Goal: Obtain resource: Download file/media

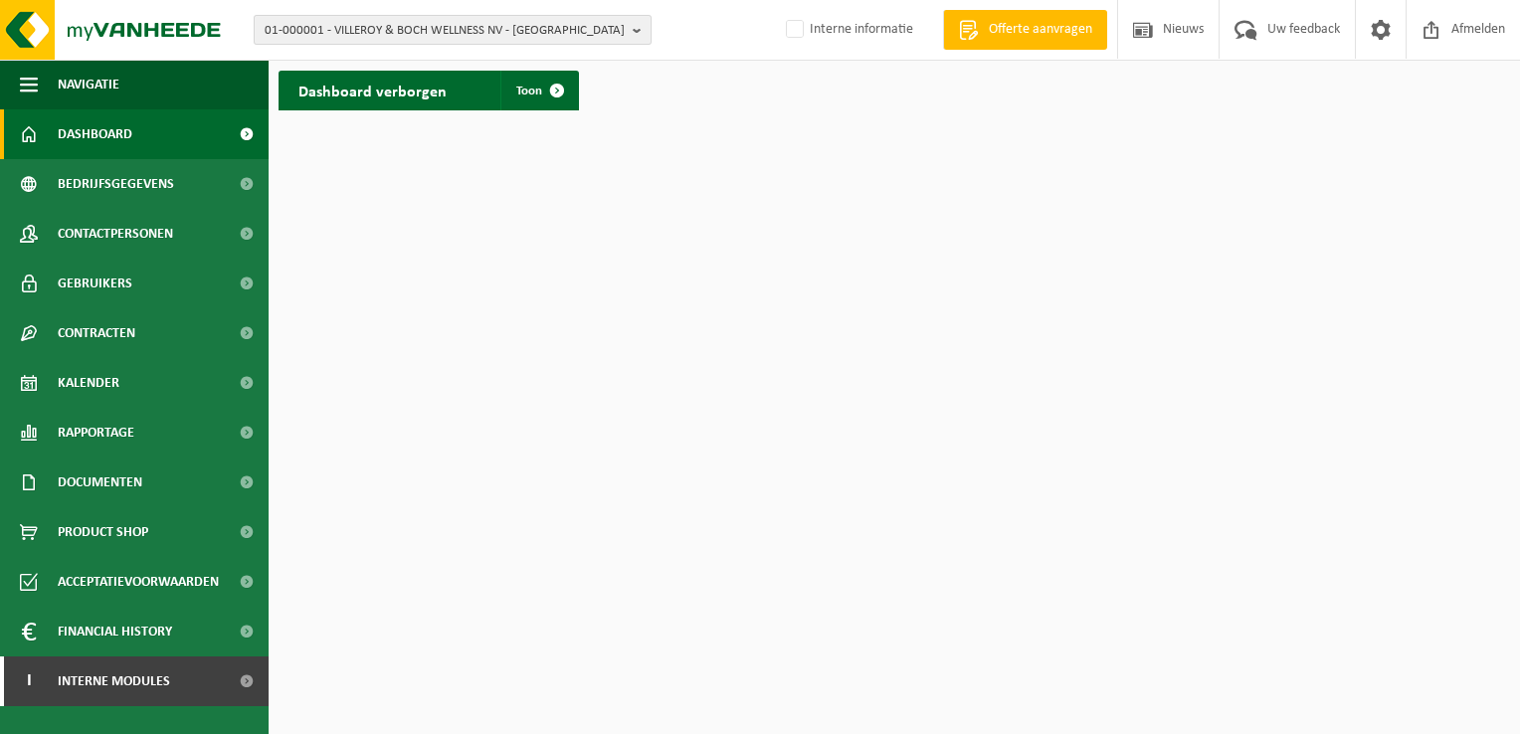
click at [637, 31] on b "button" at bounding box center [642, 30] width 18 height 28
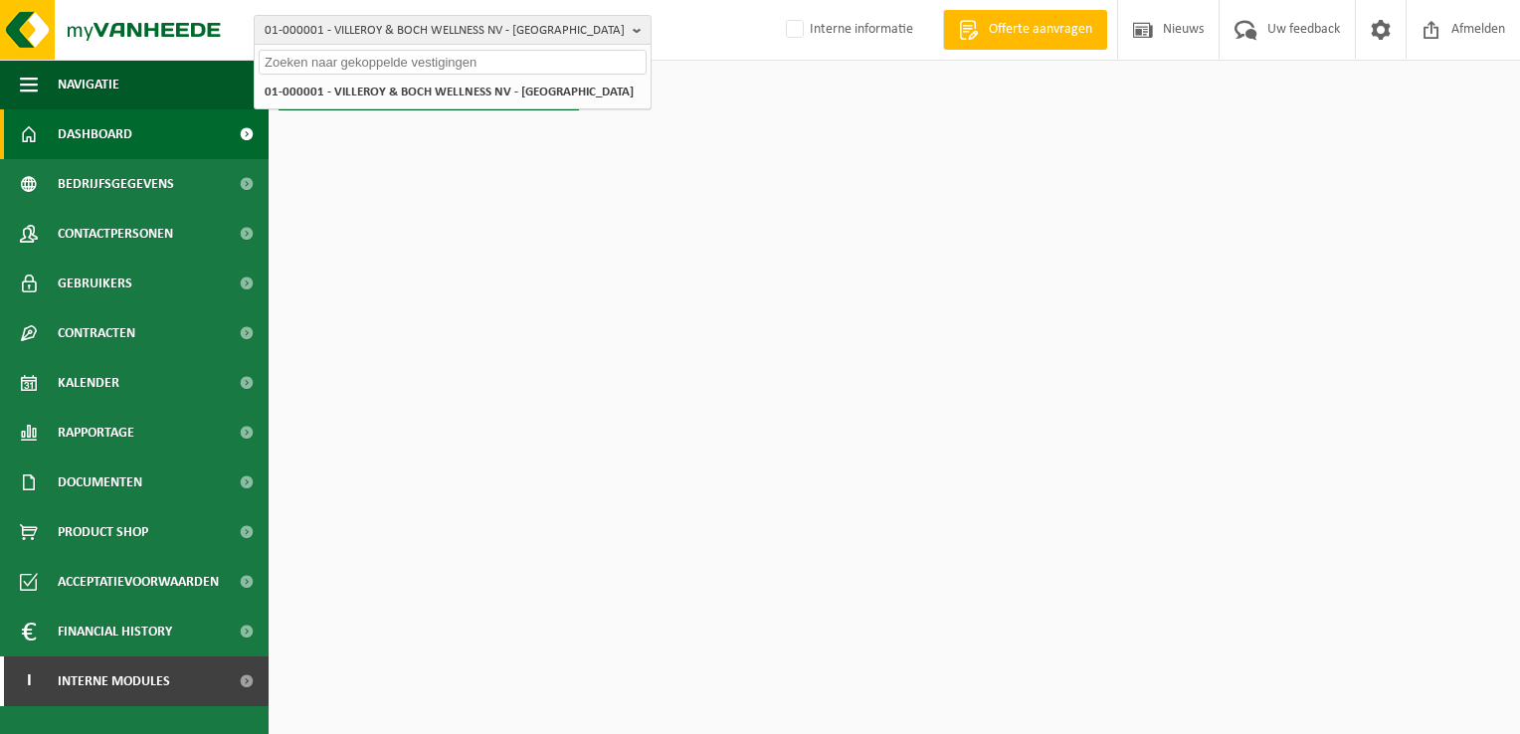
click at [563, 63] on input "text" at bounding box center [453, 62] width 388 height 25
paste input "10-751320"
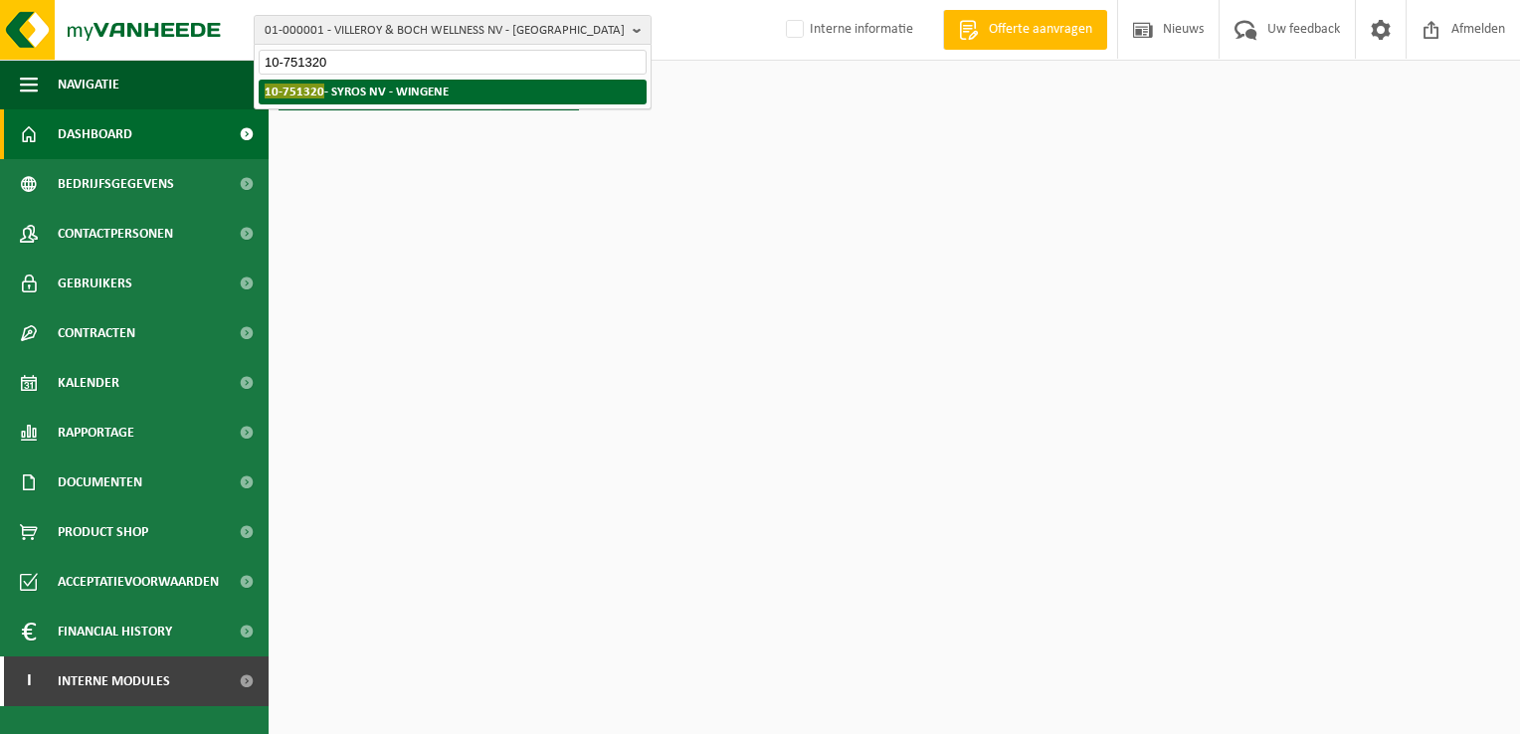
type input "10-751320"
click at [420, 94] on strong "10-751320 - SYROS NV - WINGENE" at bounding box center [357, 91] width 184 height 15
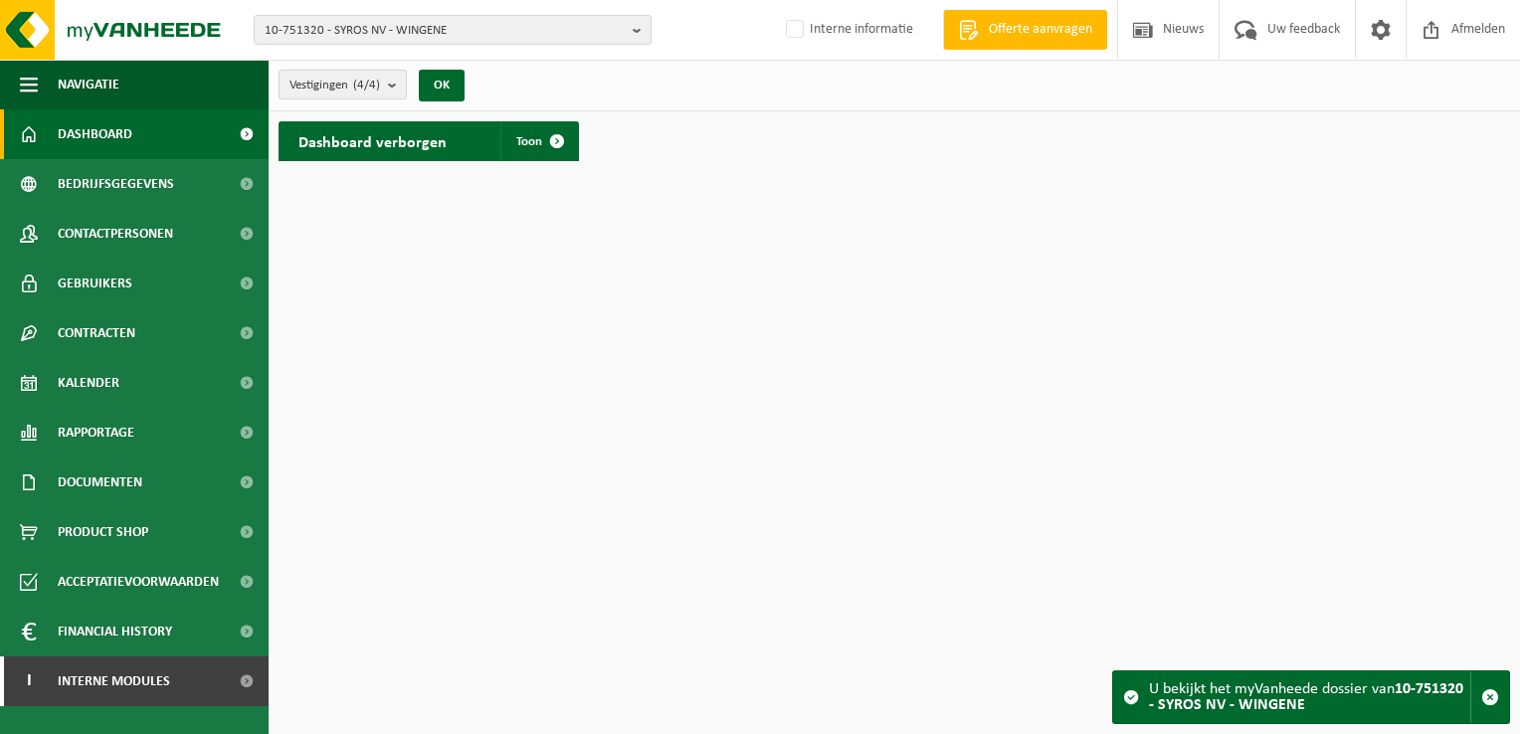
click at [387, 82] on button "Vestigingen (4/4)" at bounding box center [343, 85] width 128 height 30
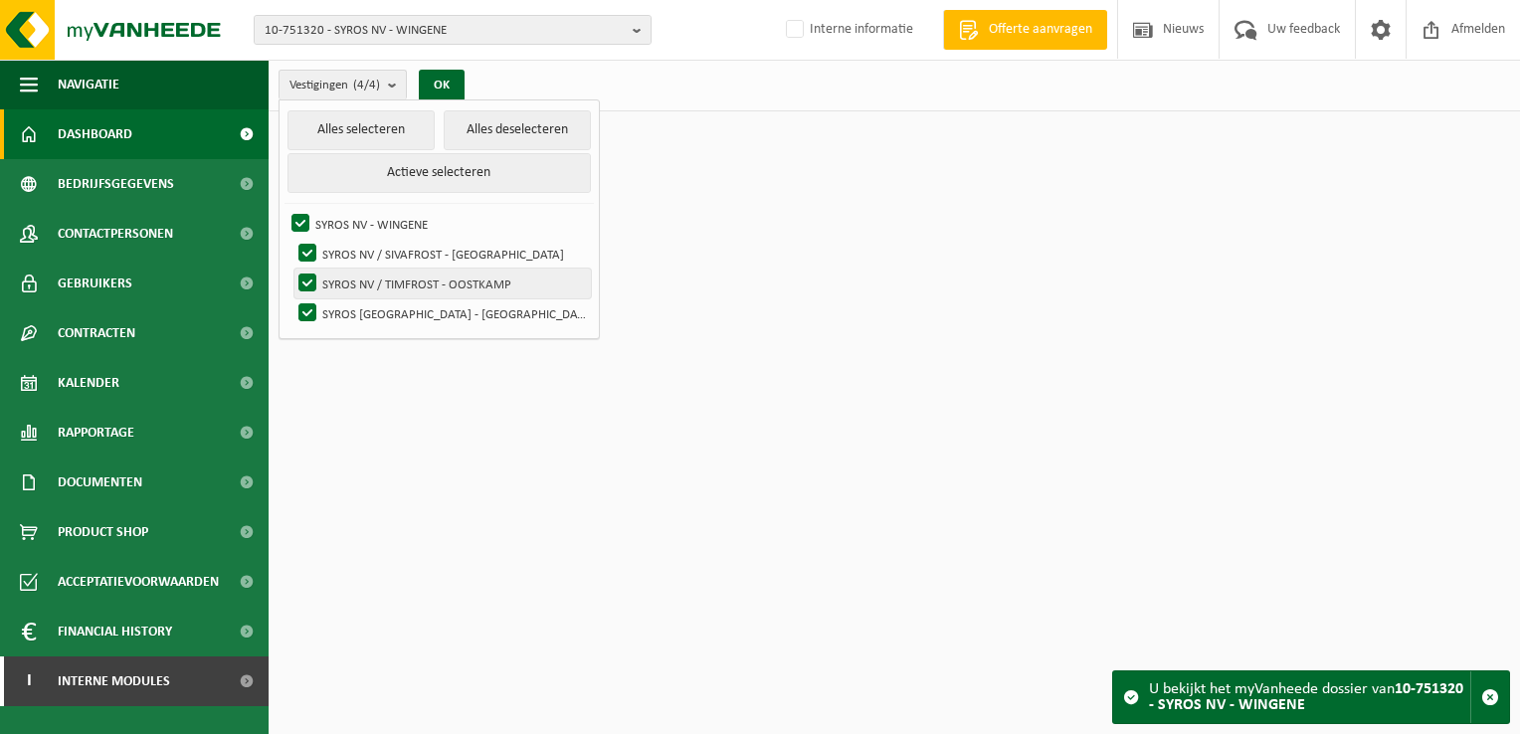
click at [301, 276] on label "SYROS NV / TIMFROST - OOSTKAMP" at bounding box center [442, 284] width 296 height 30
click at [291, 269] on input "SYROS NV / TIMFROST - OOSTKAMP" at bounding box center [290, 268] width 1 height 1
checkbox input "false"
click at [306, 250] on label "SYROS NV / SIVAFROST - [GEOGRAPHIC_DATA]" at bounding box center [442, 254] width 296 height 30
click at [291, 239] on input "SYROS NV / SIVAFROST - [GEOGRAPHIC_DATA]" at bounding box center [290, 238] width 1 height 1
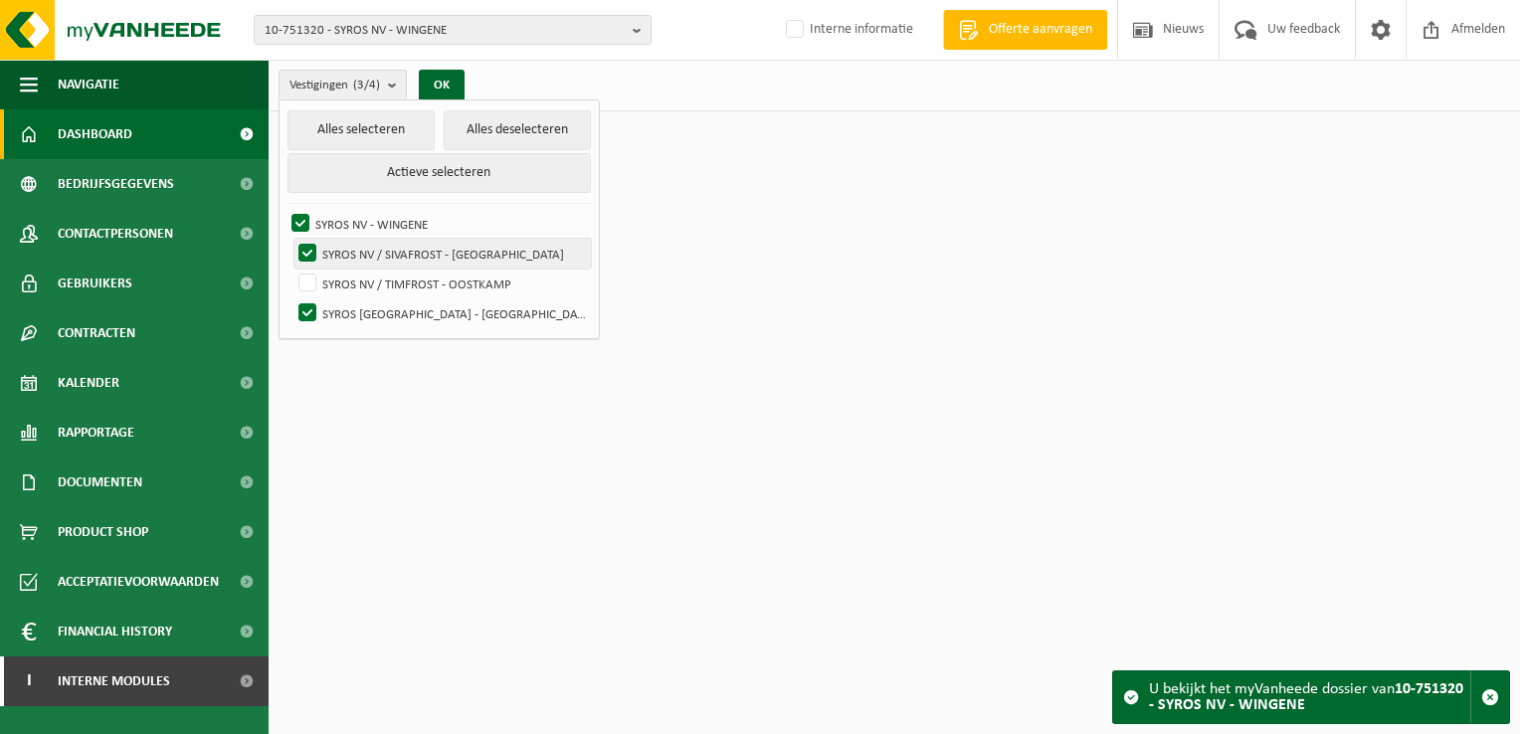
checkbox input "false"
click at [298, 216] on label "SYROS NV - WINGENE" at bounding box center [438, 224] width 303 height 30
click at [285, 209] on input "SYROS NV - WINGENE" at bounding box center [284, 208] width 1 height 1
checkbox input "false"
click at [446, 83] on button "OK" at bounding box center [442, 86] width 46 height 32
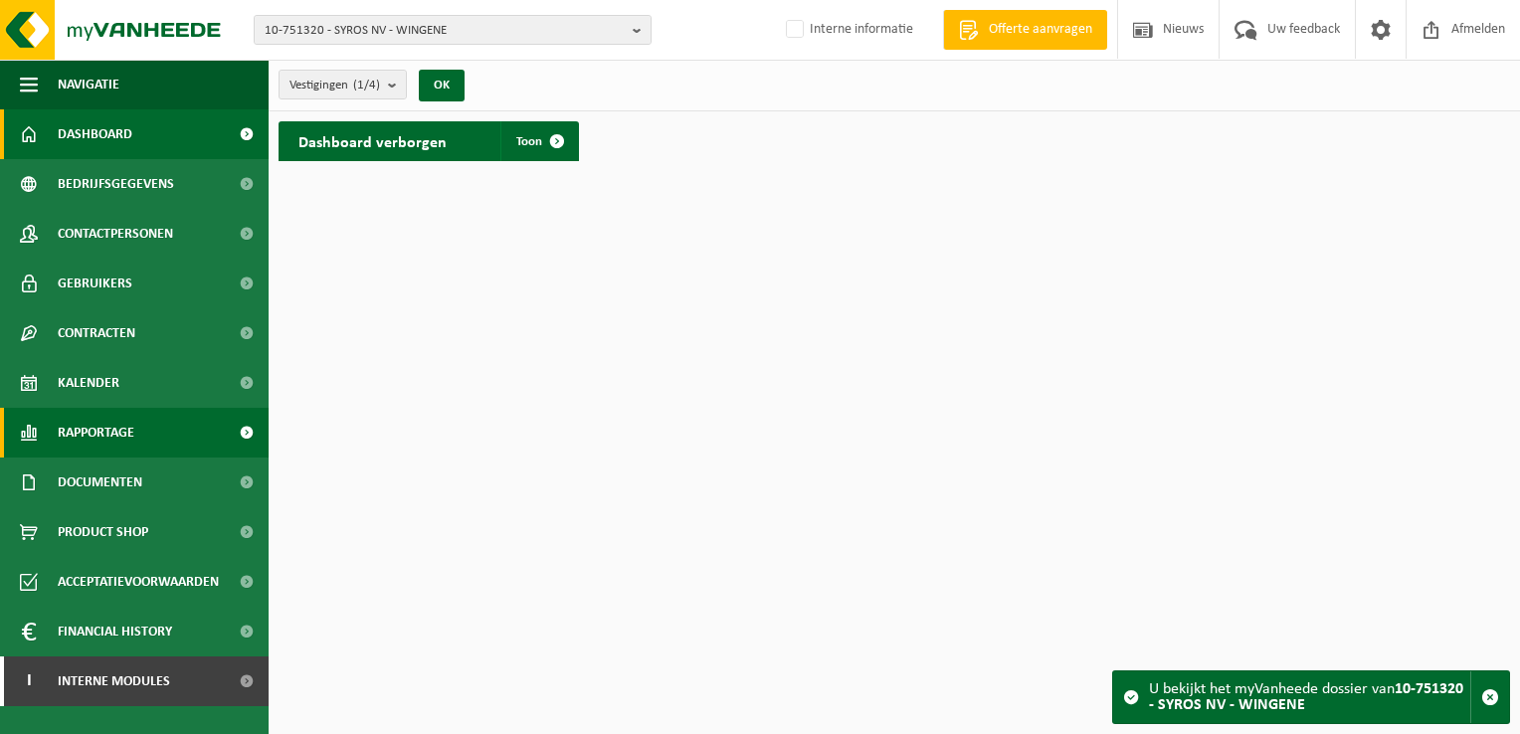
click at [110, 432] on span "Rapportage" at bounding box center [96, 433] width 77 height 50
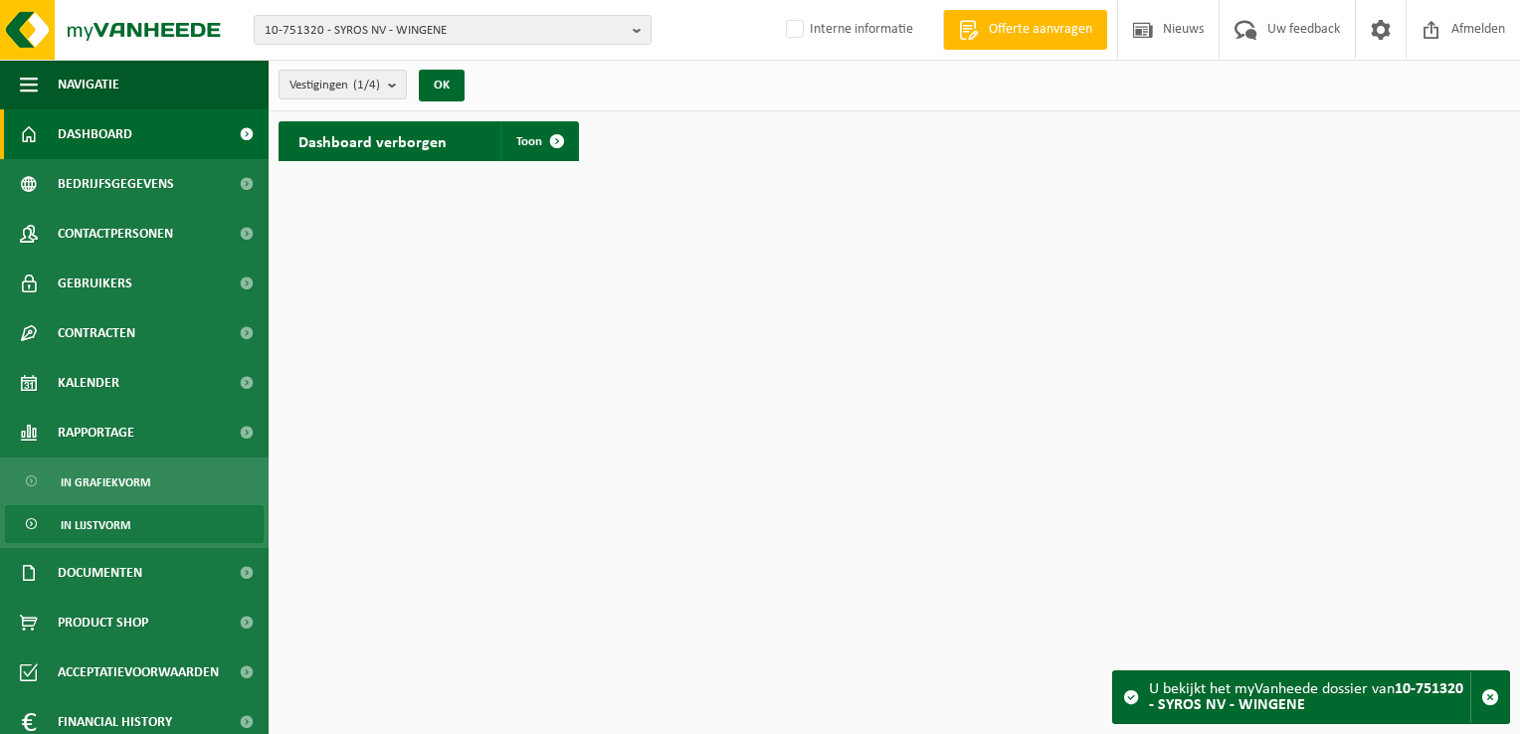
click at [131, 519] on link "In lijstvorm" at bounding box center [134, 524] width 259 height 38
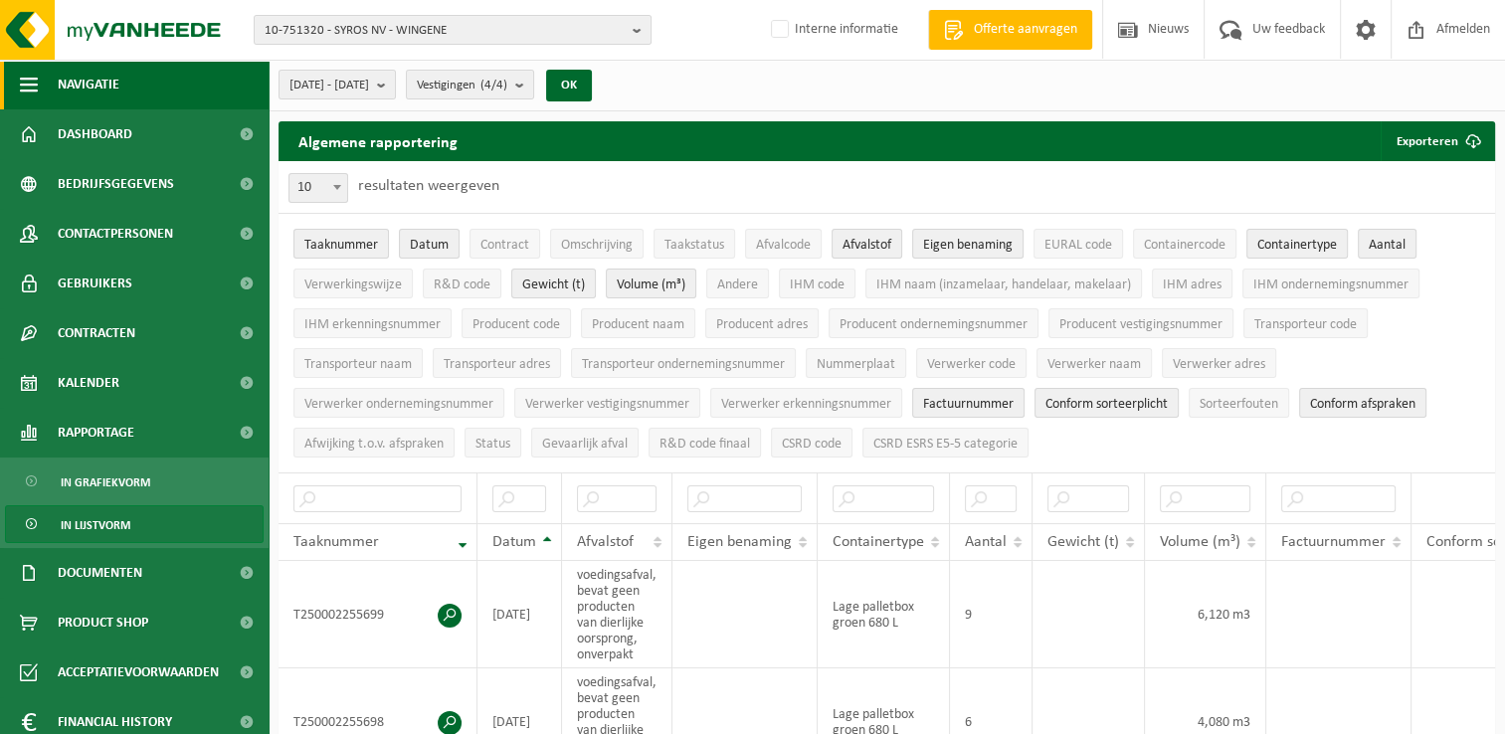
click at [20, 78] on span "button" at bounding box center [29, 85] width 18 height 50
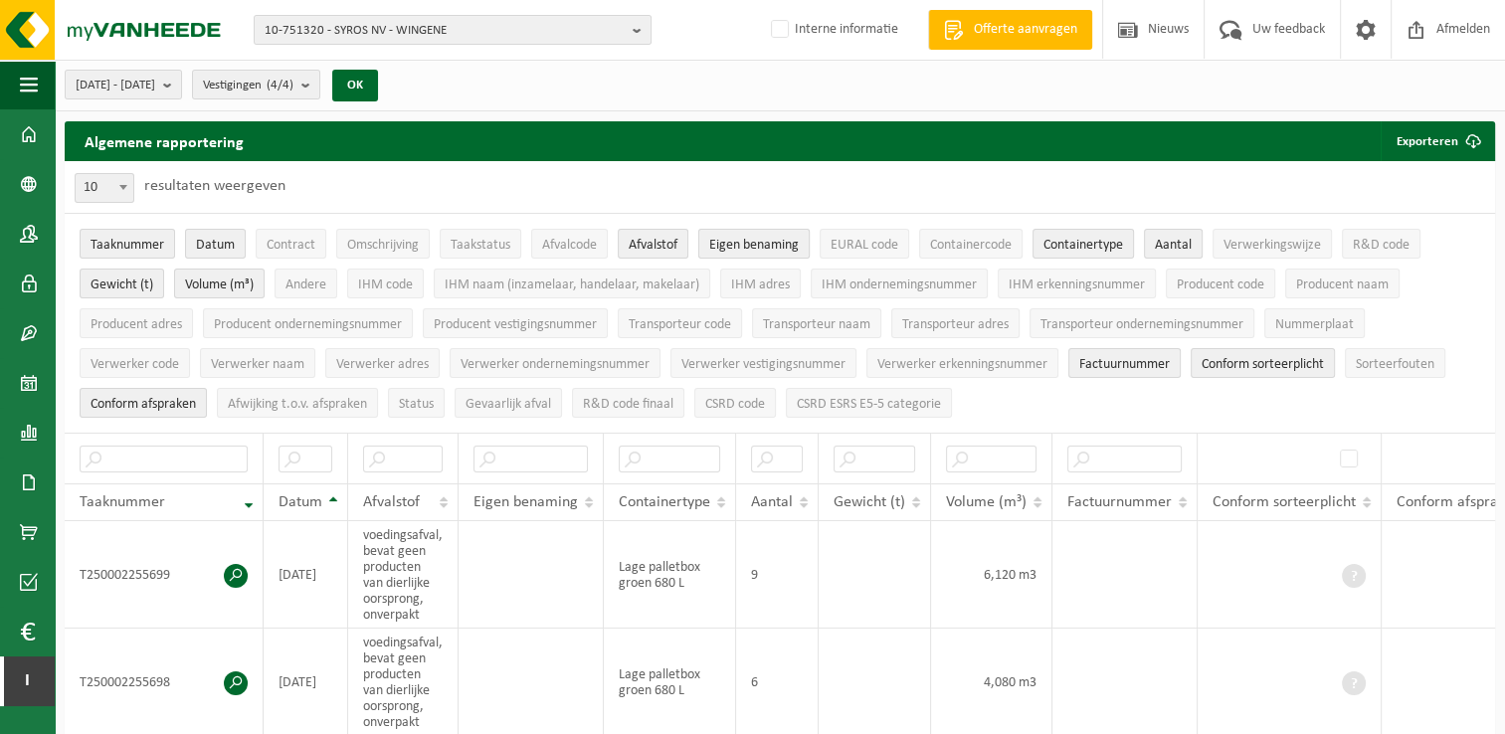
click at [789, 242] on span "Eigen benaming" at bounding box center [754, 245] width 90 height 15
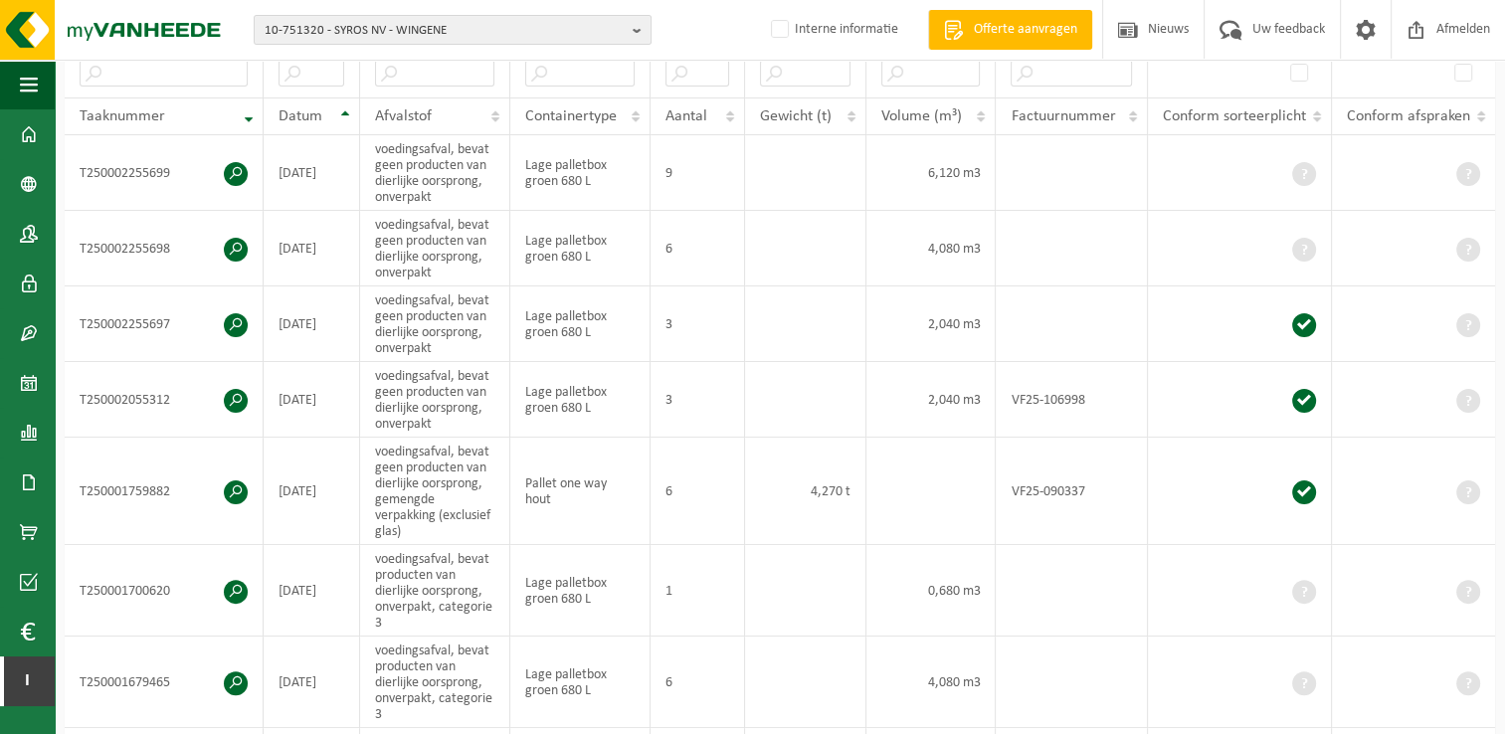
scroll to position [199, 0]
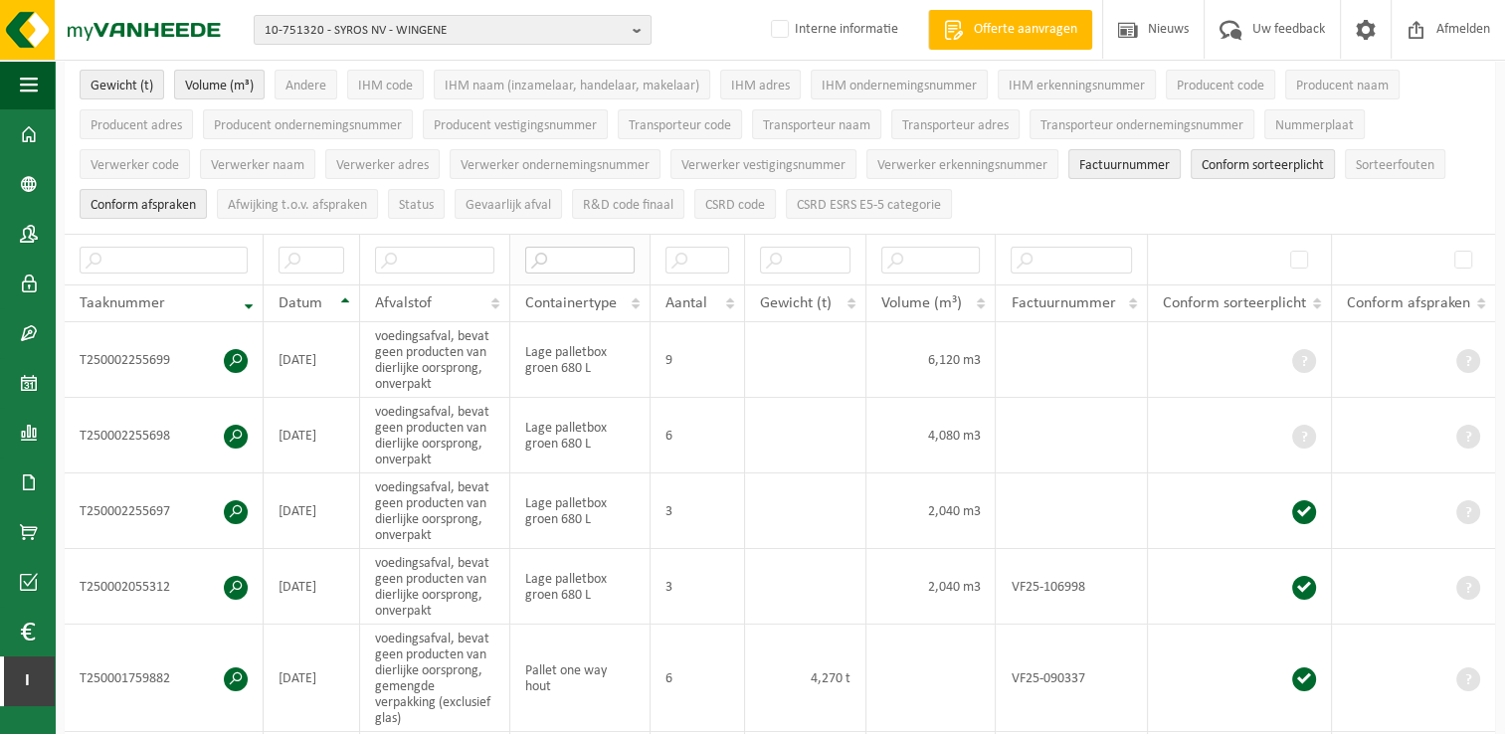
click at [596, 261] on input "text" at bounding box center [579, 260] width 109 height 27
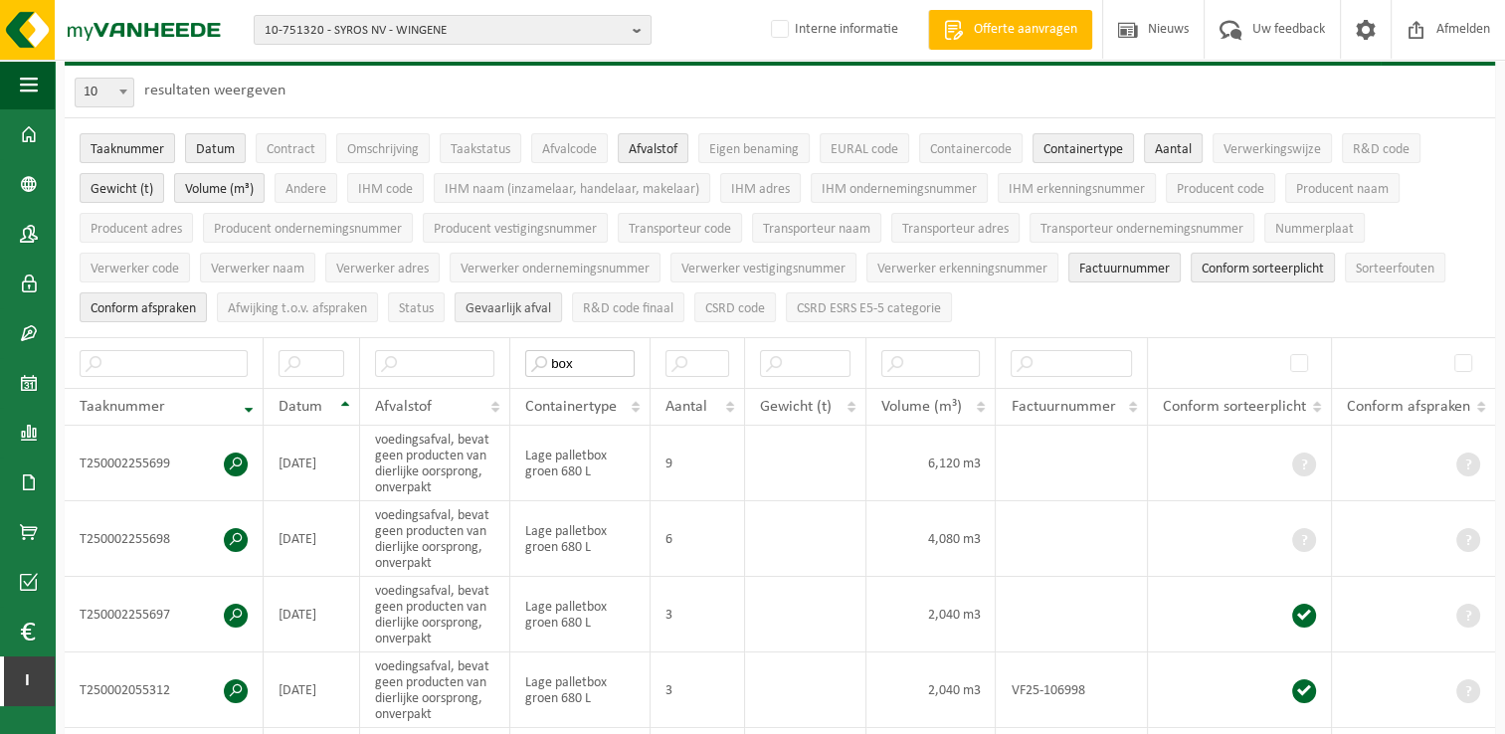
scroll to position [0, 0]
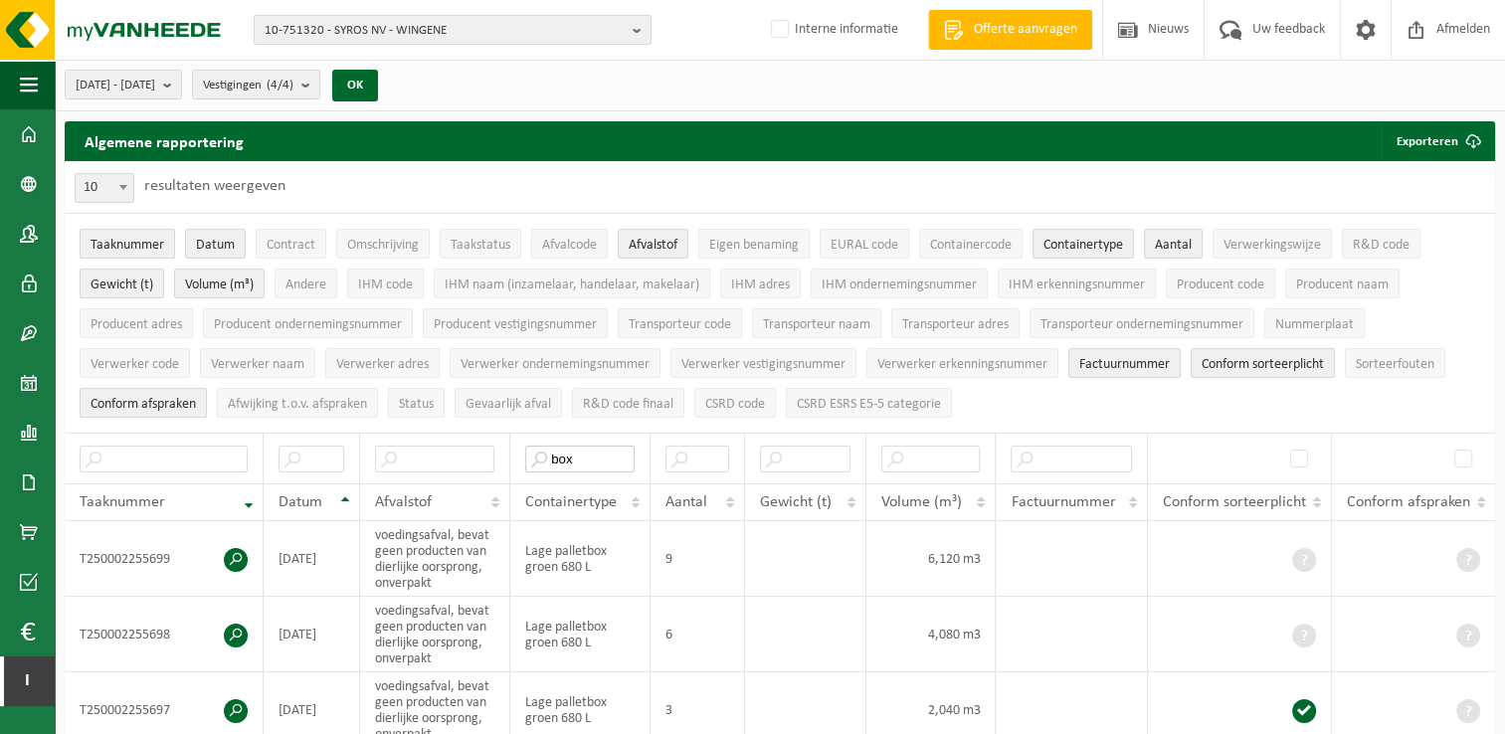
type input "box"
click at [122, 188] on b at bounding box center [123, 187] width 8 height 5
select select "100"
click at [712, 554] on td "9" at bounding box center [698, 559] width 95 height 76
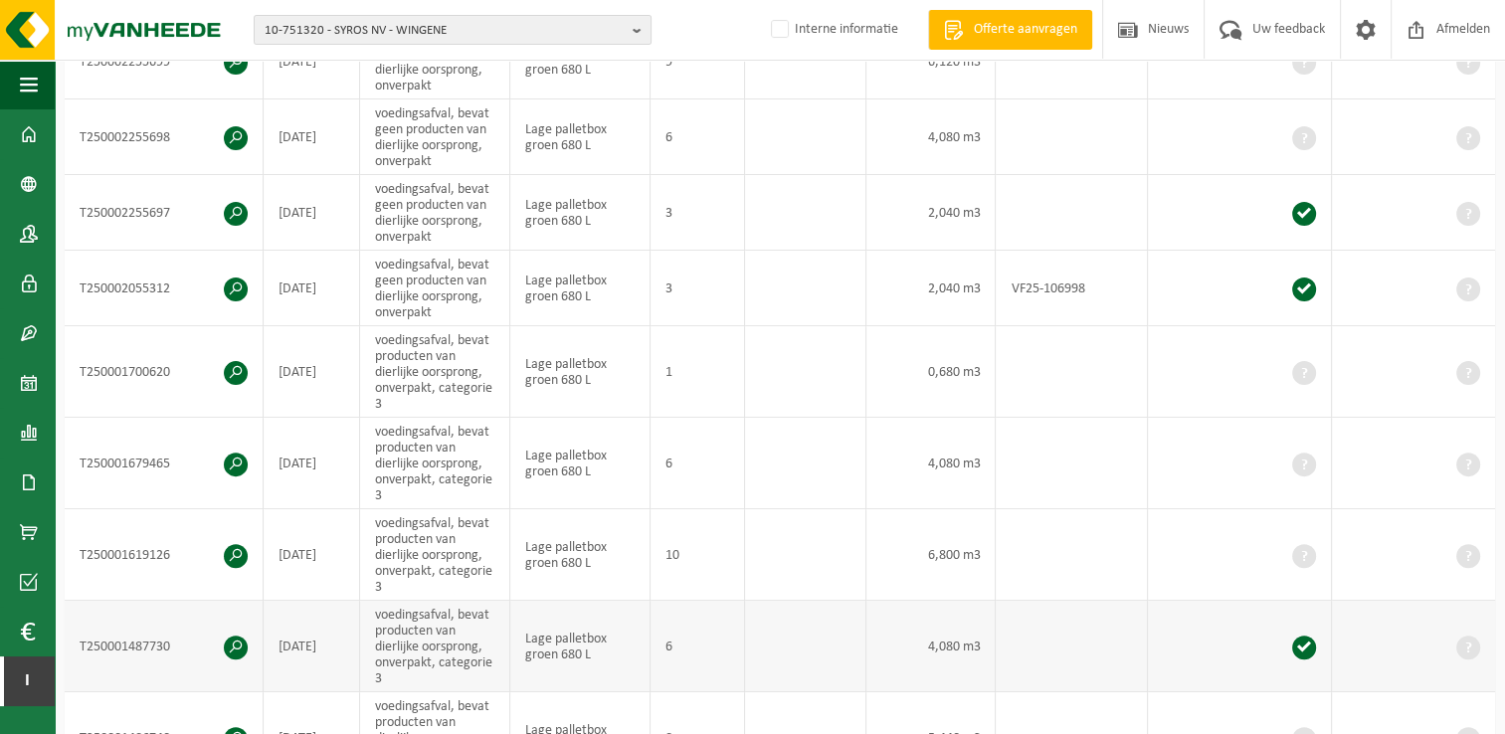
scroll to position [696, 0]
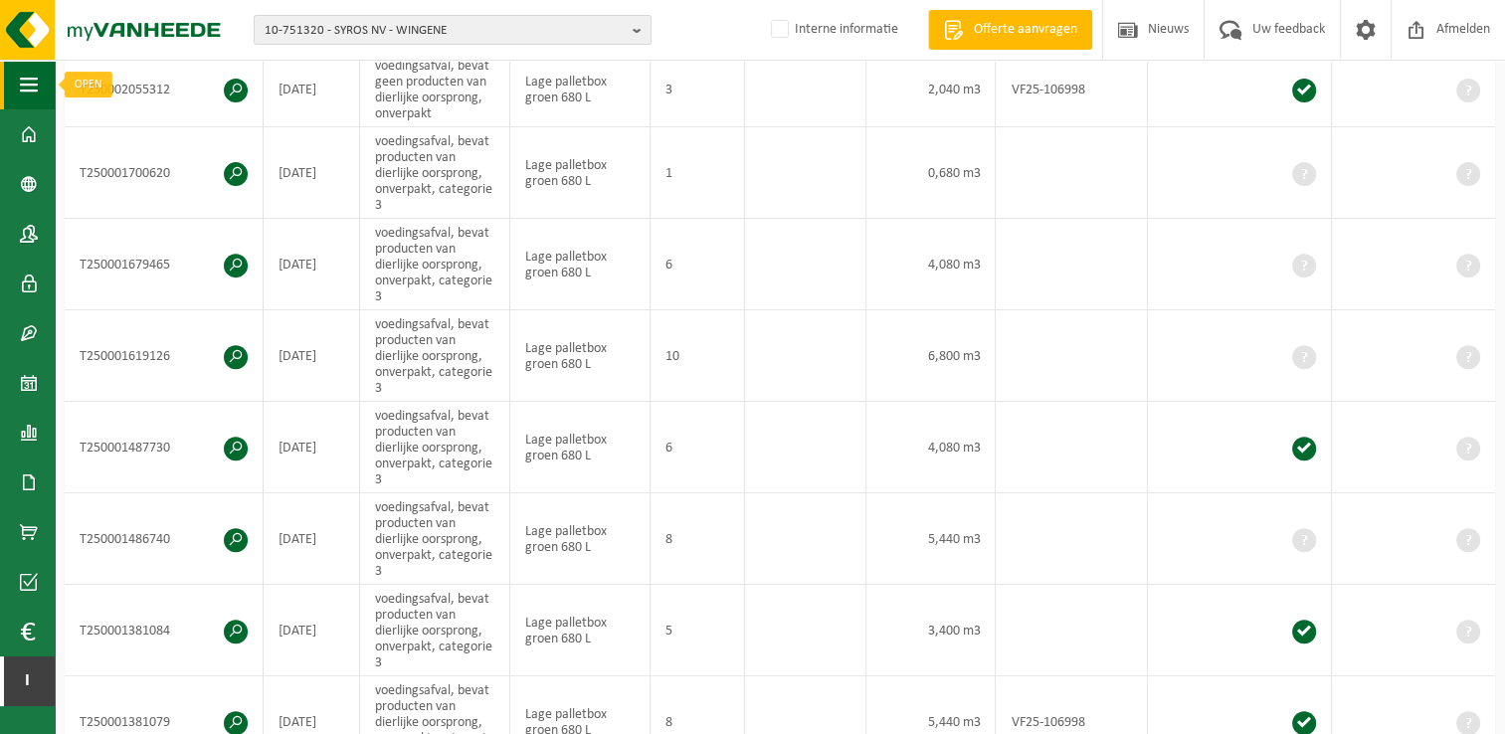
click at [36, 76] on span "button" at bounding box center [29, 85] width 18 height 50
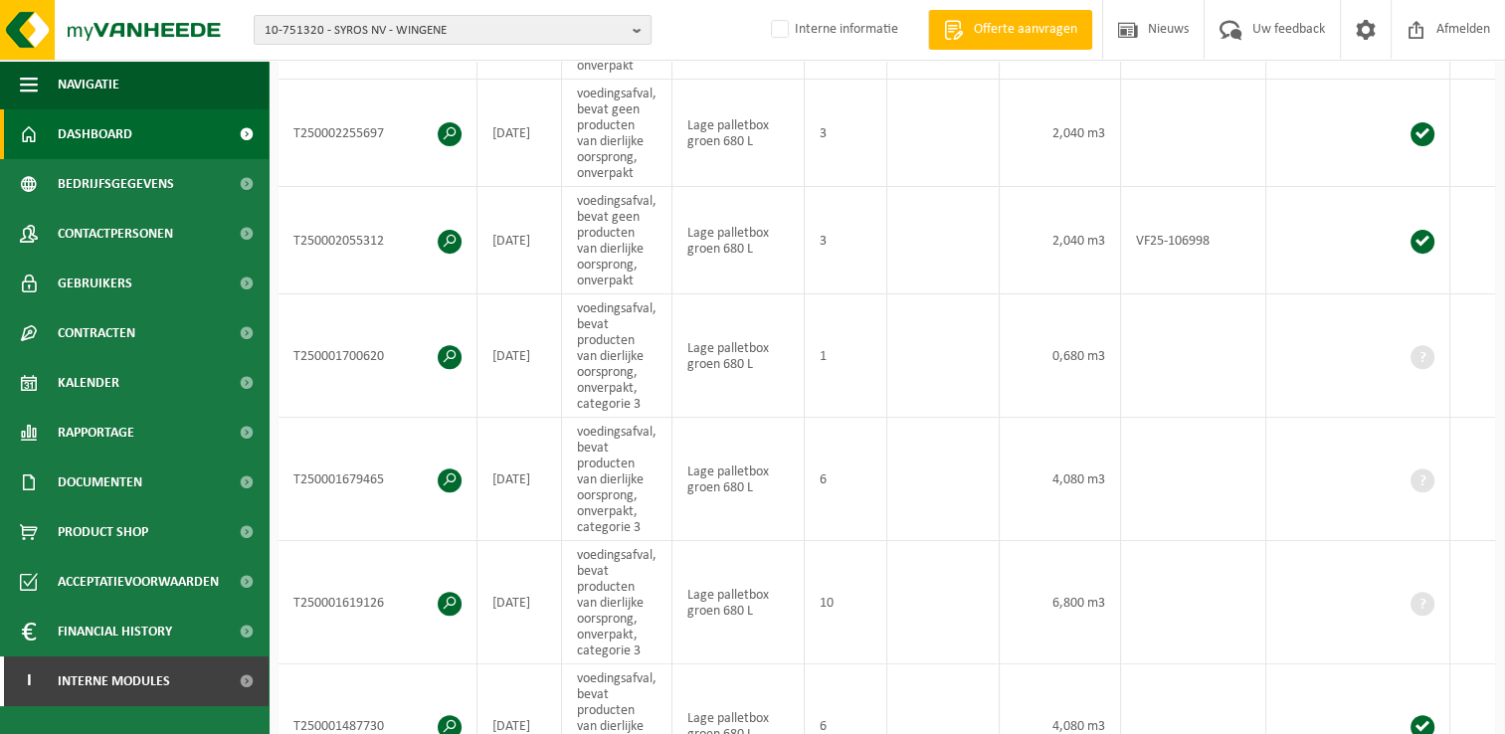
click at [93, 137] on span "Dashboard" at bounding box center [95, 134] width 75 height 50
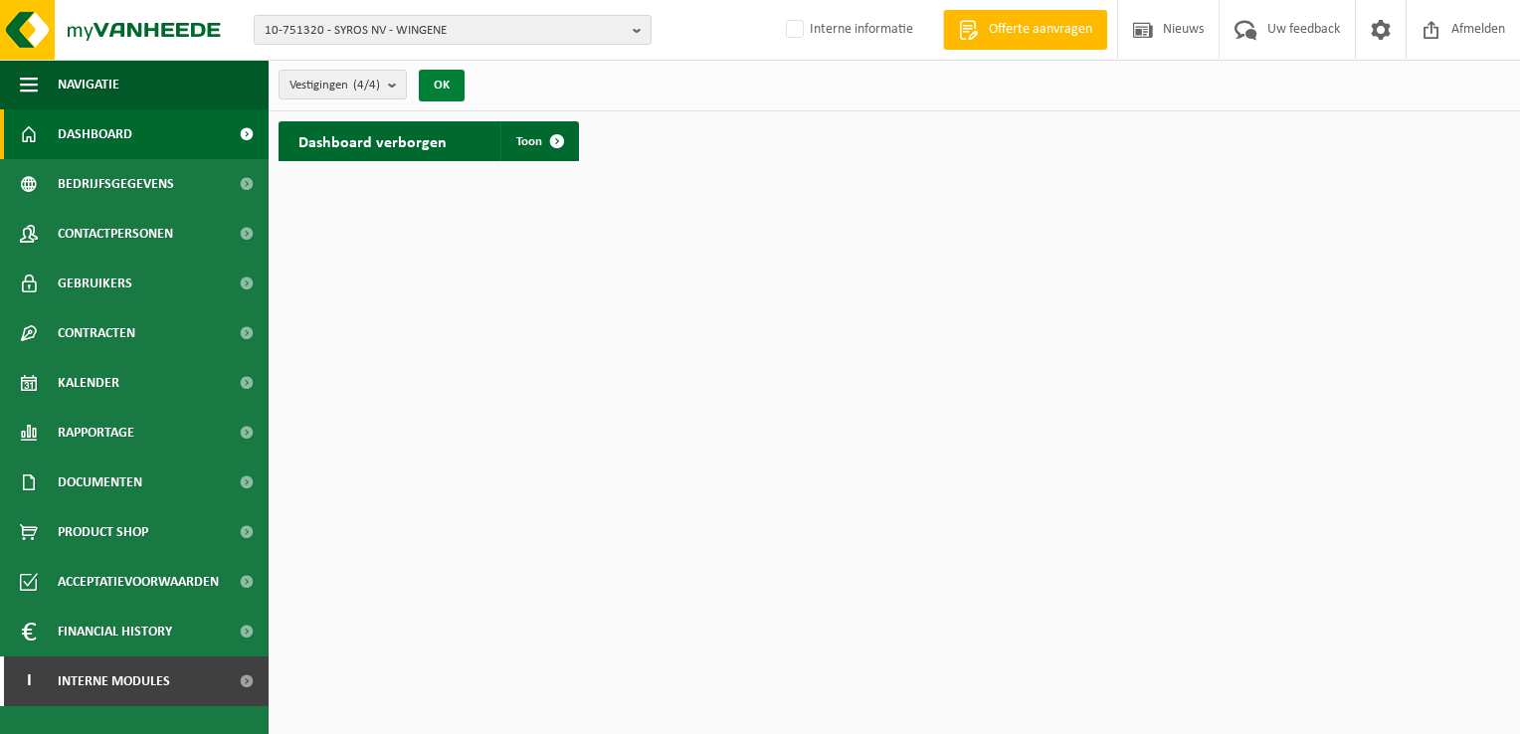
click at [436, 88] on button "OK" at bounding box center [442, 86] width 46 height 32
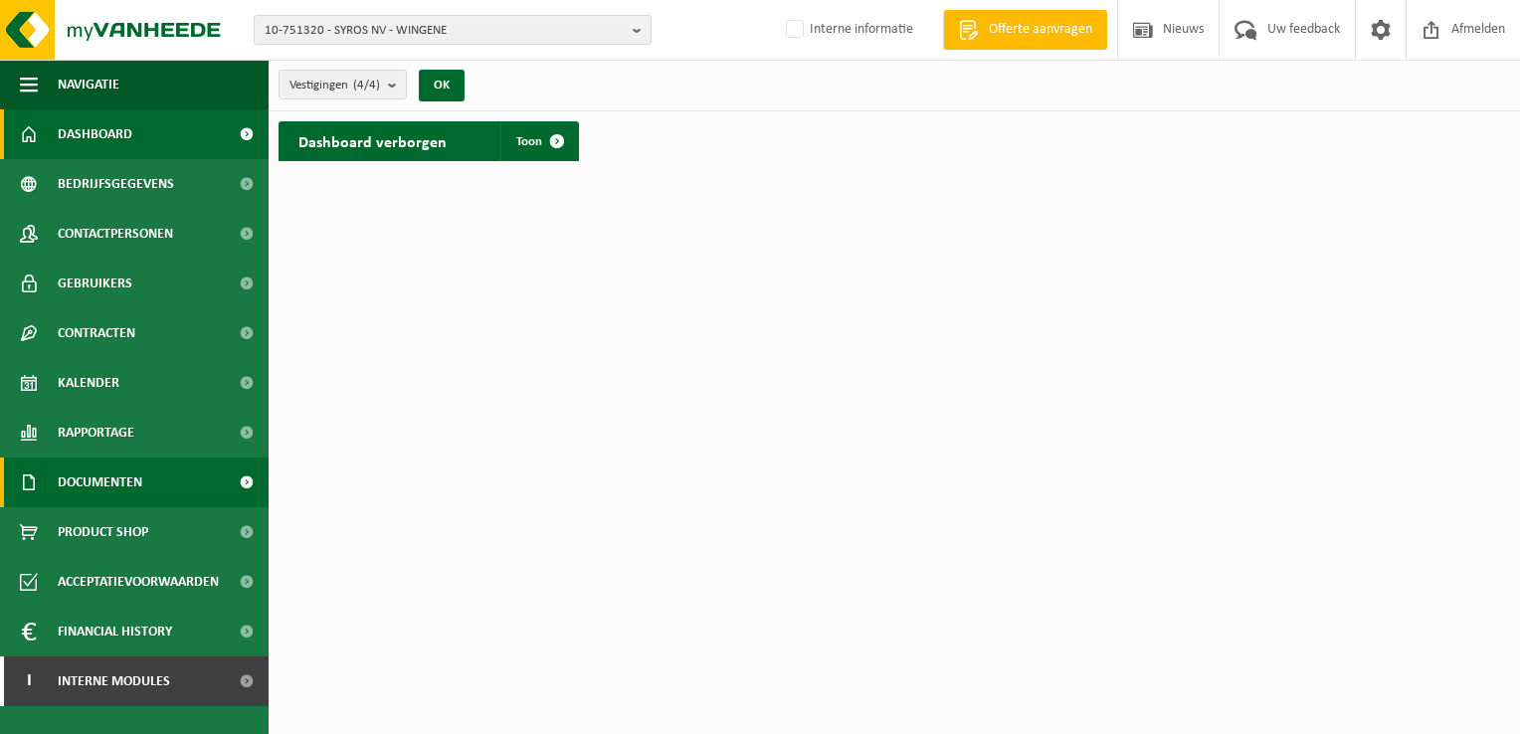
click at [111, 479] on span "Documenten" at bounding box center [100, 483] width 85 height 50
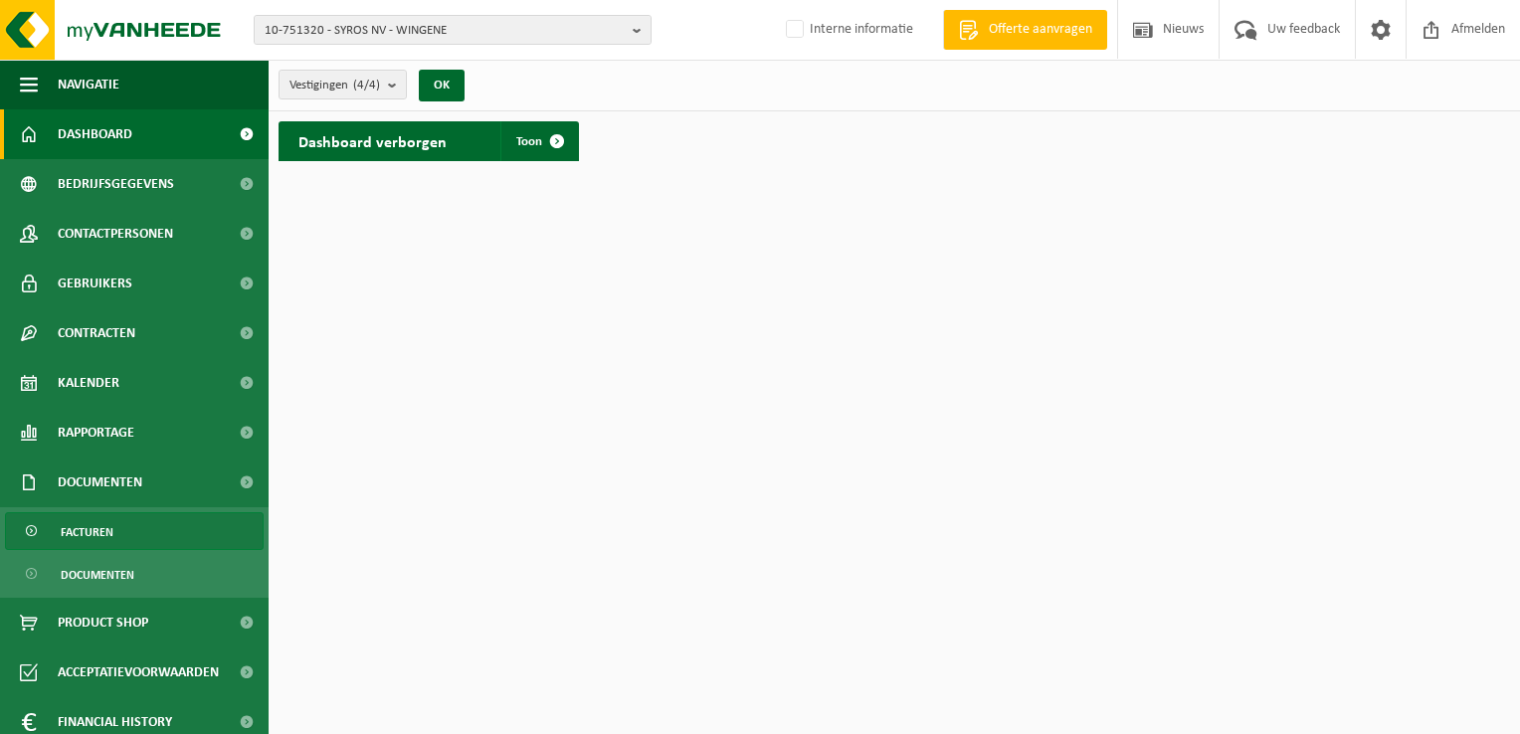
click at [112, 530] on link "Facturen" at bounding box center [134, 531] width 259 height 38
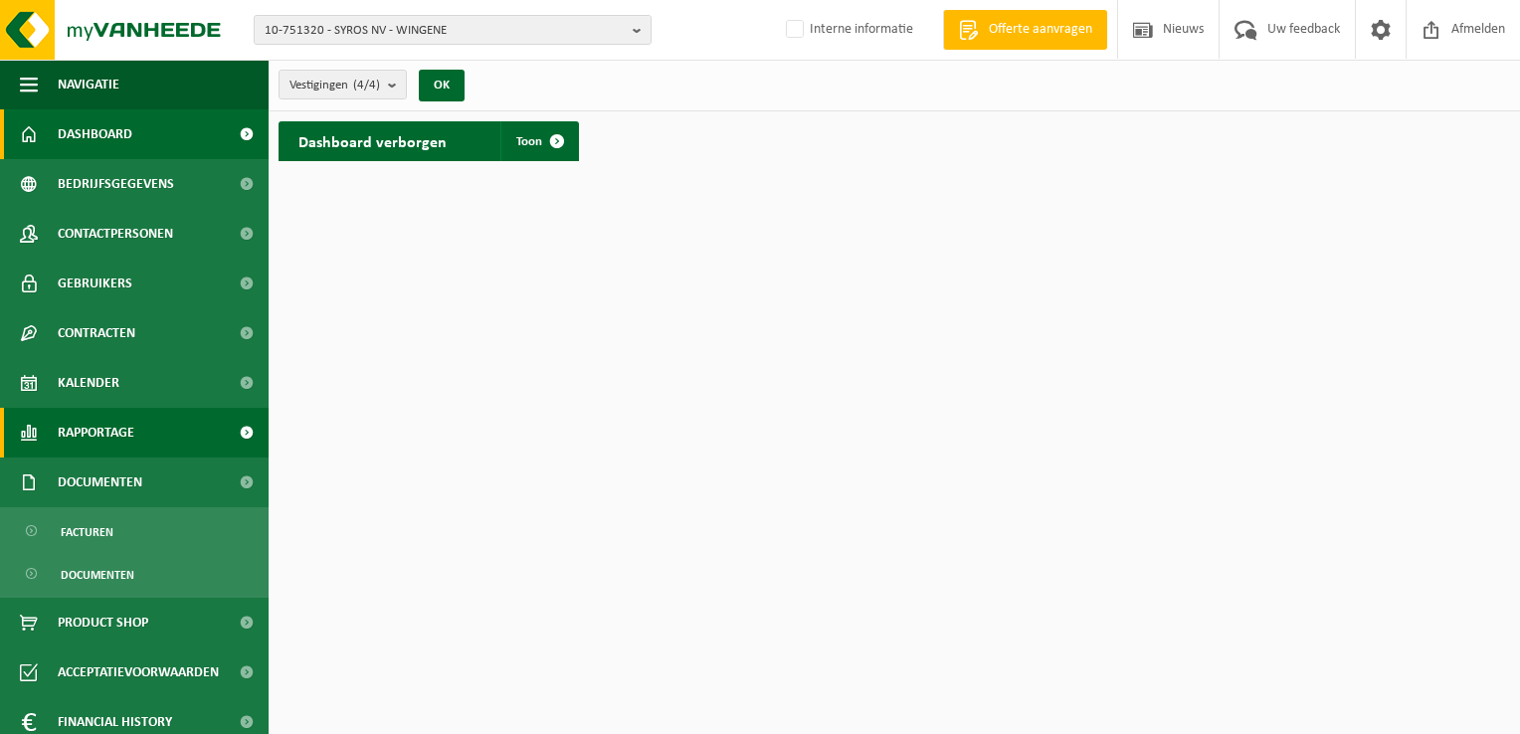
click at [107, 430] on span "Rapportage" at bounding box center [96, 433] width 77 height 50
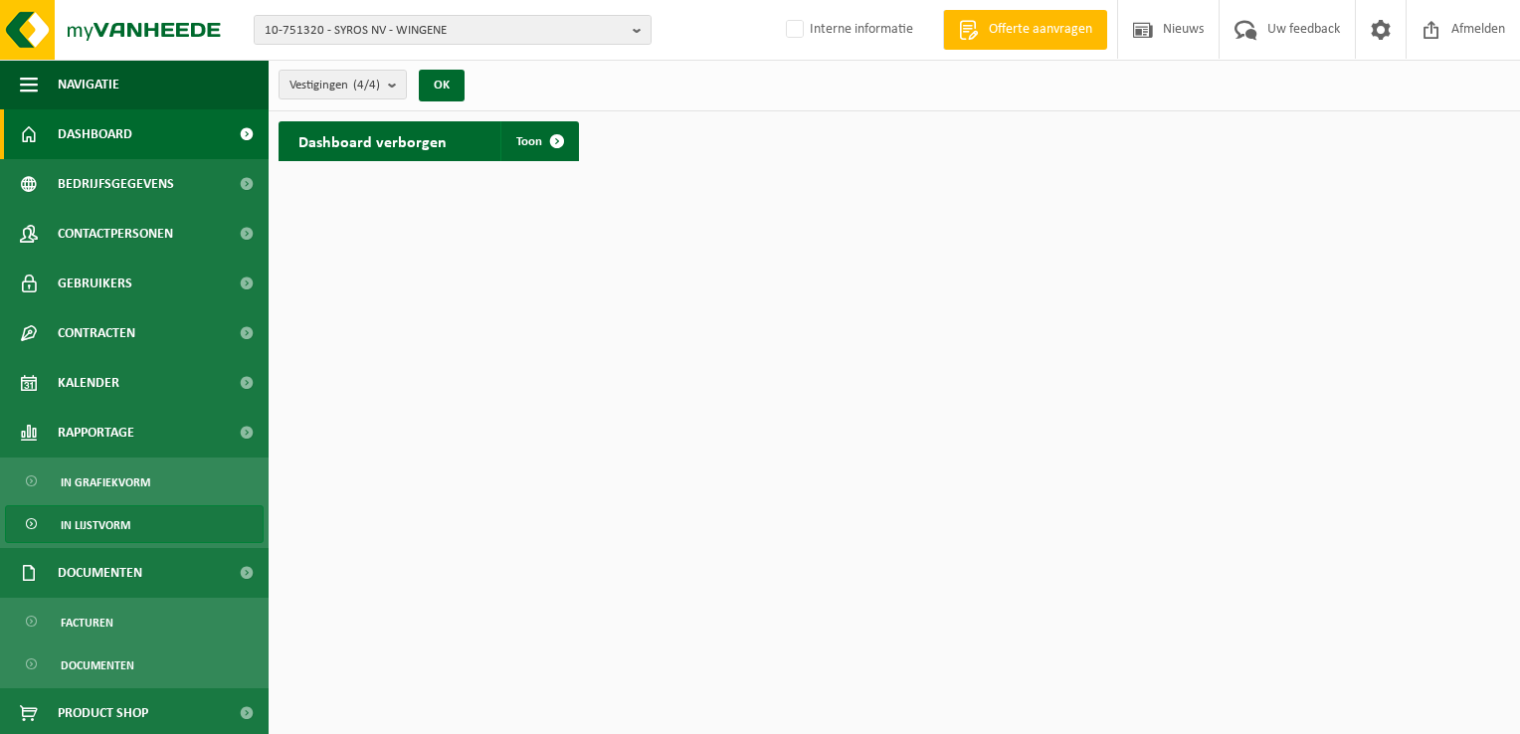
click at [92, 526] on span "In lijstvorm" at bounding box center [96, 525] width 70 height 38
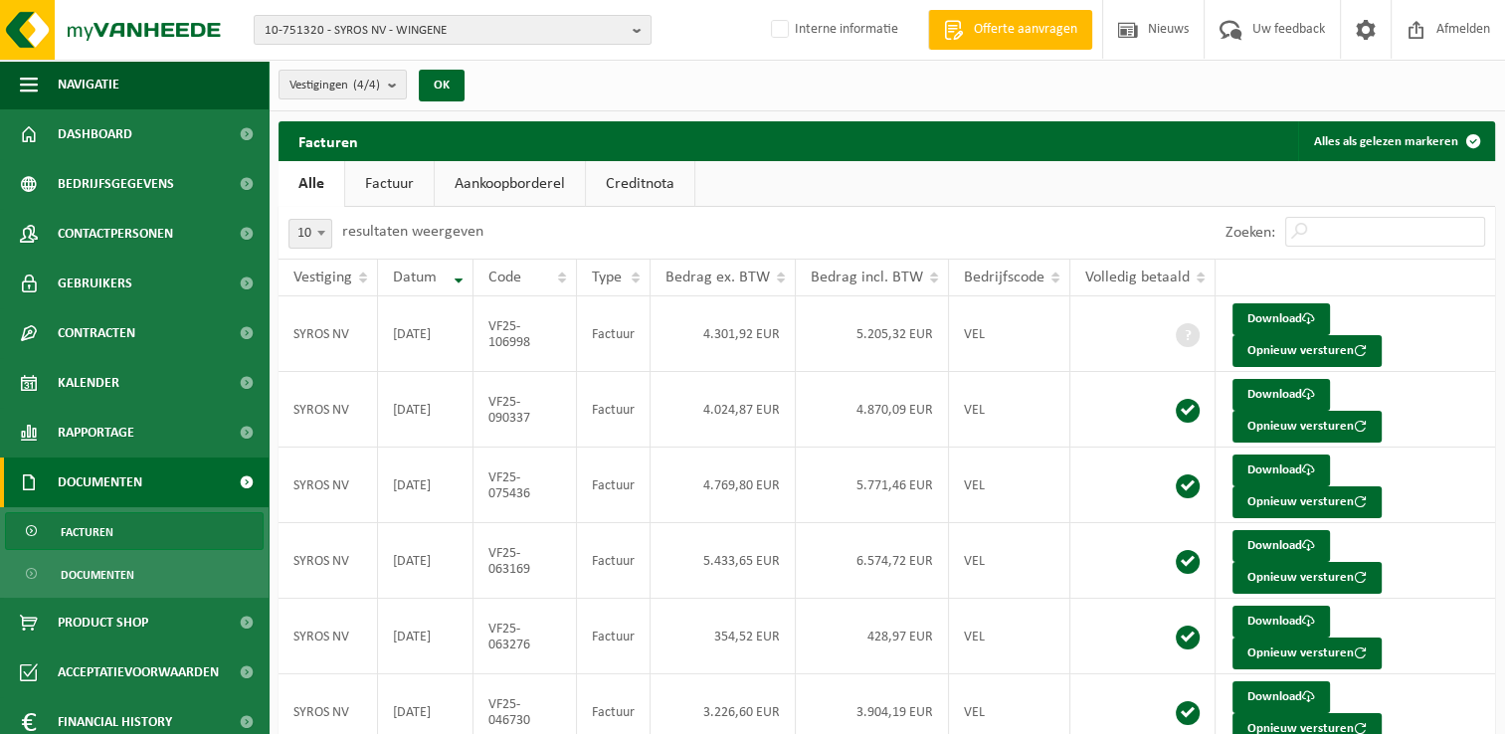
click at [387, 177] on link "Factuur" at bounding box center [389, 184] width 89 height 46
click at [1271, 310] on link "Download" at bounding box center [1281, 319] width 97 height 32
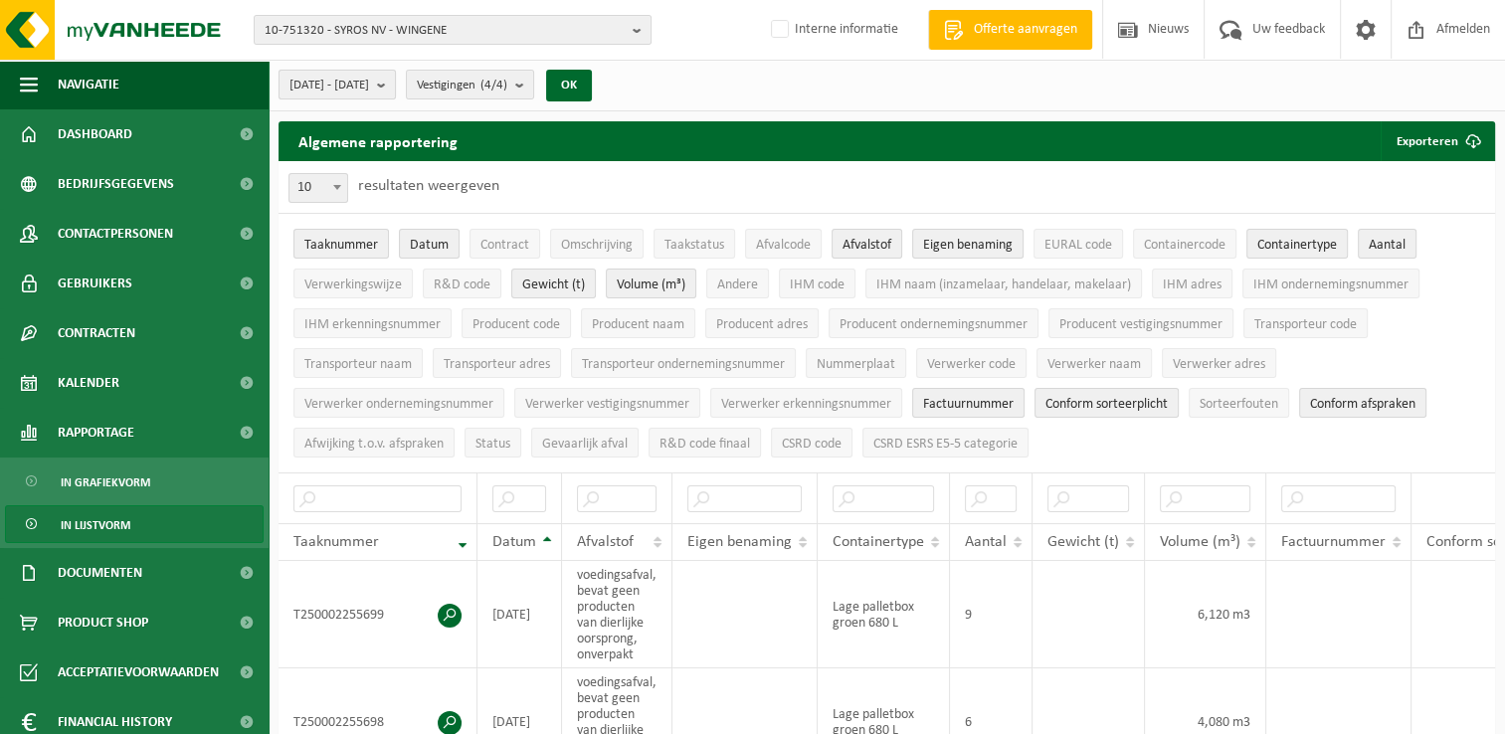
click at [396, 83] on button "2025-03-01 - 2025-08-28" at bounding box center [337, 85] width 117 height 30
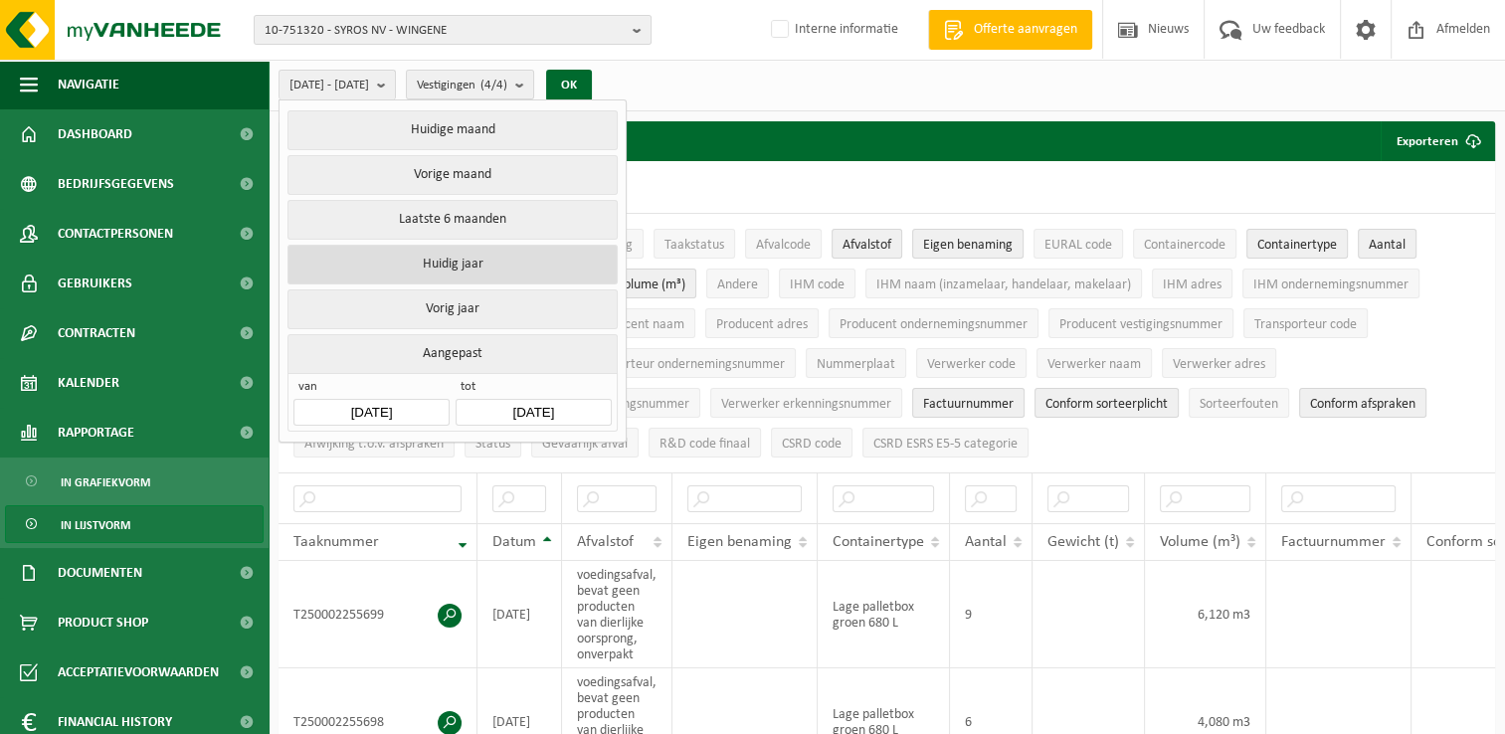
click at [382, 273] on button "Huidig jaar" at bounding box center [451, 265] width 329 height 40
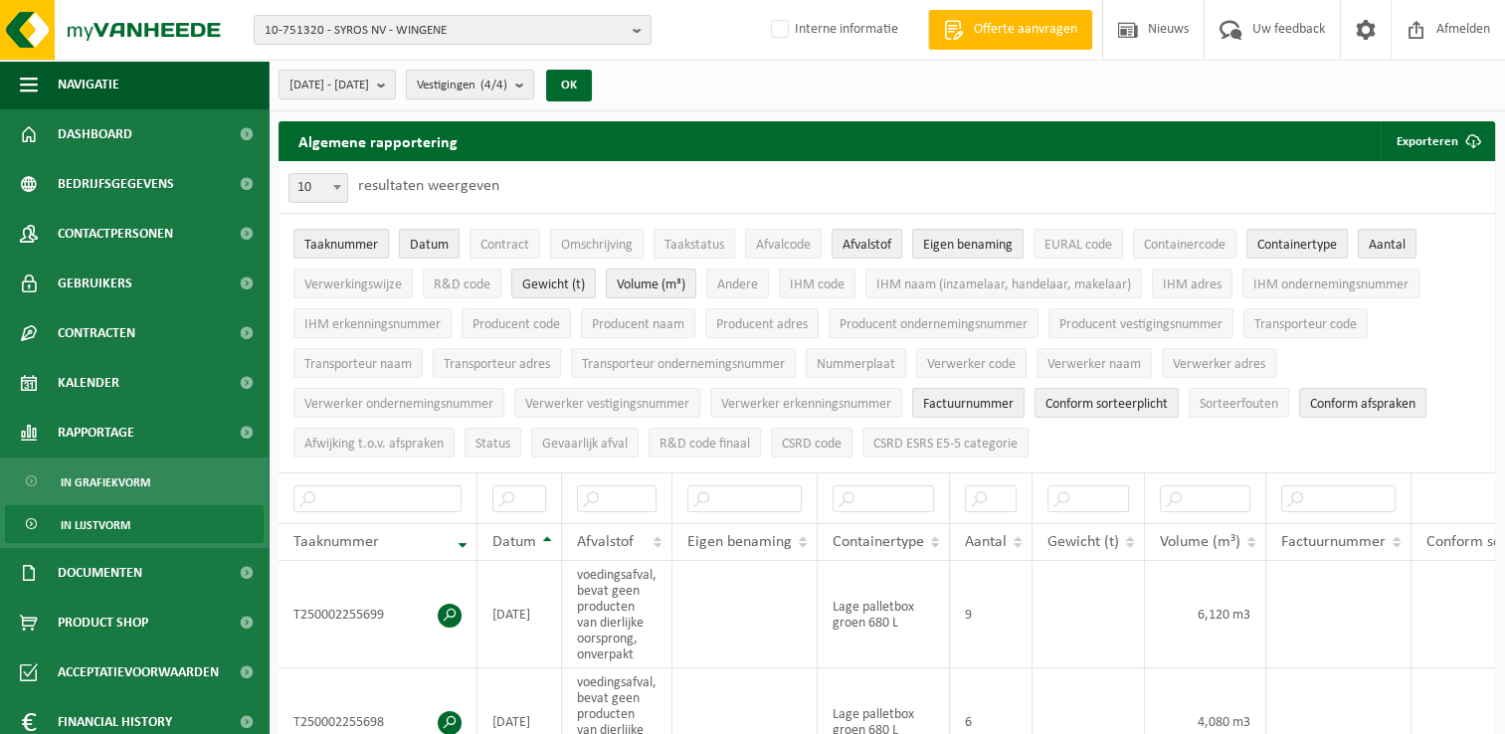
click at [507, 85] on span "Vestigingen (4/4)" at bounding box center [462, 86] width 91 height 30
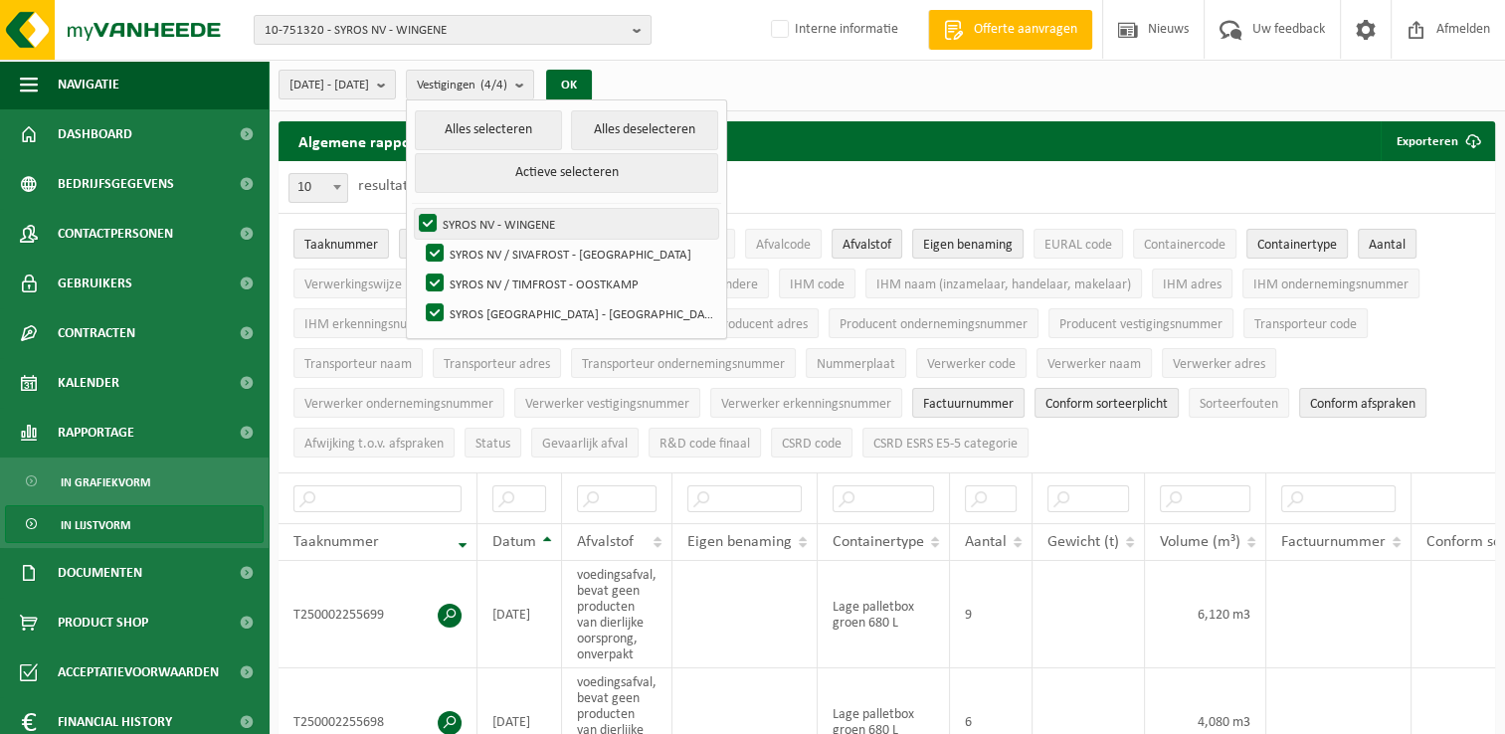
click at [470, 212] on label "SYROS NV - WINGENE" at bounding box center [566, 224] width 303 height 30
click at [412, 209] on input "SYROS NV - WINGENE" at bounding box center [411, 208] width 1 height 1
checkbox input "false"
click at [475, 252] on label "SYROS NV / SIVAFROST - [GEOGRAPHIC_DATA]" at bounding box center [570, 254] width 296 height 30
click at [419, 239] on input "SYROS NV / SIVAFROST - [GEOGRAPHIC_DATA]" at bounding box center [418, 238] width 1 height 1
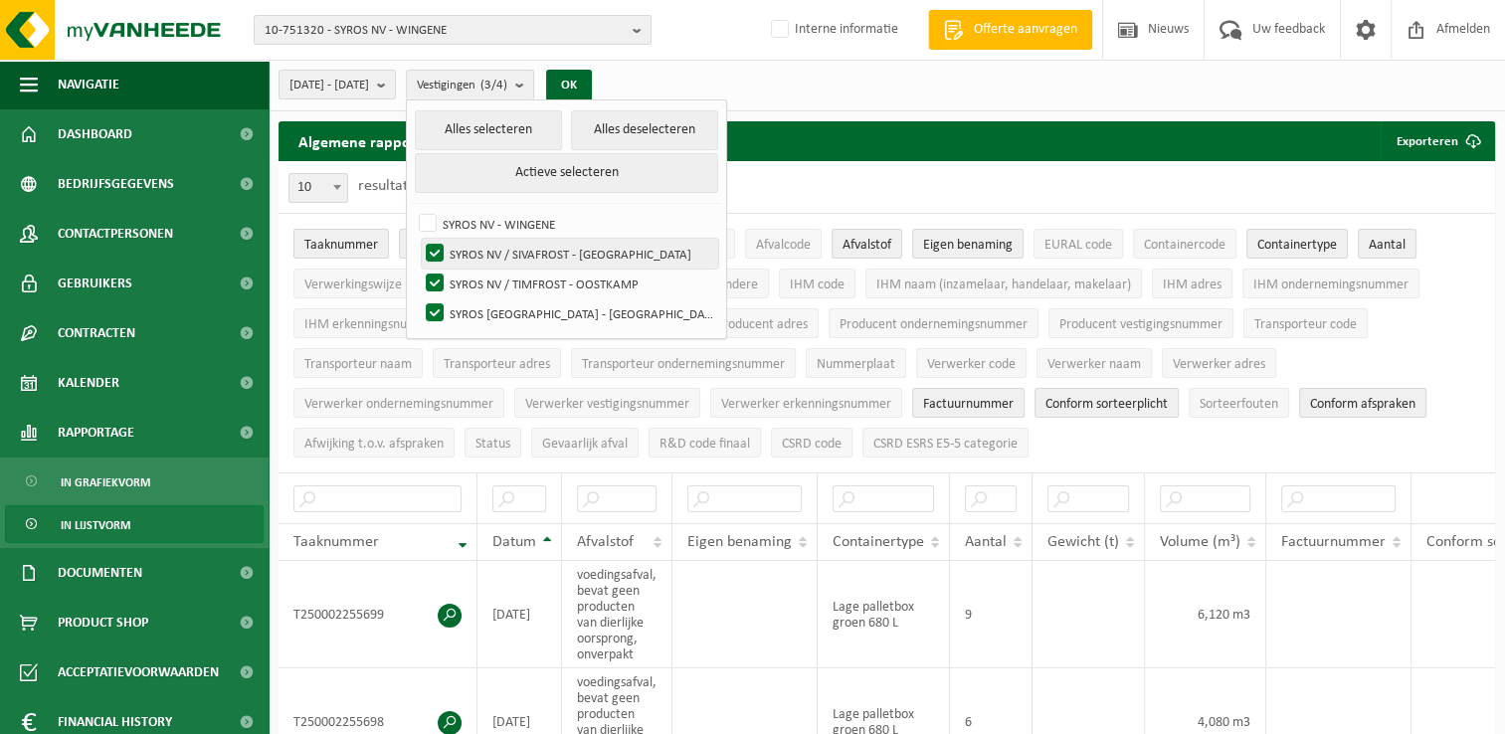
checkbox input "false"
click at [486, 278] on label "SYROS NV / TIMFROST - OOSTKAMP" at bounding box center [570, 284] width 296 height 30
click at [419, 269] on input "SYROS NV / TIMFROST - OOSTKAMP" at bounding box center [418, 268] width 1 height 1
checkbox input "false"
click at [592, 85] on button "OK" at bounding box center [569, 86] width 46 height 32
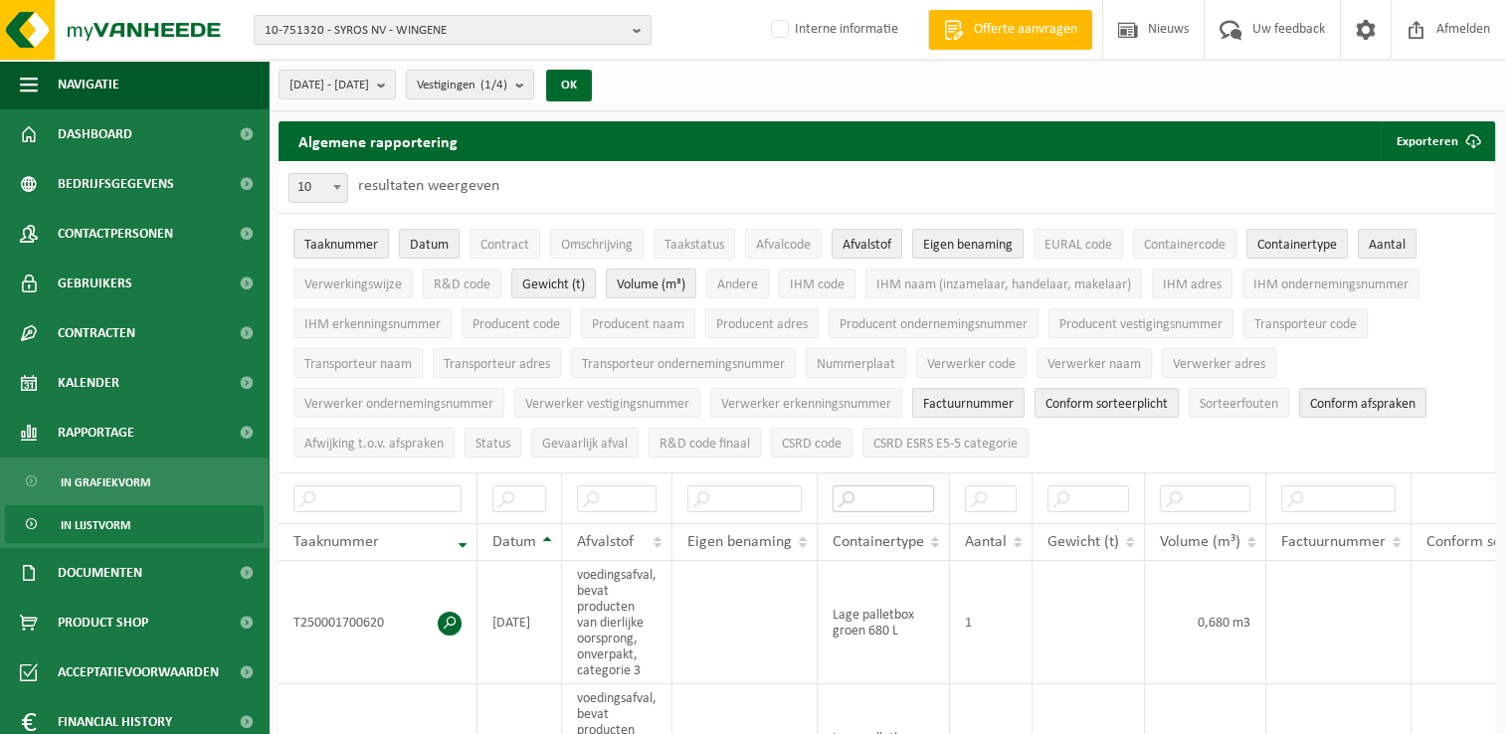
click at [879, 493] on input "text" at bounding box center [883, 498] width 101 height 27
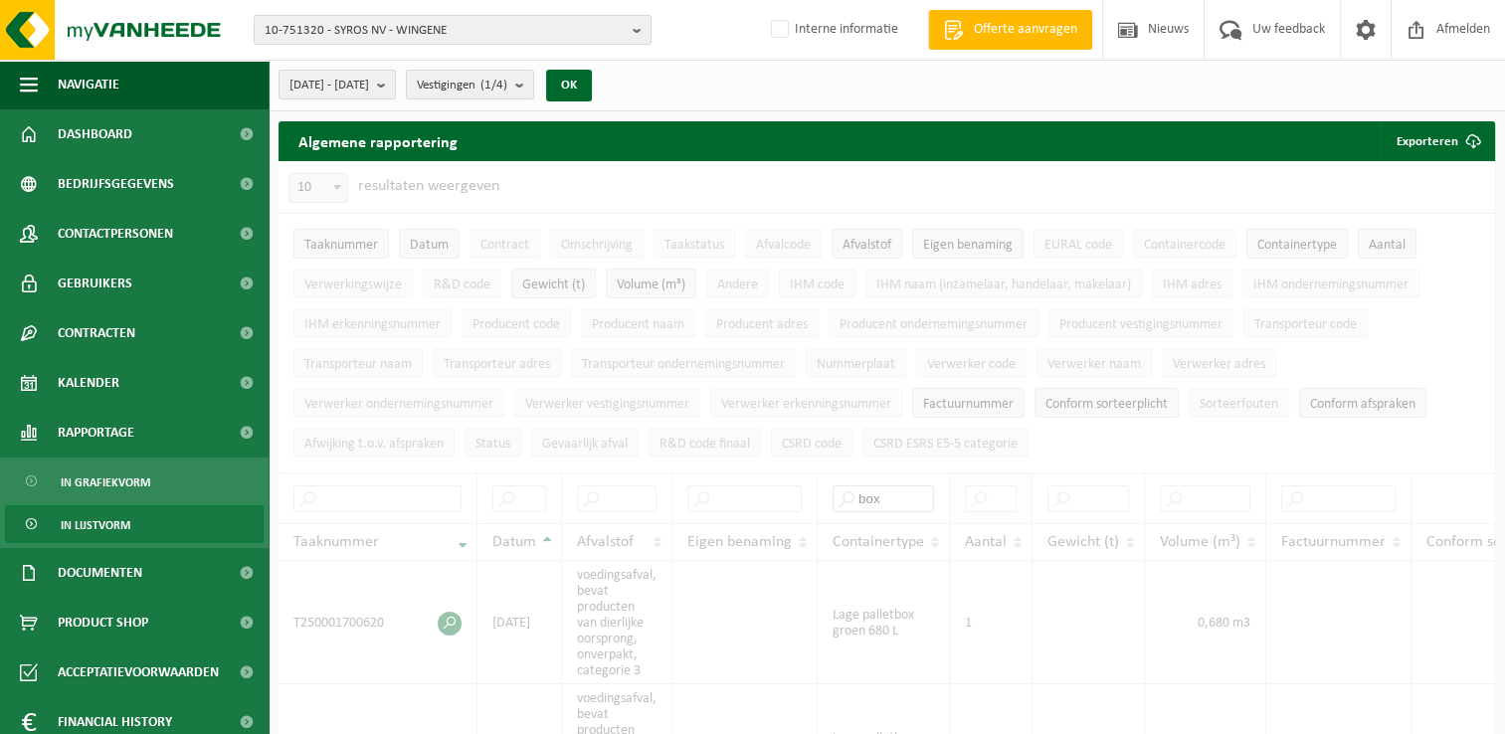
type input "box"
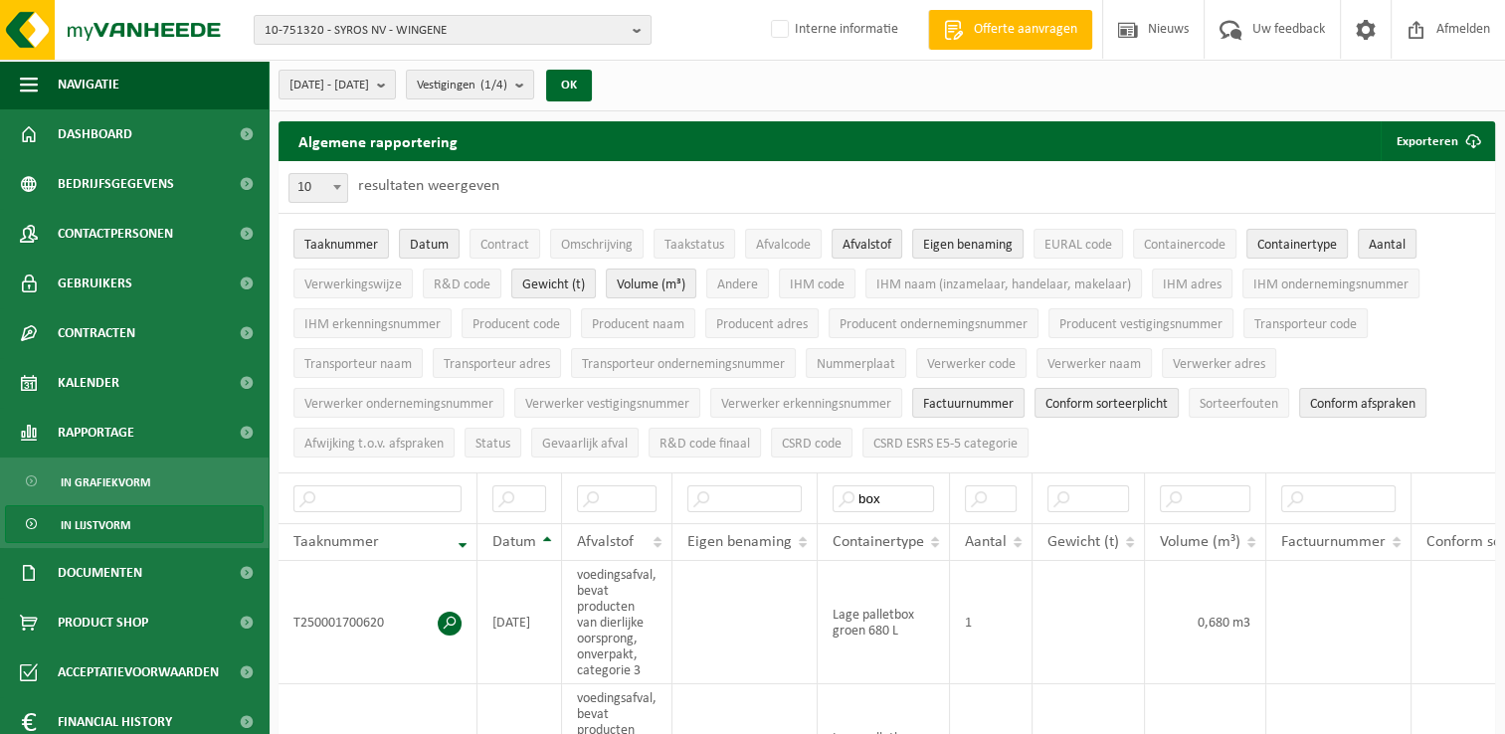
click at [337, 193] on span at bounding box center [337, 187] width 20 height 26
select select "100"
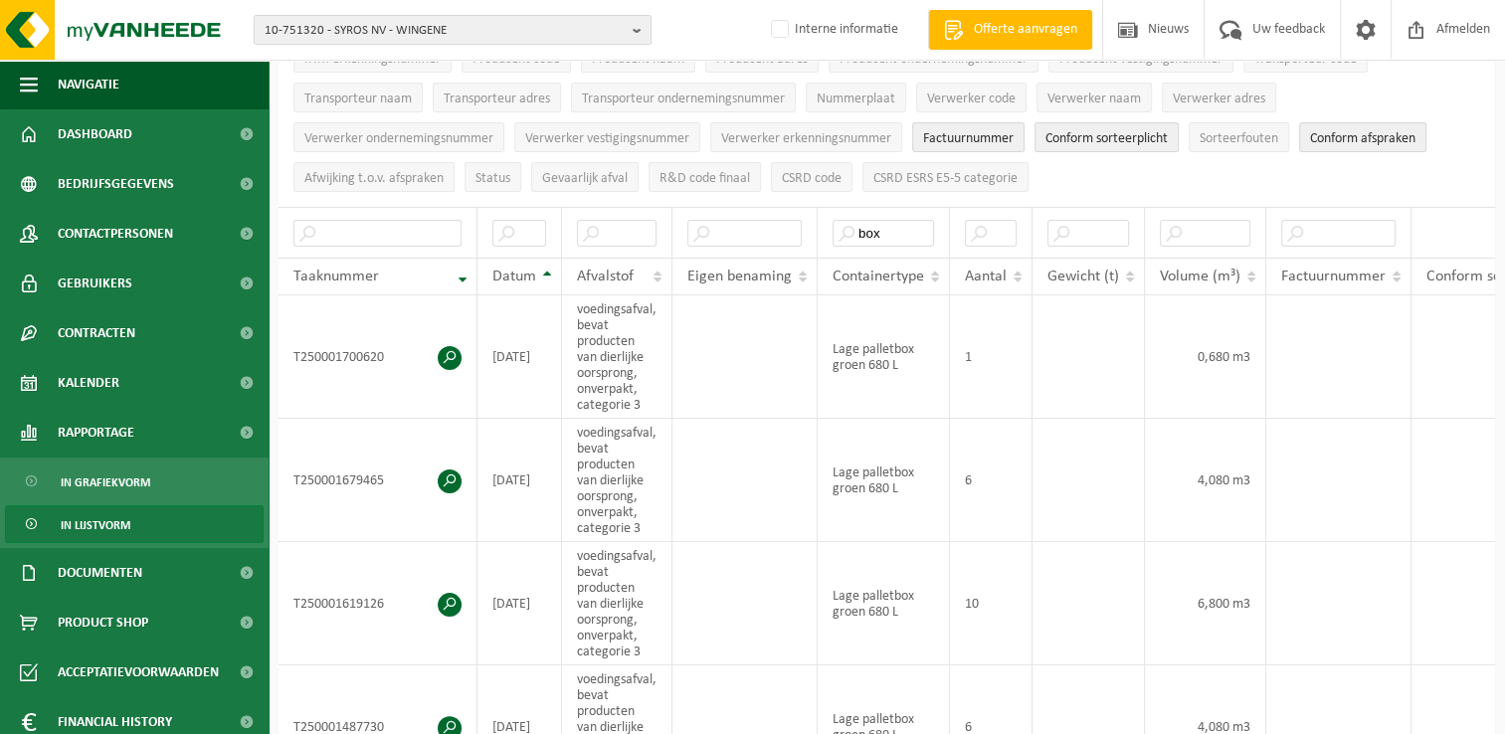
scroll to position [246, 0]
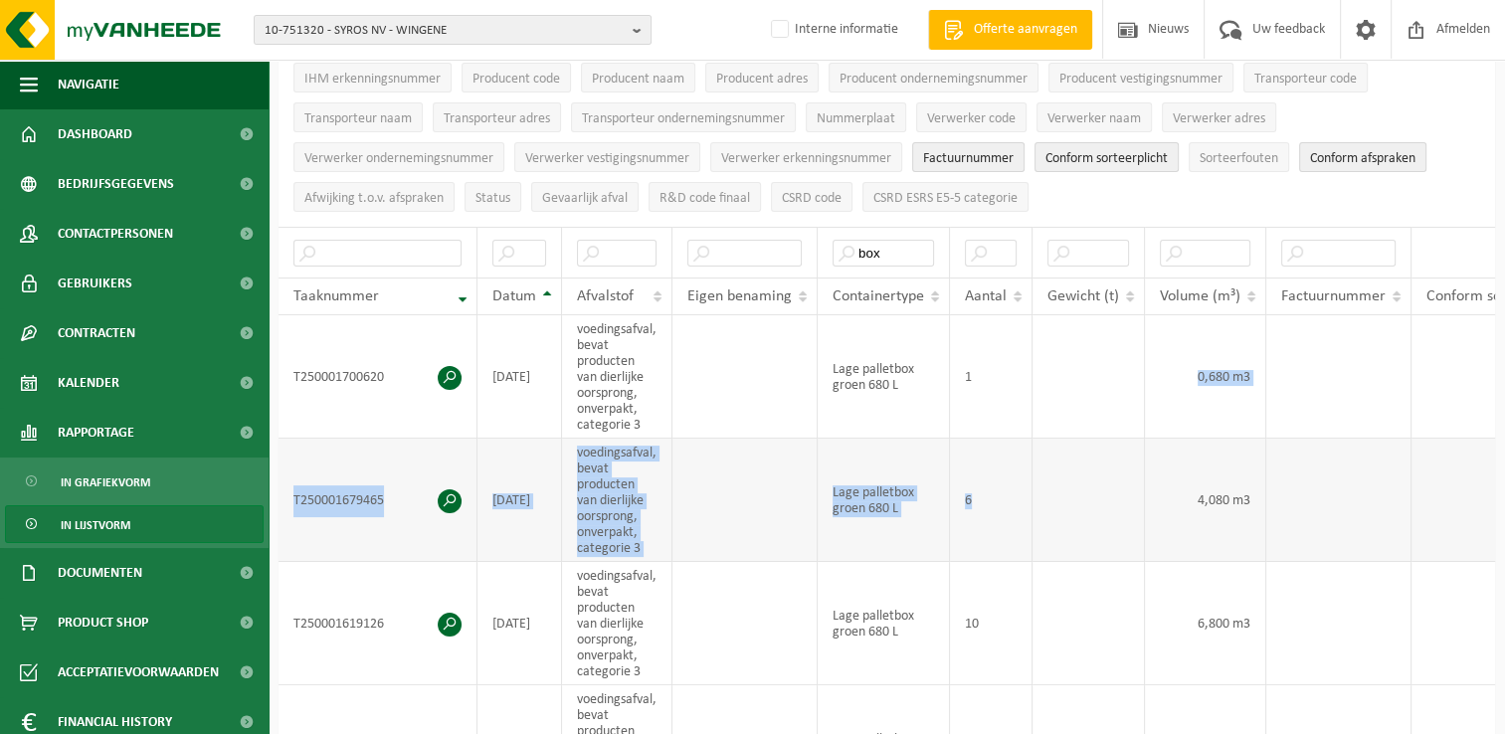
drag, startPoint x: 991, startPoint y: 351, endPoint x: 1018, endPoint y: 443, distance: 95.4
drag, startPoint x: 1018, startPoint y: 443, endPoint x: 1031, endPoint y: 408, distance: 37.1
click at [1031, 408] on tr "T250001700620 2025-08-25 voedingsafval, bevat producten van dierlijke oorsprong…" at bounding box center [1019, 376] width 1480 height 123
click at [1029, 439] on td "6" at bounding box center [991, 500] width 83 height 123
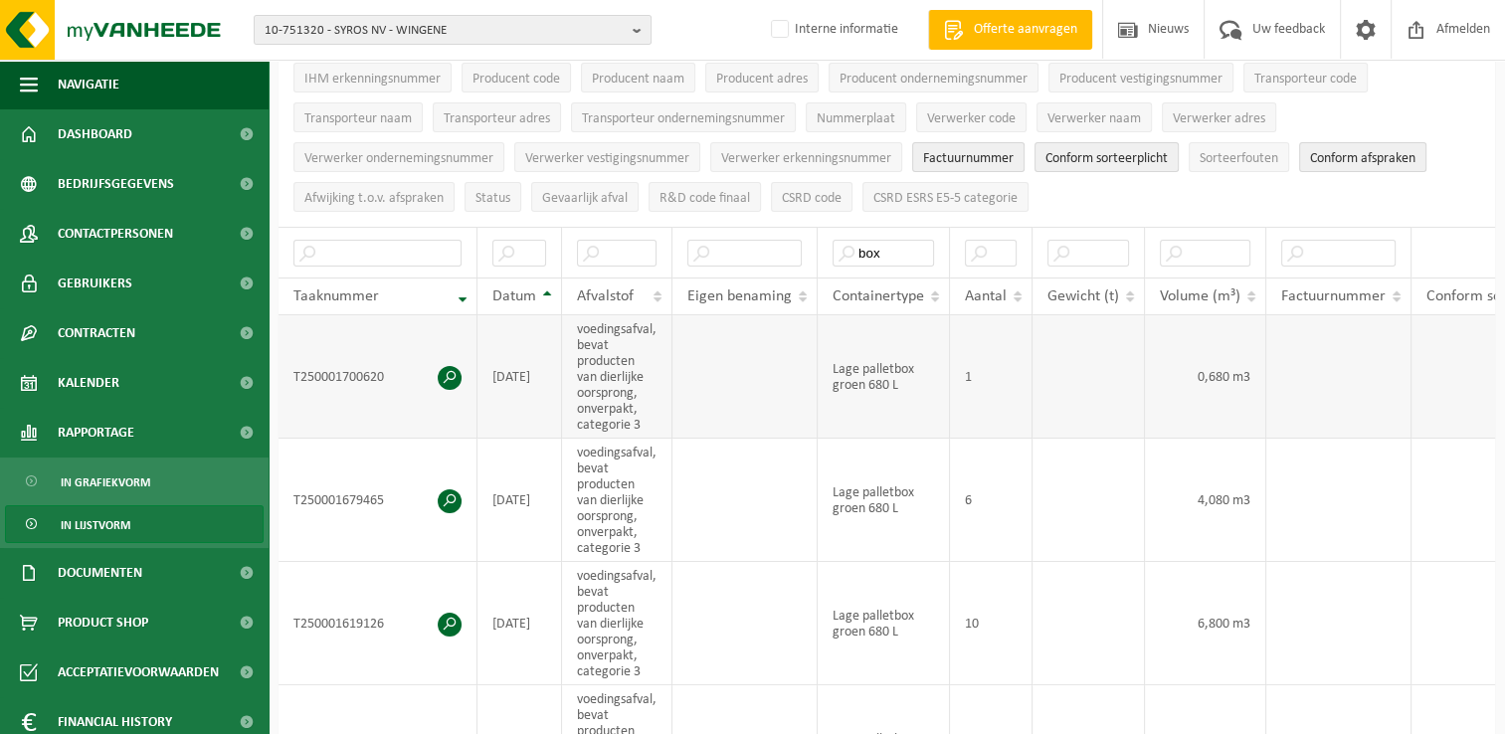
click at [537, 408] on td "[DATE]" at bounding box center [519, 376] width 85 height 123
click at [987, 398] on td "1" at bounding box center [991, 376] width 83 height 123
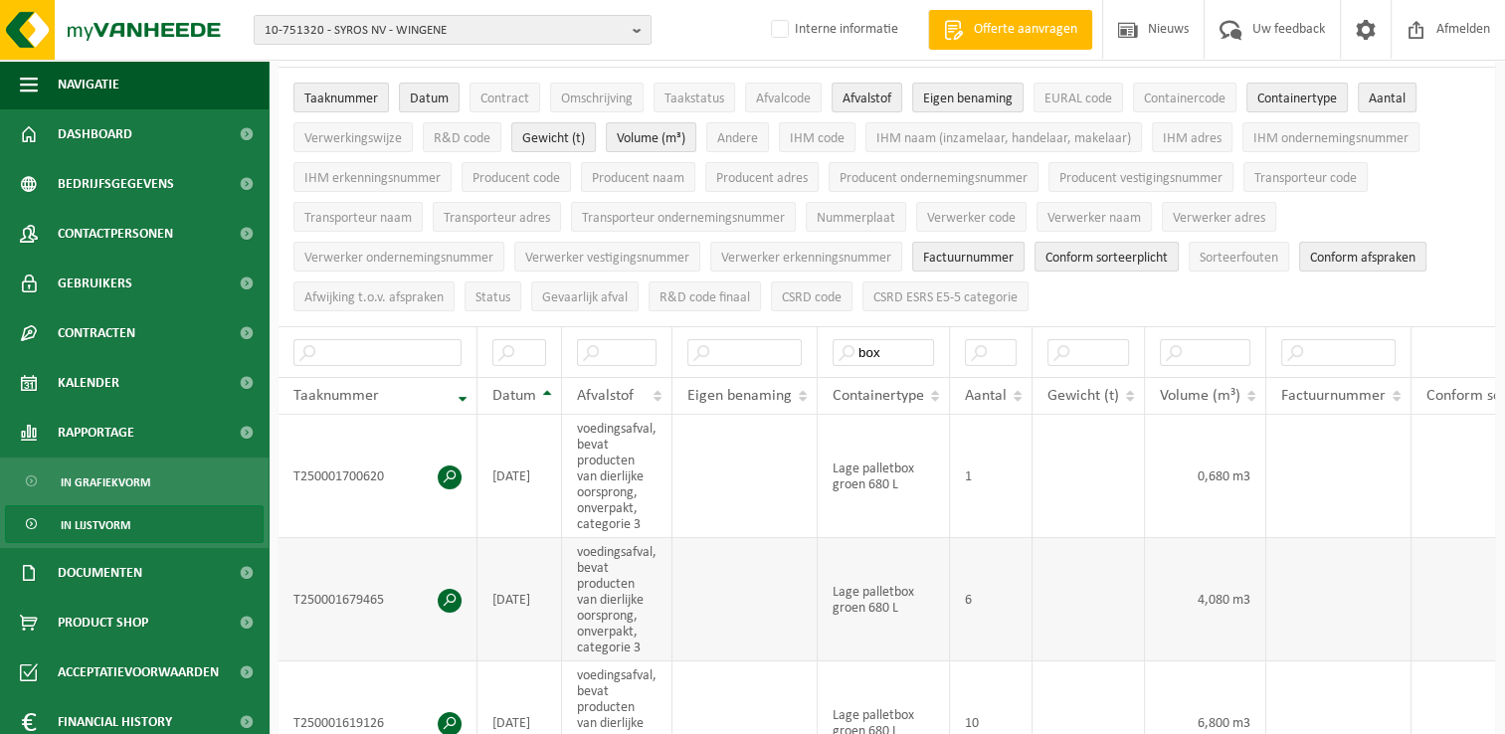
scroll to position [0, 0]
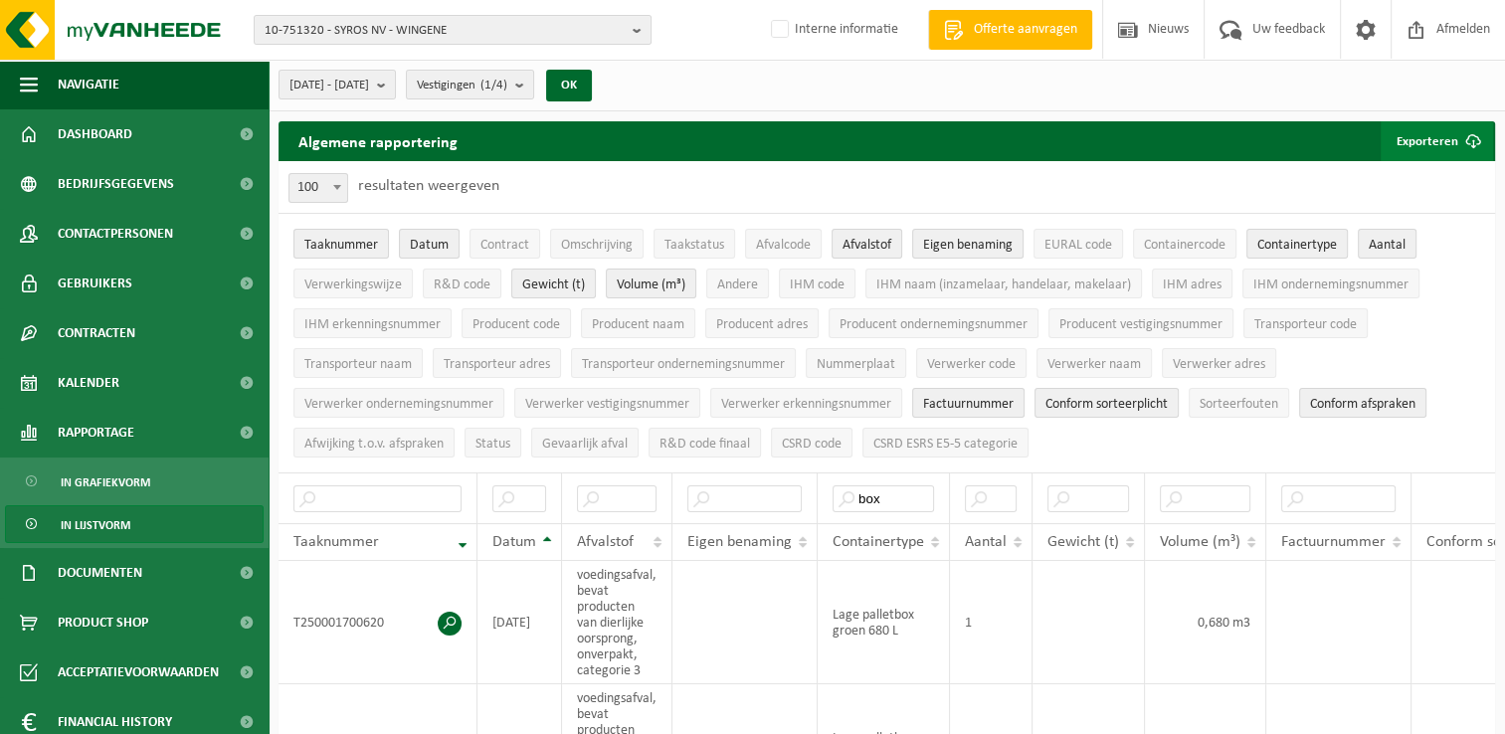
click at [1434, 139] on button "Exporteren" at bounding box center [1437, 141] width 112 height 40
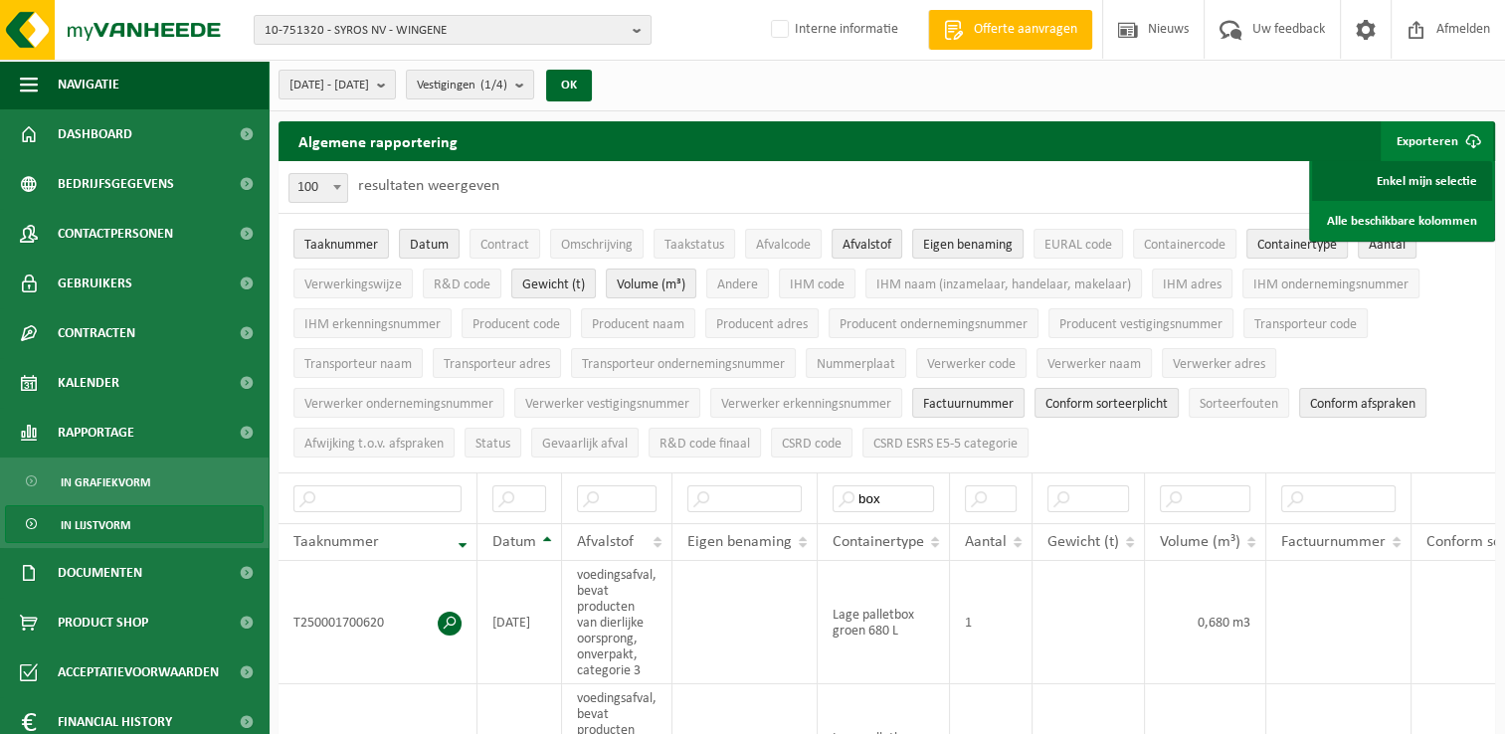
click at [1440, 186] on link "Enkel mijn selectie" at bounding box center [1402, 181] width 180 height 40
click at [742, 589] on td at bounding box center [744, 622] width 145 height 123
click at [369, 89] on span "[DATE] - [DATE]" at bounding box center [329, 86] width 80 height 30
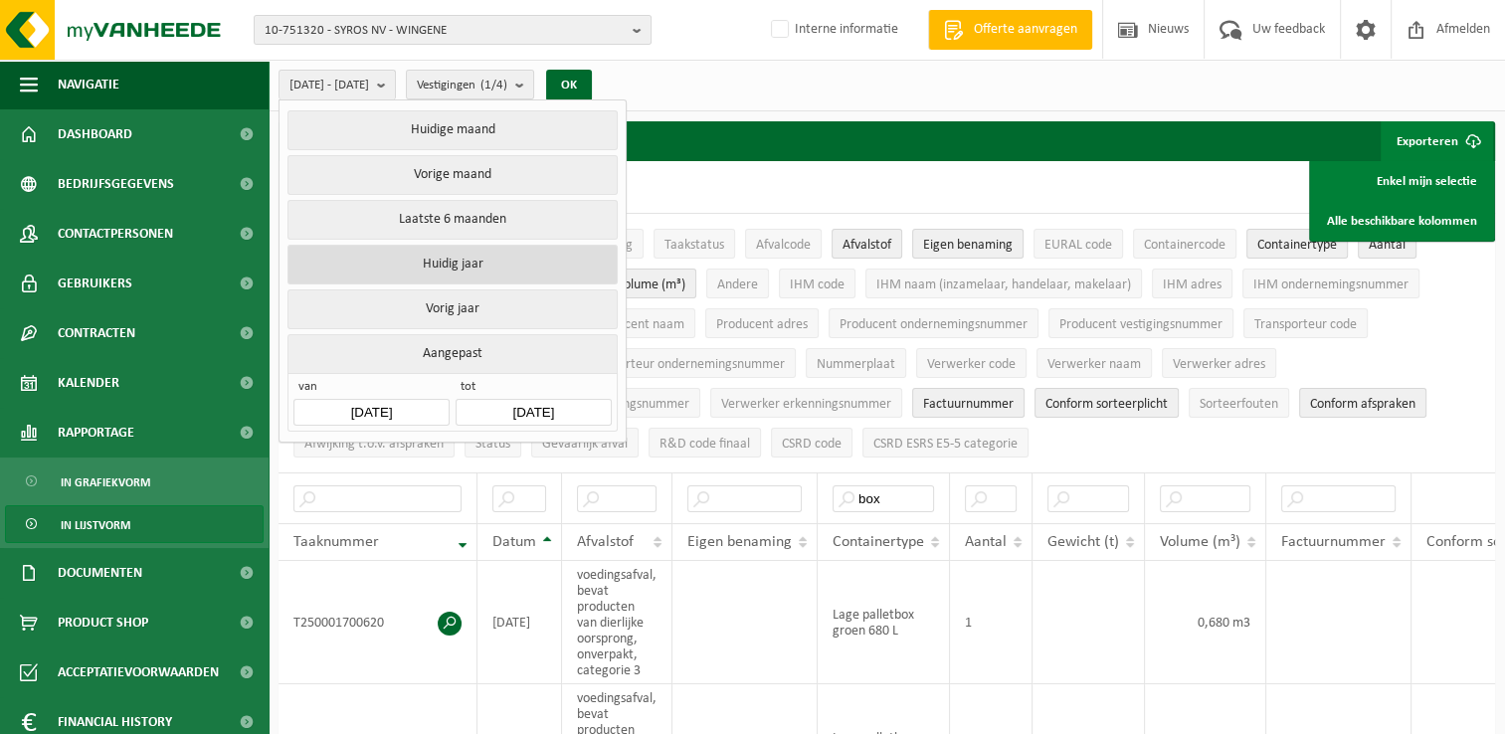
click at [447, 263] on button "Huidig jaar" at bounding box center [451, 265] width 329 height 40
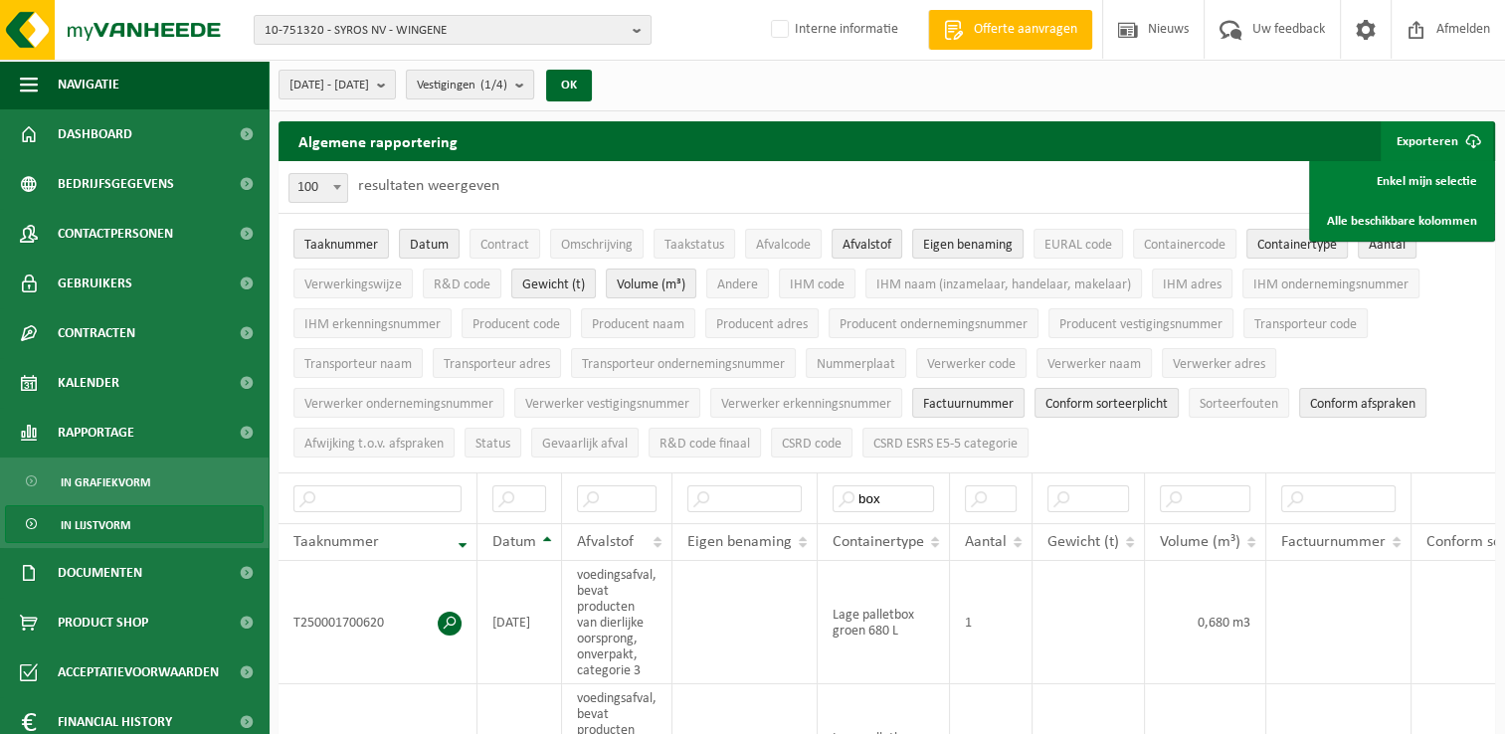
click at [533, 86] on b "submit" at bounding box center [524, 85] width 18 height 28
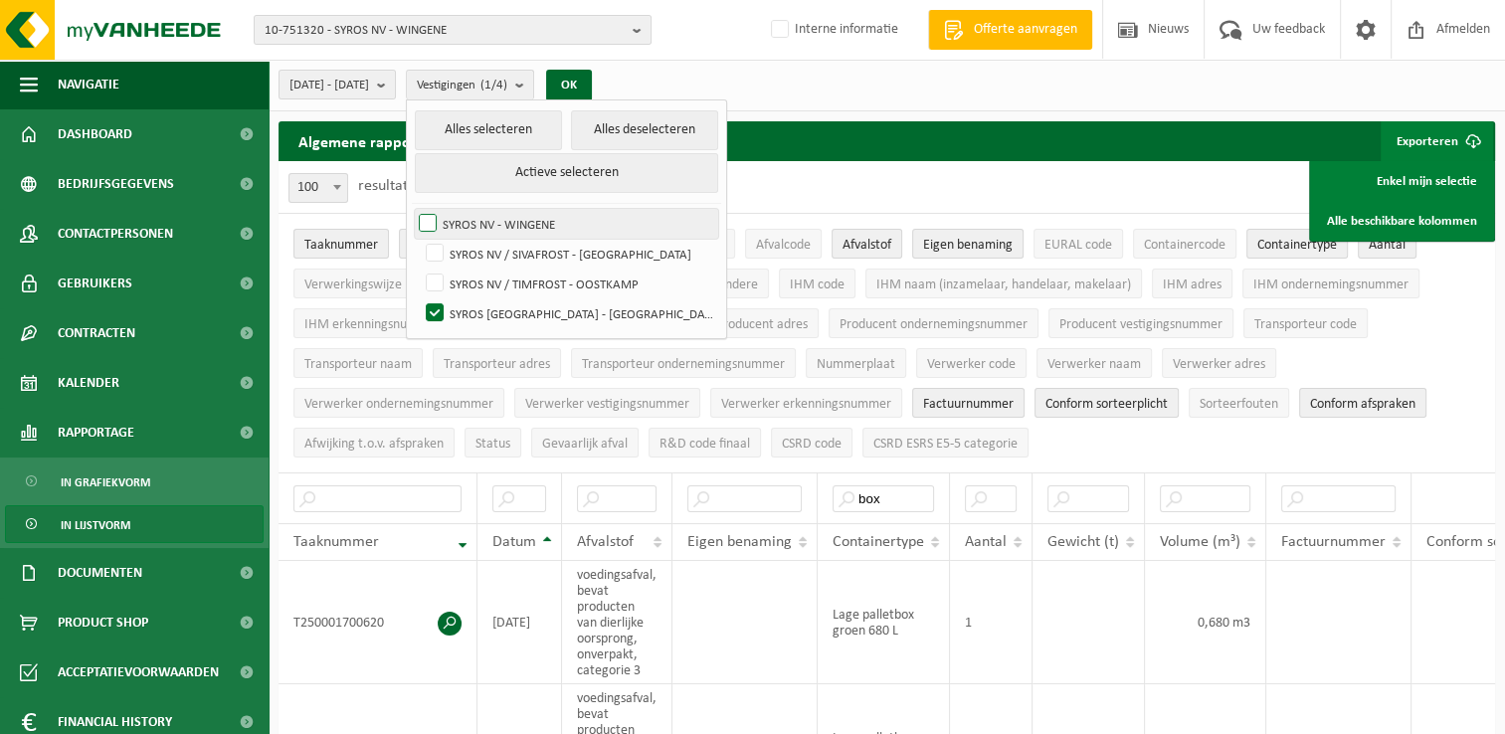
click at [482, 221] on label "SYROS NV - WINGENE" at bounding box center [566, 224] width 303 height 30
click at [412, 209] on input "SYROS NV - WINGENE" at bounding box center [411, 208] width 1 height 1
checkbox input "true"
click at [490, 247] on label "SYROS NV / SIVAFROST - [GEOGRAPHIC_DATA]" at bounding box center [570, 254] width 296 height 30
click at [419, 239] on input "SYROS NV / SIVAFROST - [GEOGRAPHIC_DATA]" at bounding box center [418, 238] width 1 height 1
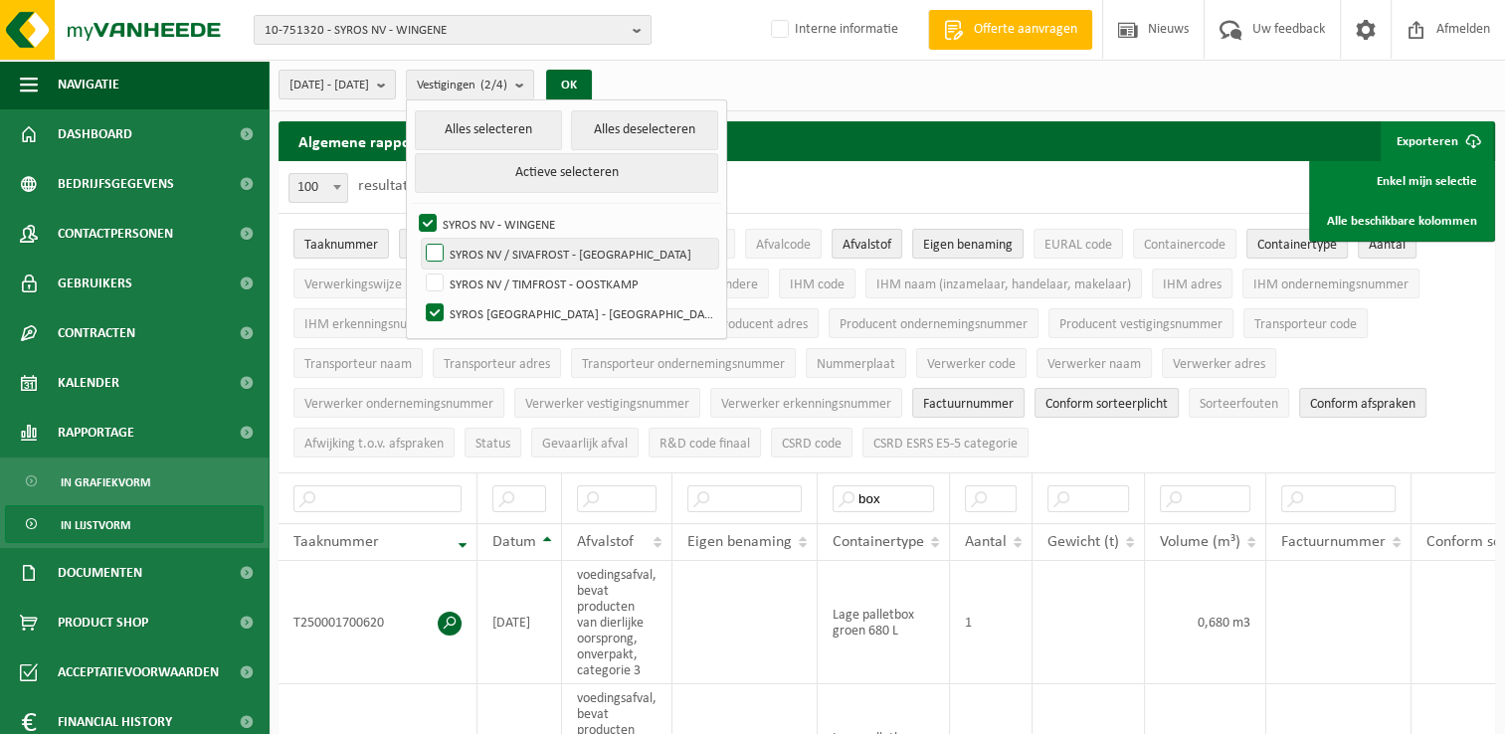
checkbox input "true"
click at [489, 275] on label "SYROS NV / TIMFROST - OOSTKAMP" at bounding box center [570, 284] width 296 height 30
click at [419, 269] on input "SYROS NV / TIMFROST - OOSTKAMP" at bounding box center [418, 268] width 1 height 1
checkbox input "true"
click at [592, 78] on button "OK" at bounding box center [569, 86] width 46 height 32
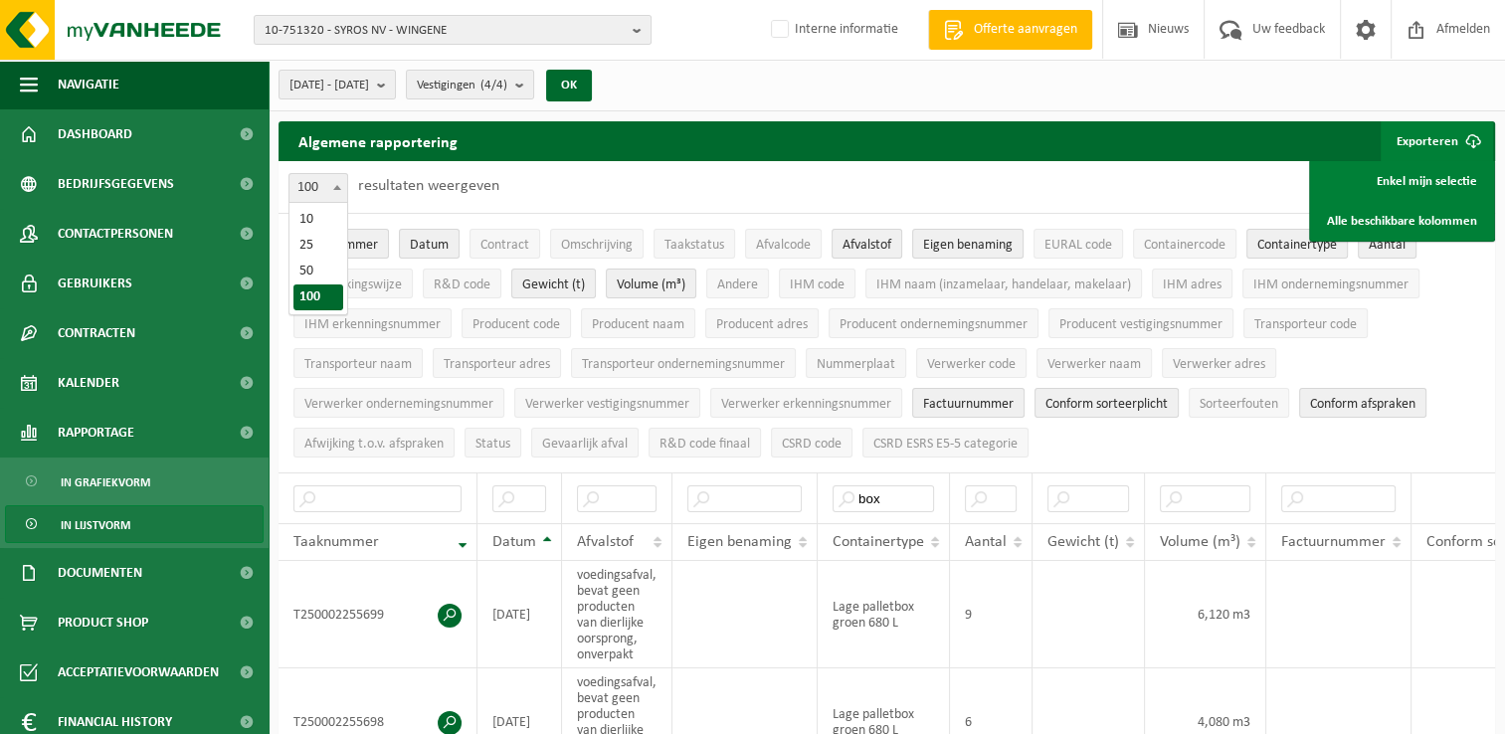
click at [326, 176] on span "100" at bounding box center [318, 188] width 58 height 28
click at [534, 82] on button "Vestigingen (4/4)" at bounding box center [470, 85] width 128 height 30
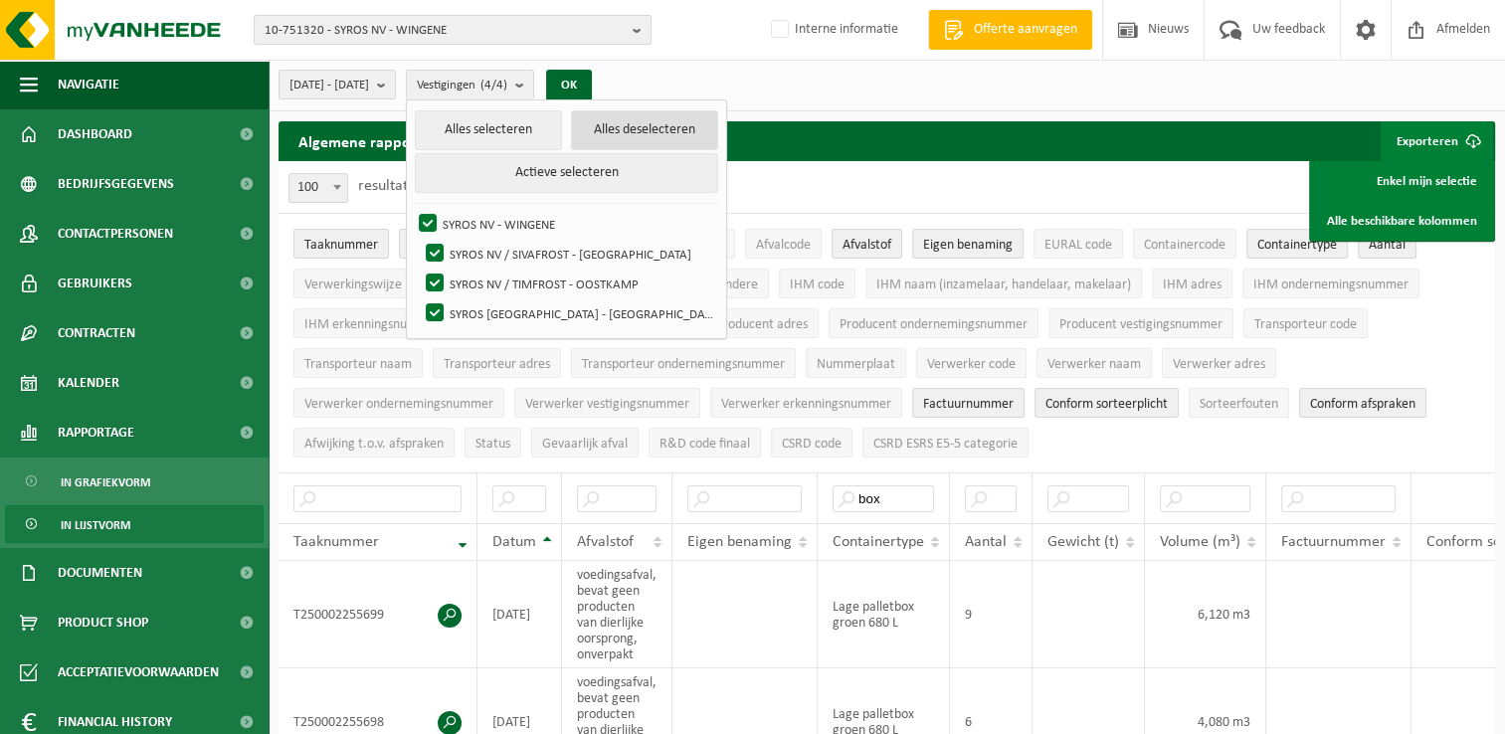
click at [697, 123] on button "Alles deselecteren" at bounding box center [644, 130] width 147 height 40
checkbox input "false"
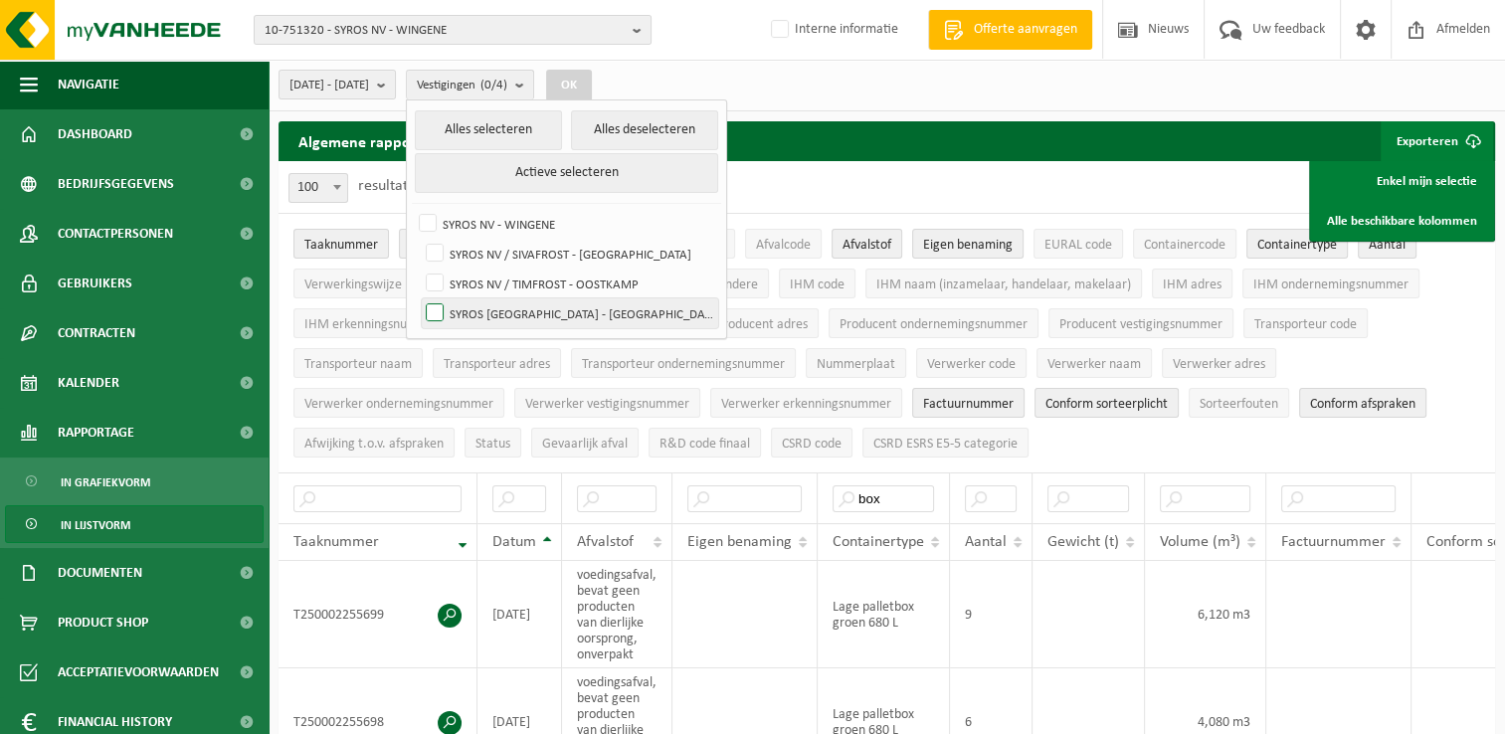
click at [479, 312] on label "SYROS [GEOGRAPHIC_DATA] - [GEOGRAPHIC_DATA]" at bounding box center [570, 313] width 296 height 30
click at [419, 298] on input "SYROS [GEOGRAPHIC_DATA] - [GEOGRAPHIC_DATA]" at bounding box center [418, 297] width 1 height 1
checkbox input "true"
click at [592, 80] on button "OK" at bounding box center [569, 86] width 46 height 32
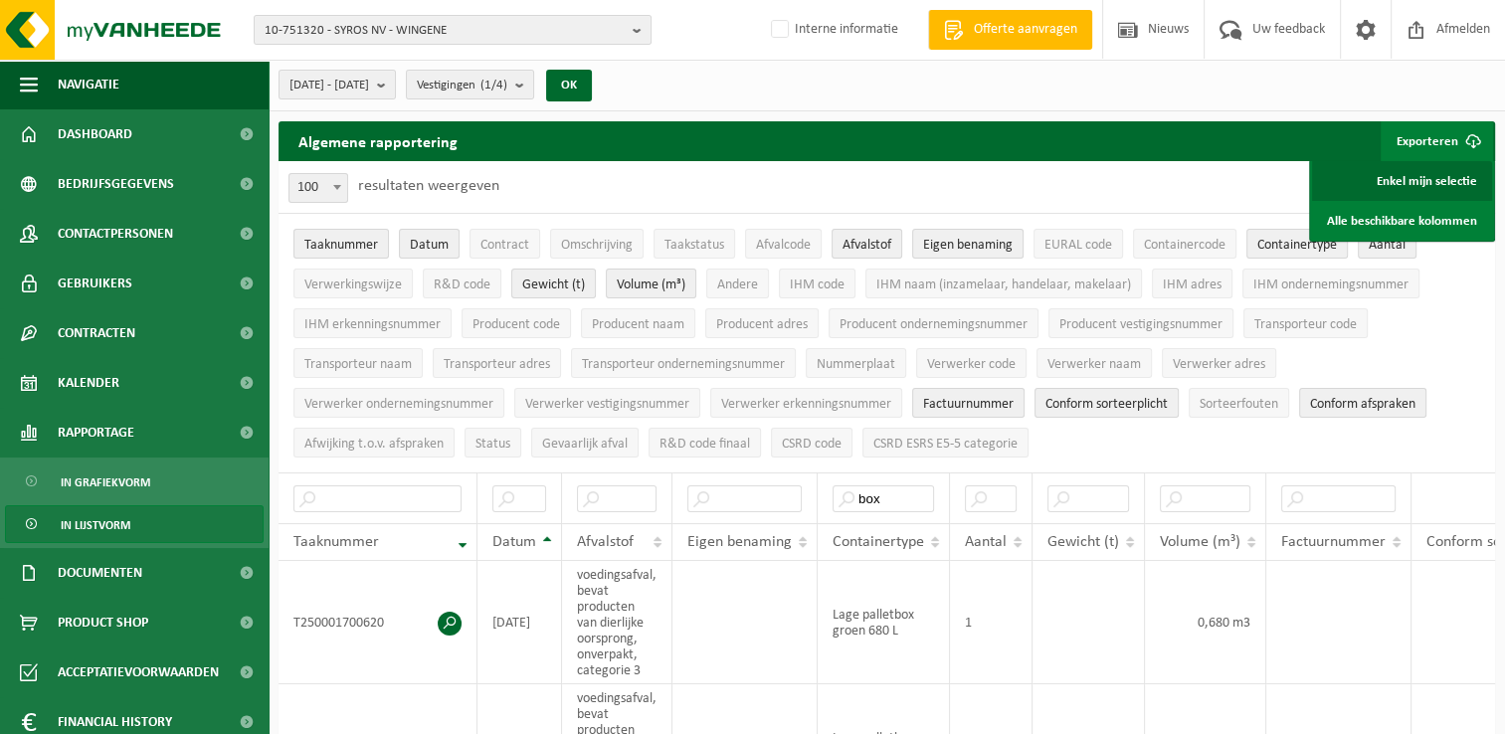
click at [1401, 182] on link "Enkel mijn selectie" at bounding box center [1402, 181] width 180 height 40
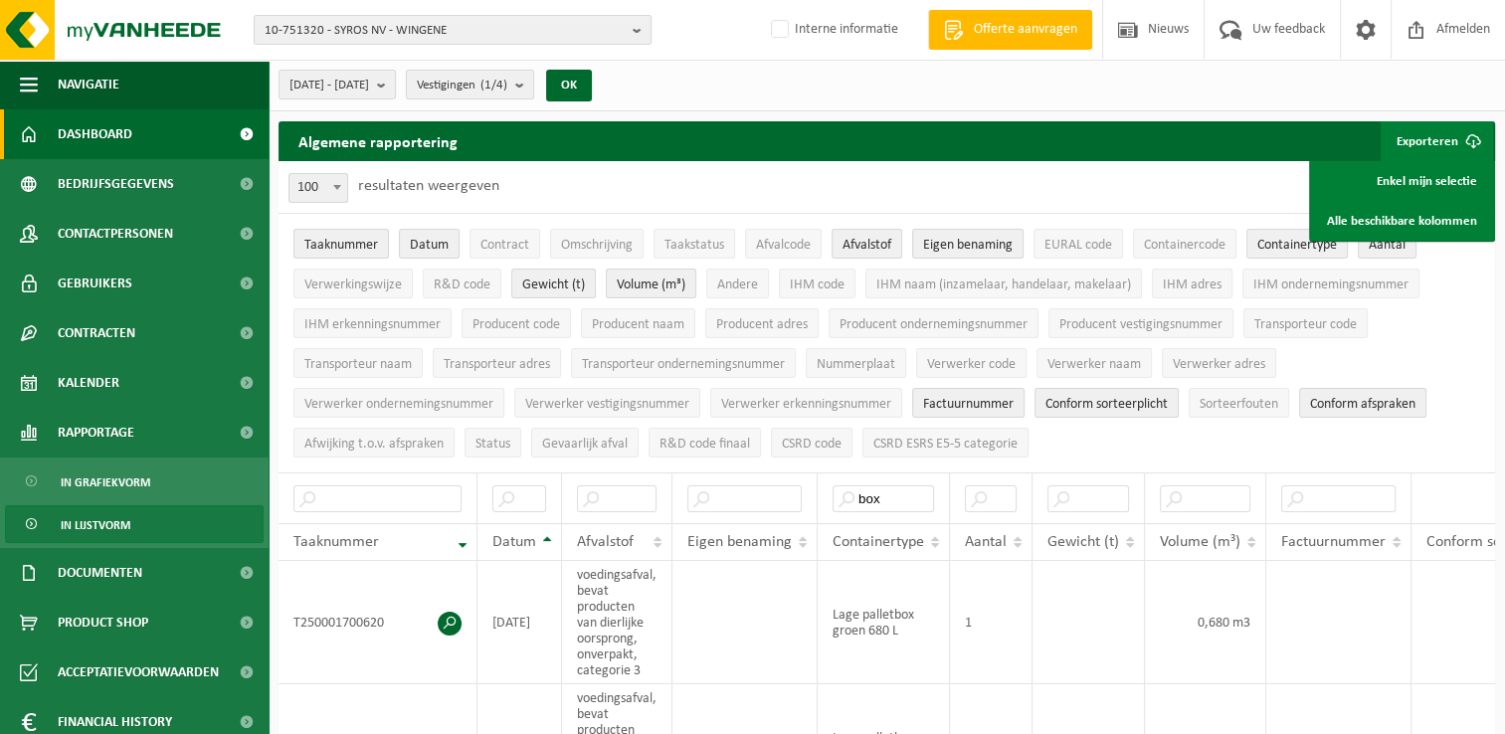
click at [85, 125] on span "Dashboard" at bounding box center [95, 134] width 75 height 50
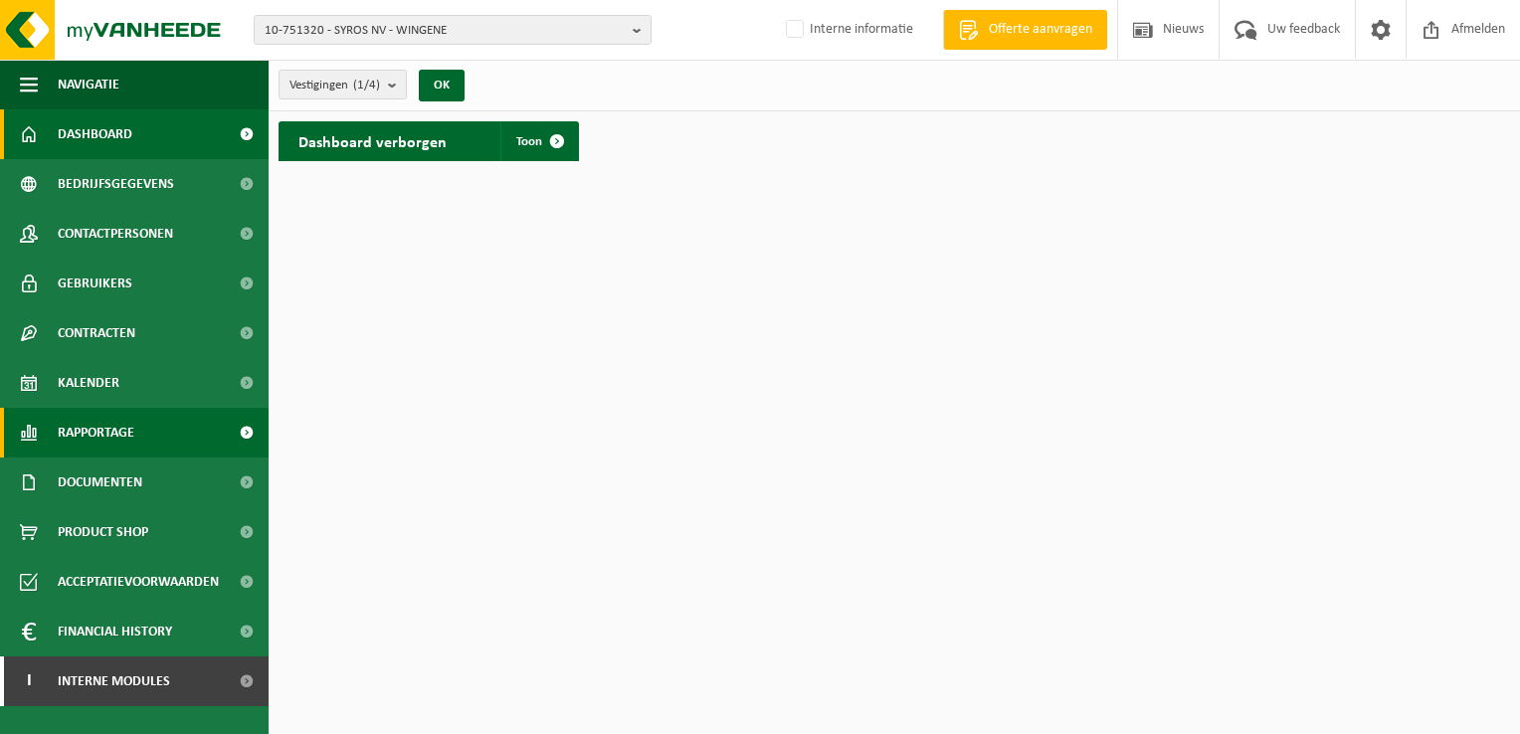
click at [118, 433] on span "Rapportage" at bounding box center [96, 433] width 77 height 50
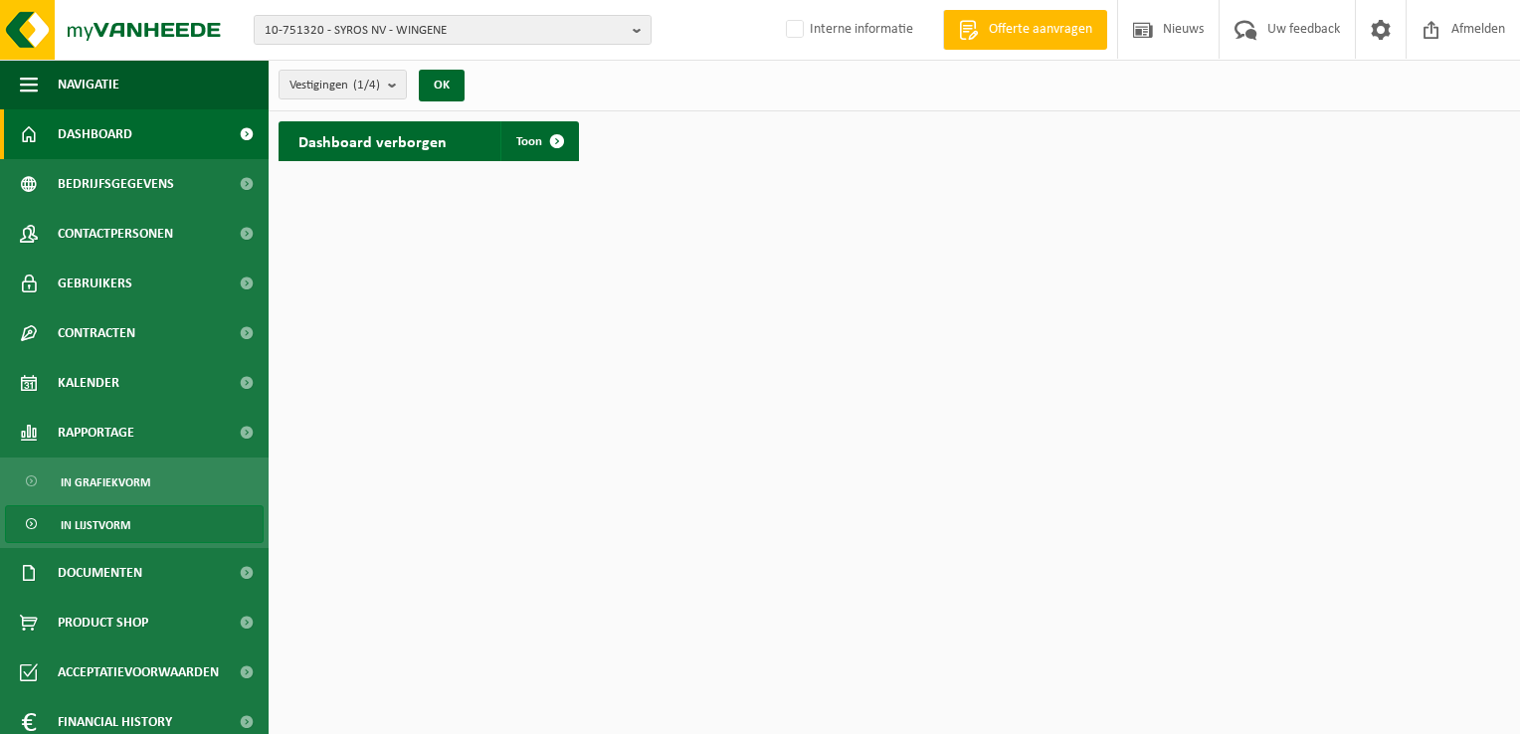
click at [114, 529] on span "In lijstvorm" at bounding box center [96, 525] width 70 height 38
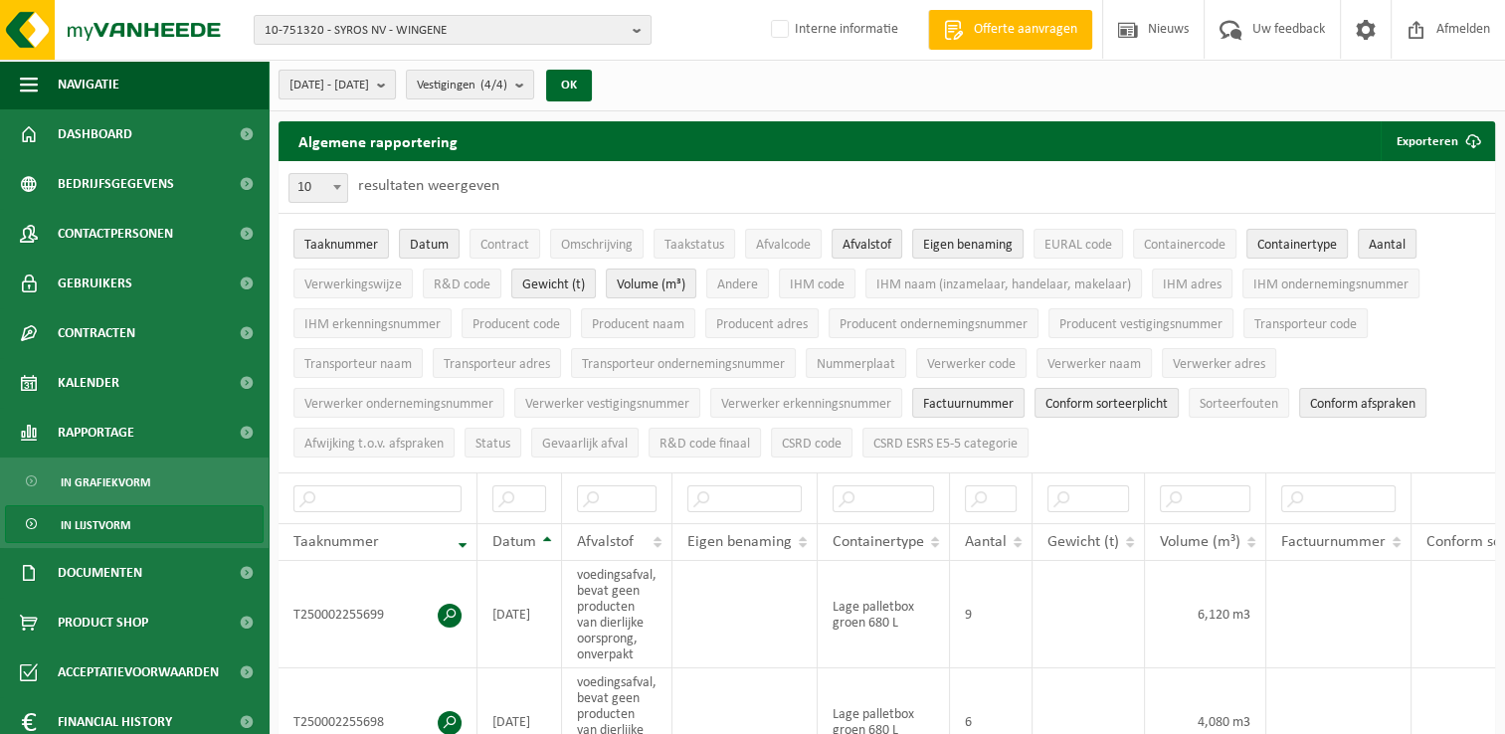
click at [369, 82] on span "2025-01-01 - 2025-08-28" at bounding box center [329, 86] width 80 height 30
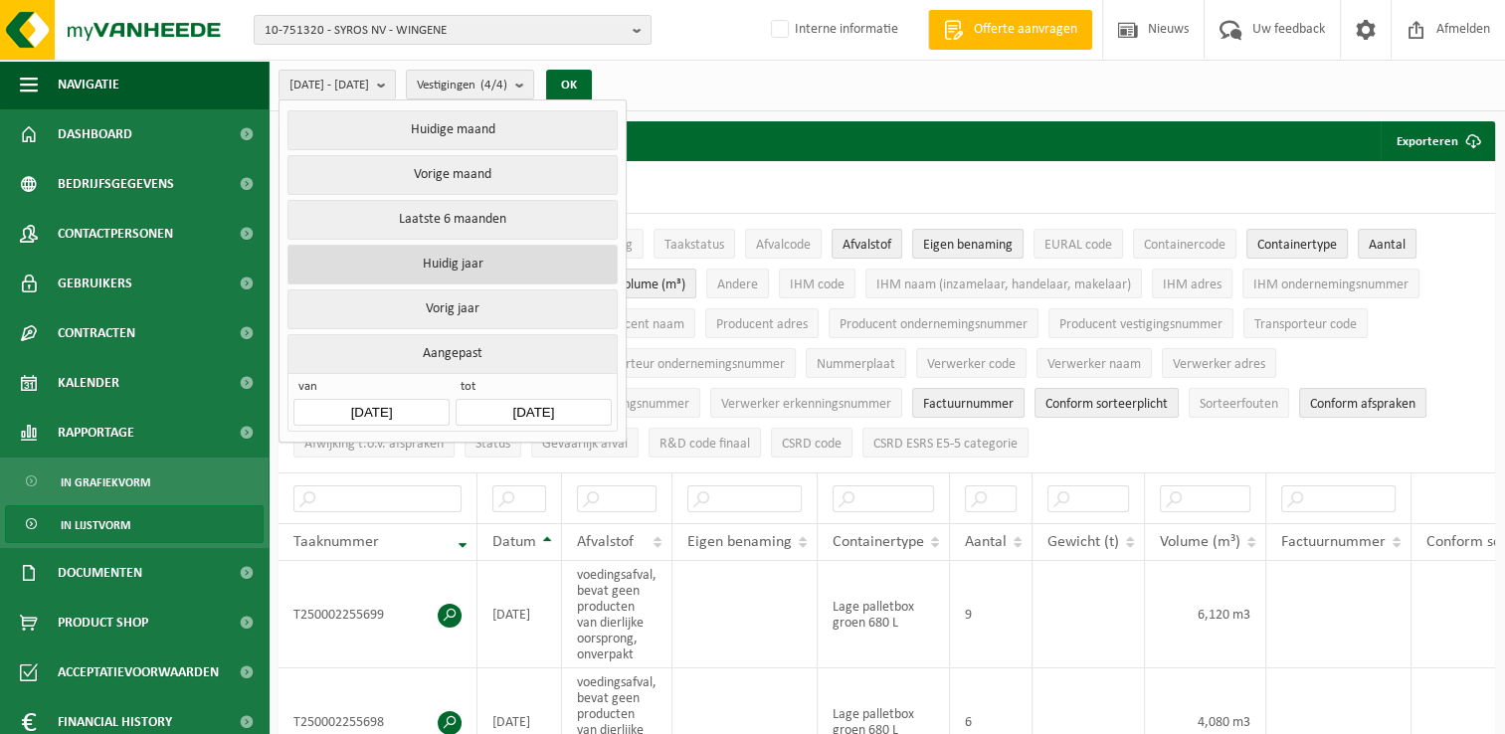
click at [370, 275] on button "Huidig jaar" at bounding box center [451, 265] width 329 height 40
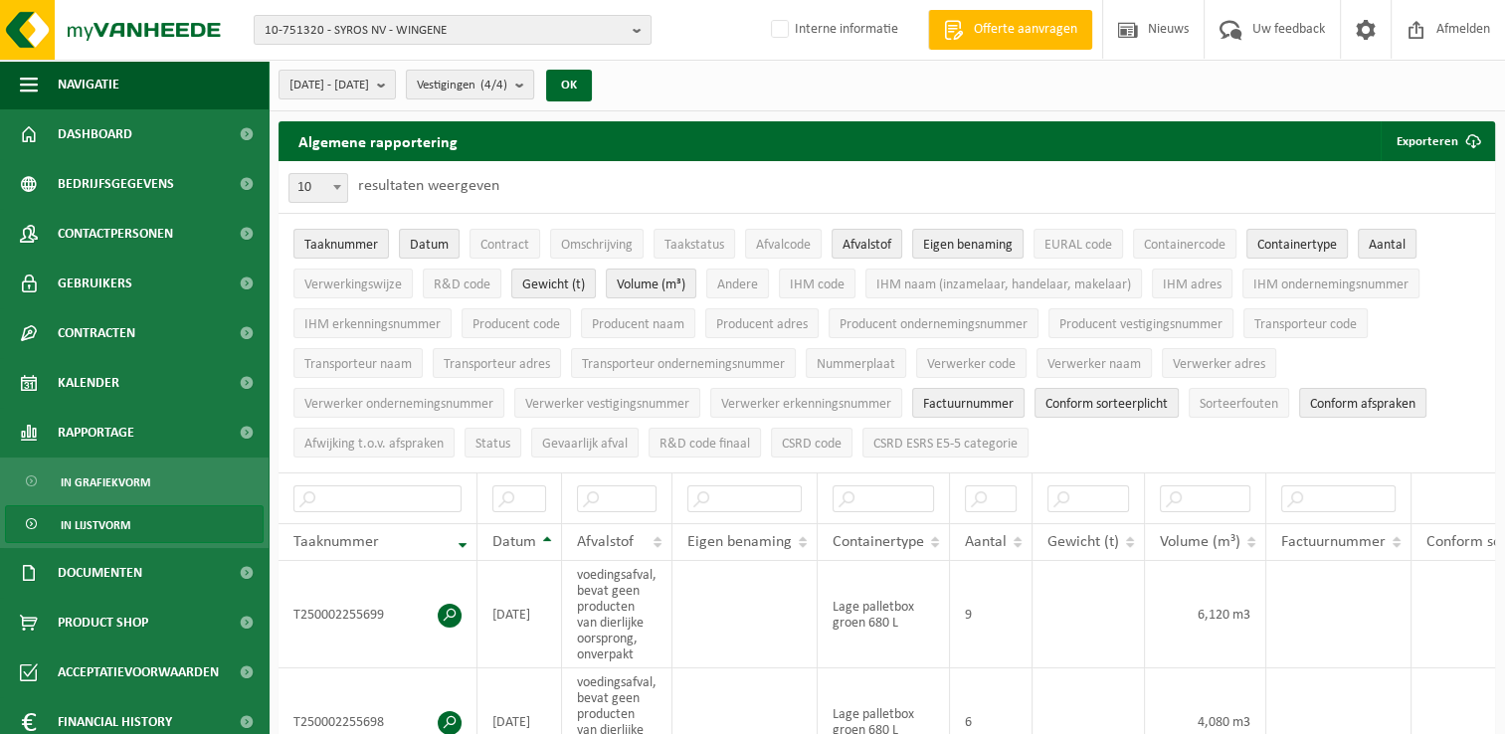
click at [533, 94] on b "submit" at bounding box center [524, 85] width 18 height 28
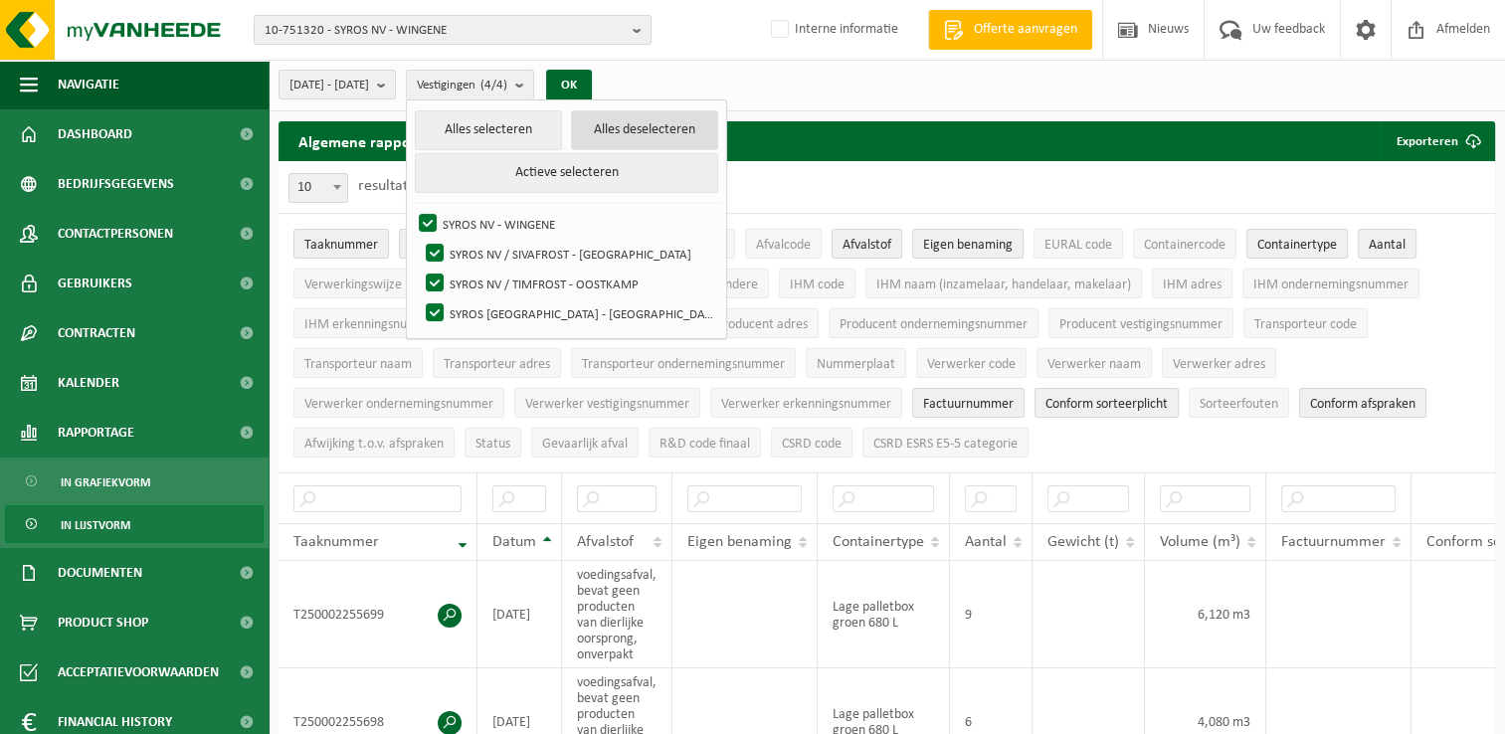
click at [718, 132] on button "Alles deselecteren" at bounding box center [644, 130] width 147 height 40
checkbox input "false"
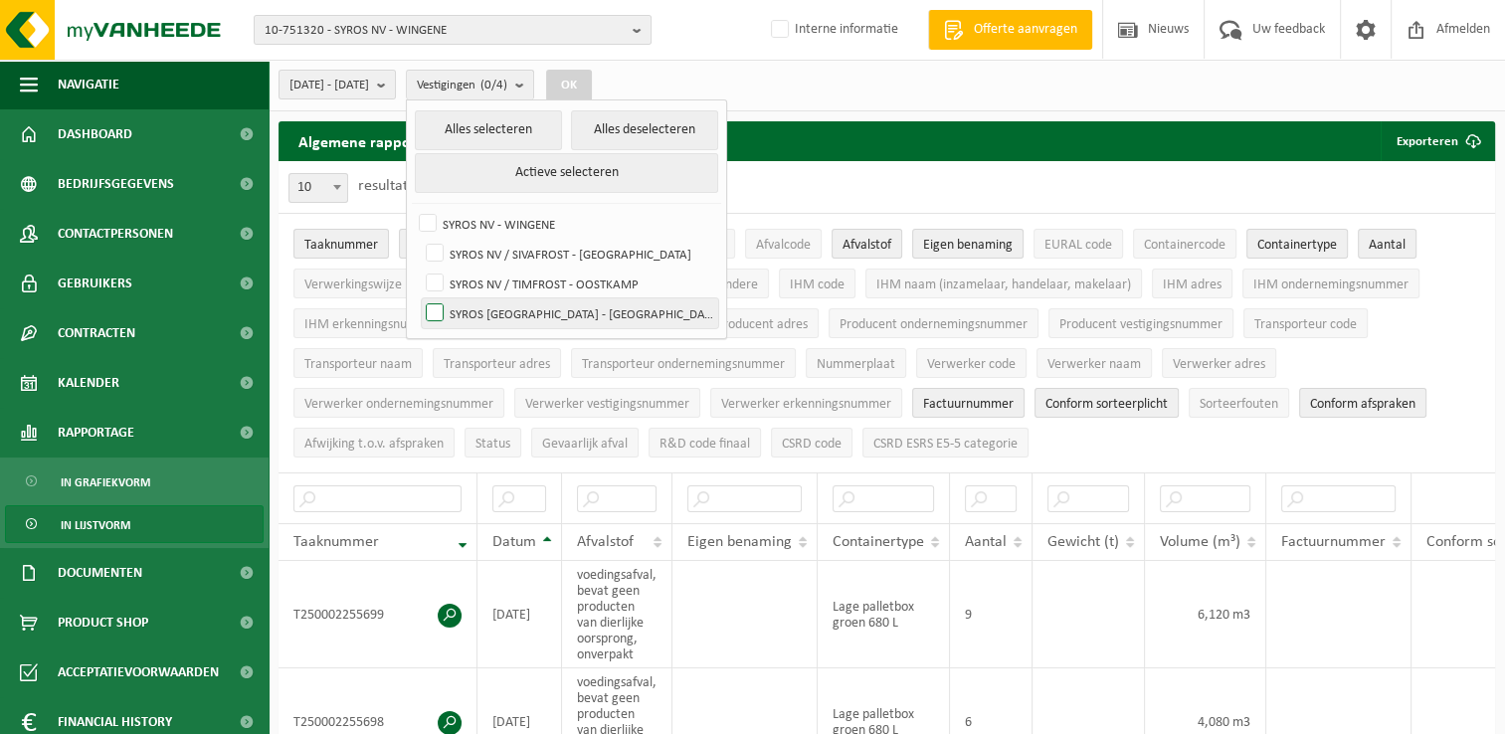
click at [477, 311] on label "SYROS [GEOGRAPHIC_DATA] - [GEOGRAPHIC_DATA]" at bounding box center [570, 313] width 296 height 30
click at [419, 298] on input "SYROS [GEOGRAPHIC_DATA] - [GEOGRAPHIC_DATA]" at bounding box center [418, 297] width 1 height 1
checkbox input "true"
click at [592, 83] on button "OK" at bounding box center [569, 86] width 46 height 32
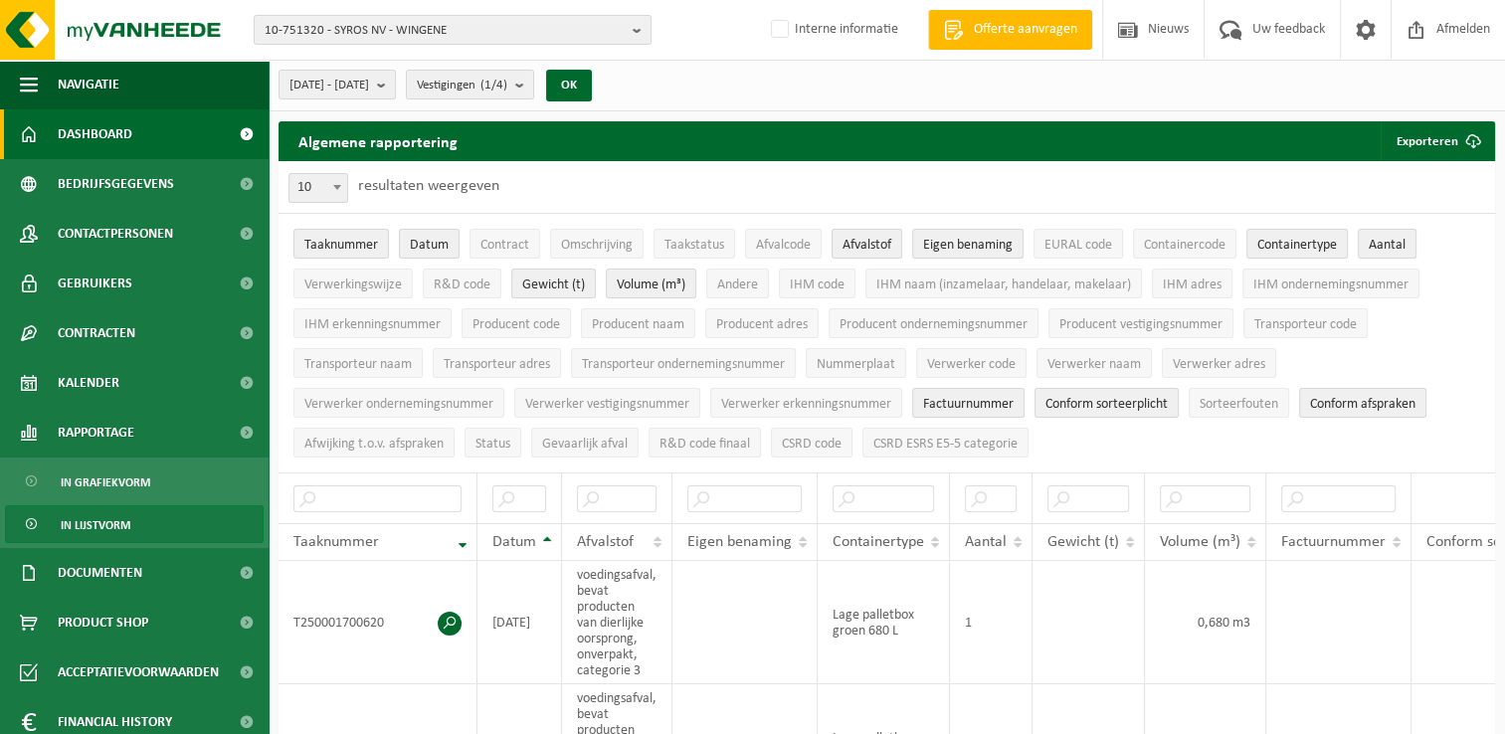
click at [140, 135] on link "Dashboard" at bounding box center [134, 134] width 269 height 50
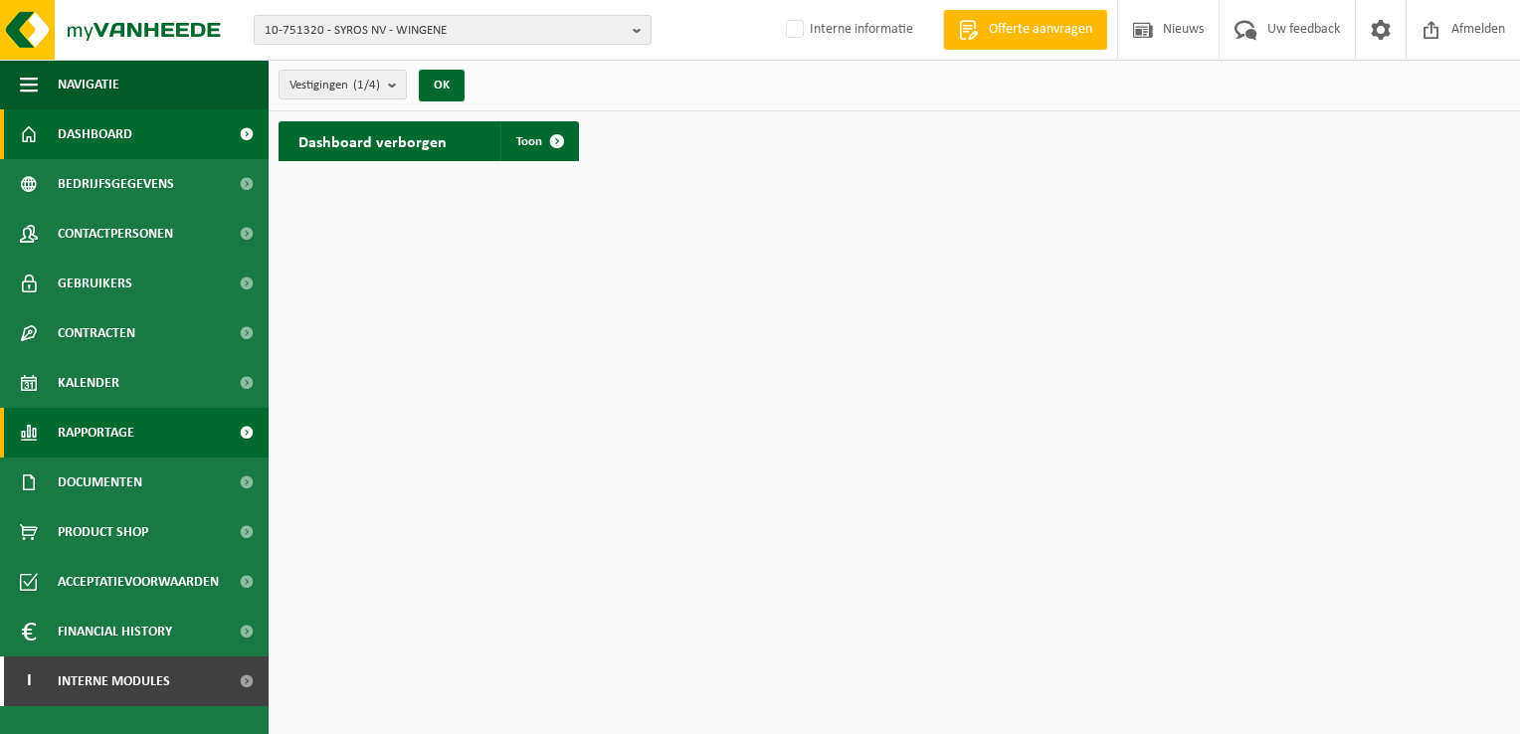
click at [119, 429] on span "Rapportage" at bounding box center [96, 433] width 77 height 50
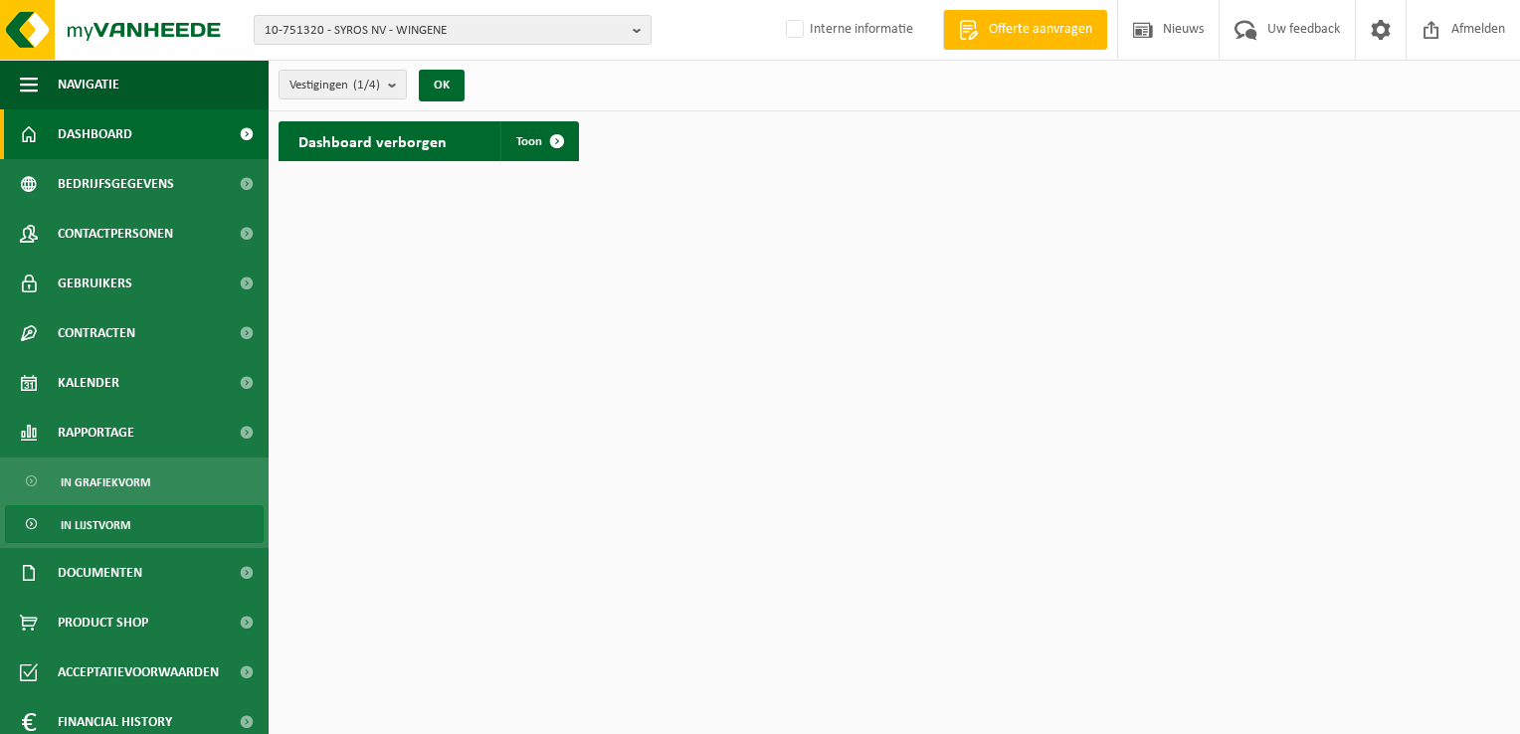
click at [127, 521] on span "In lijstvorm" at bounding box center [96, 525] width 70 height 38
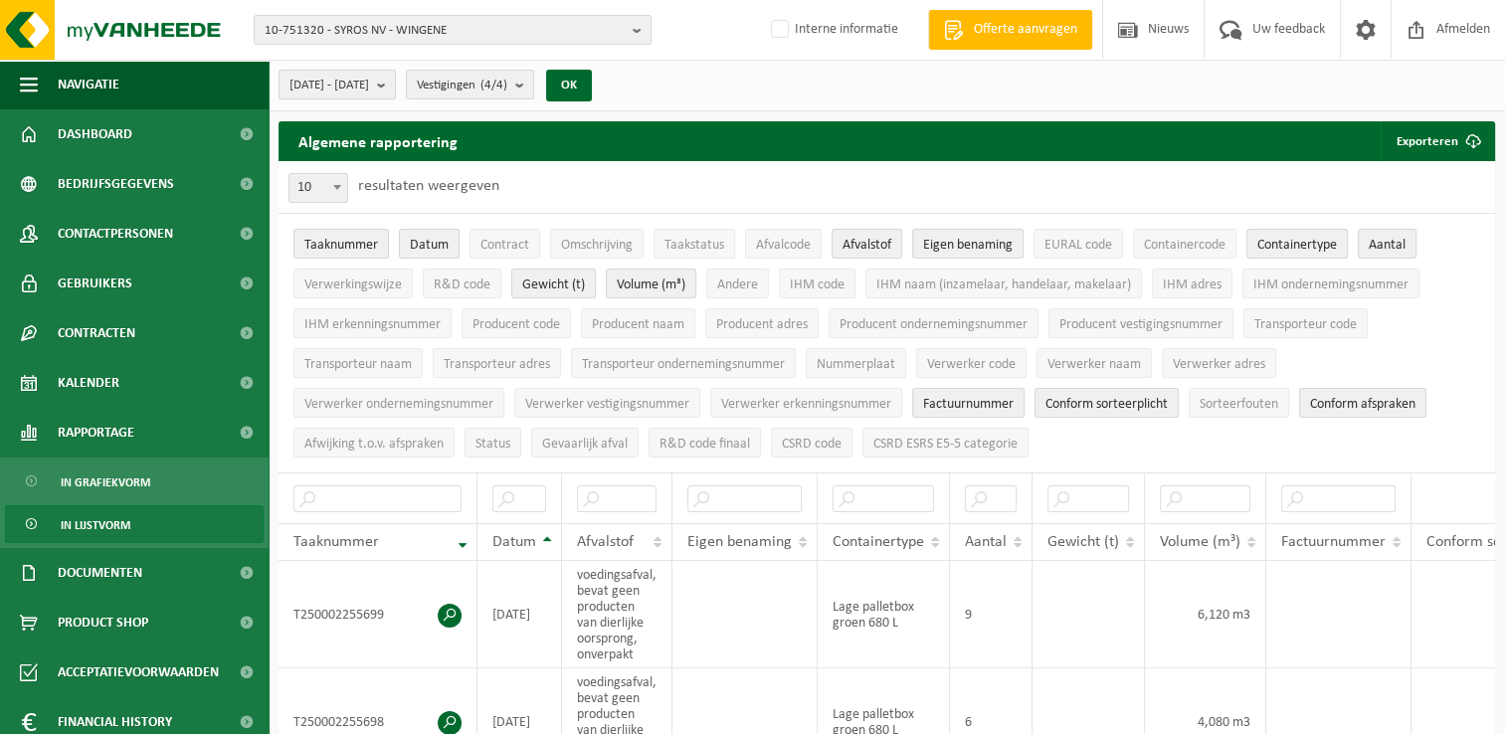
click at [350, 79] on span "[DATE] - [DATE]" at bounding box center [329, 86] width 80 height 30
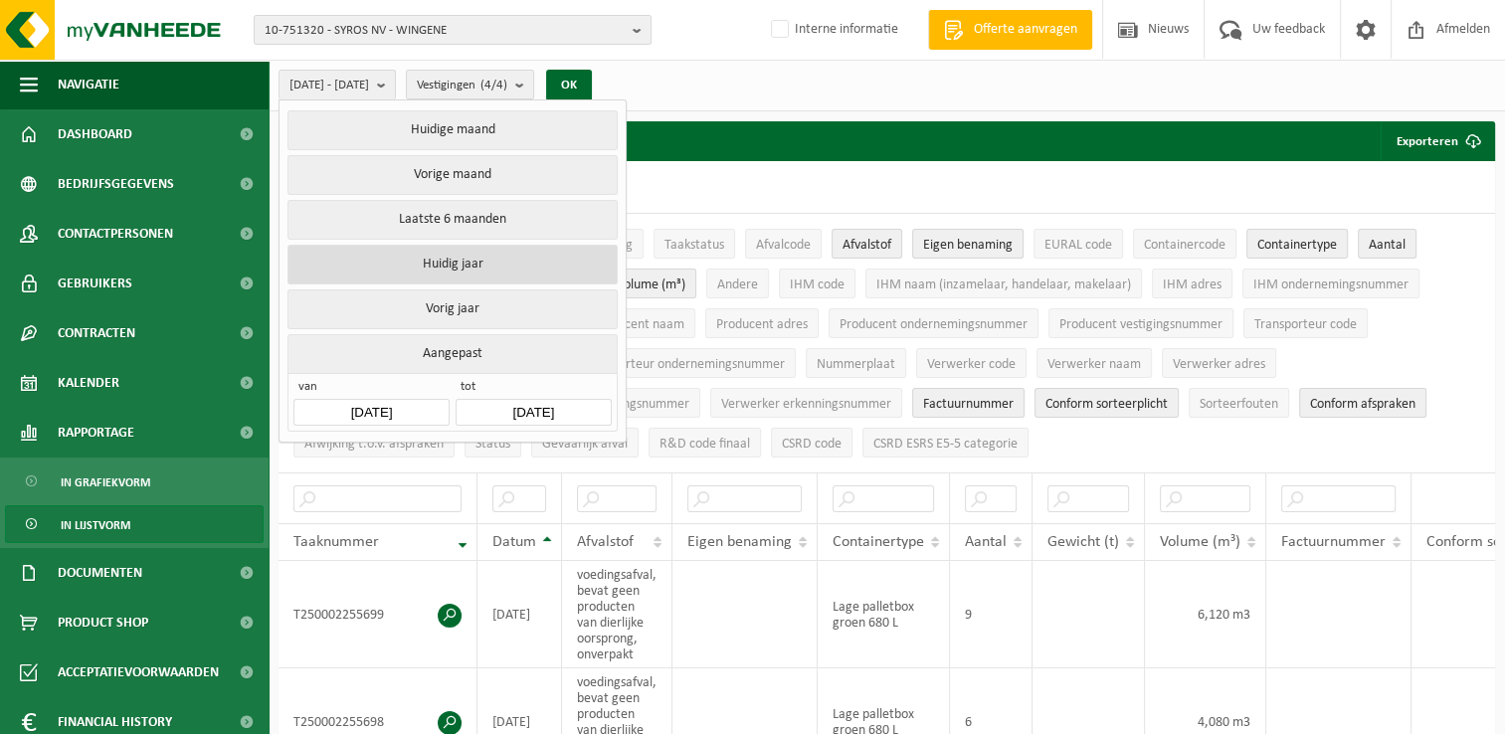
click at [429, 261] on button "Huidig jaar" at bounding box center [451, 265] width 329 height 40
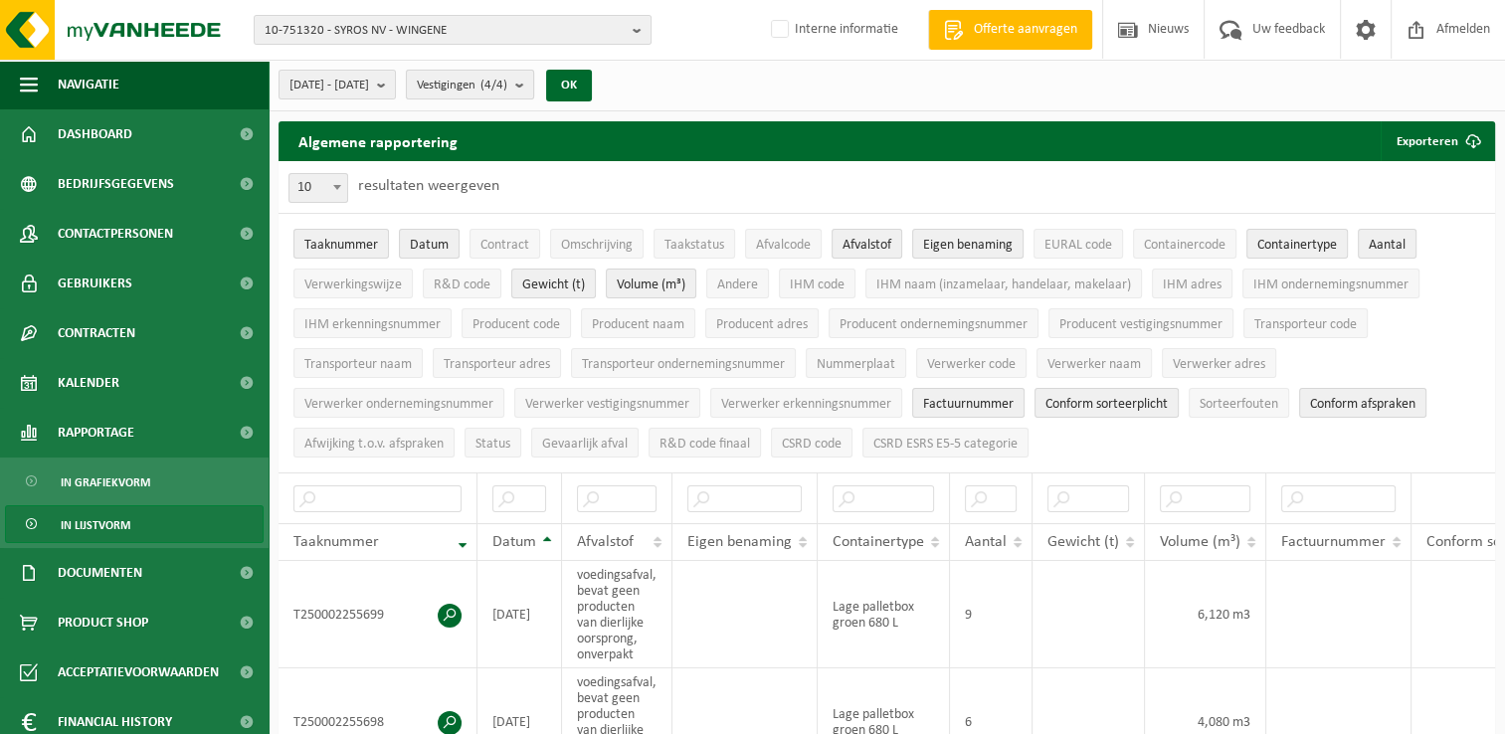
click at [507, 87] on span "Vestigingen (4/4)" at bounding box center [462, 86] width 91 height 30
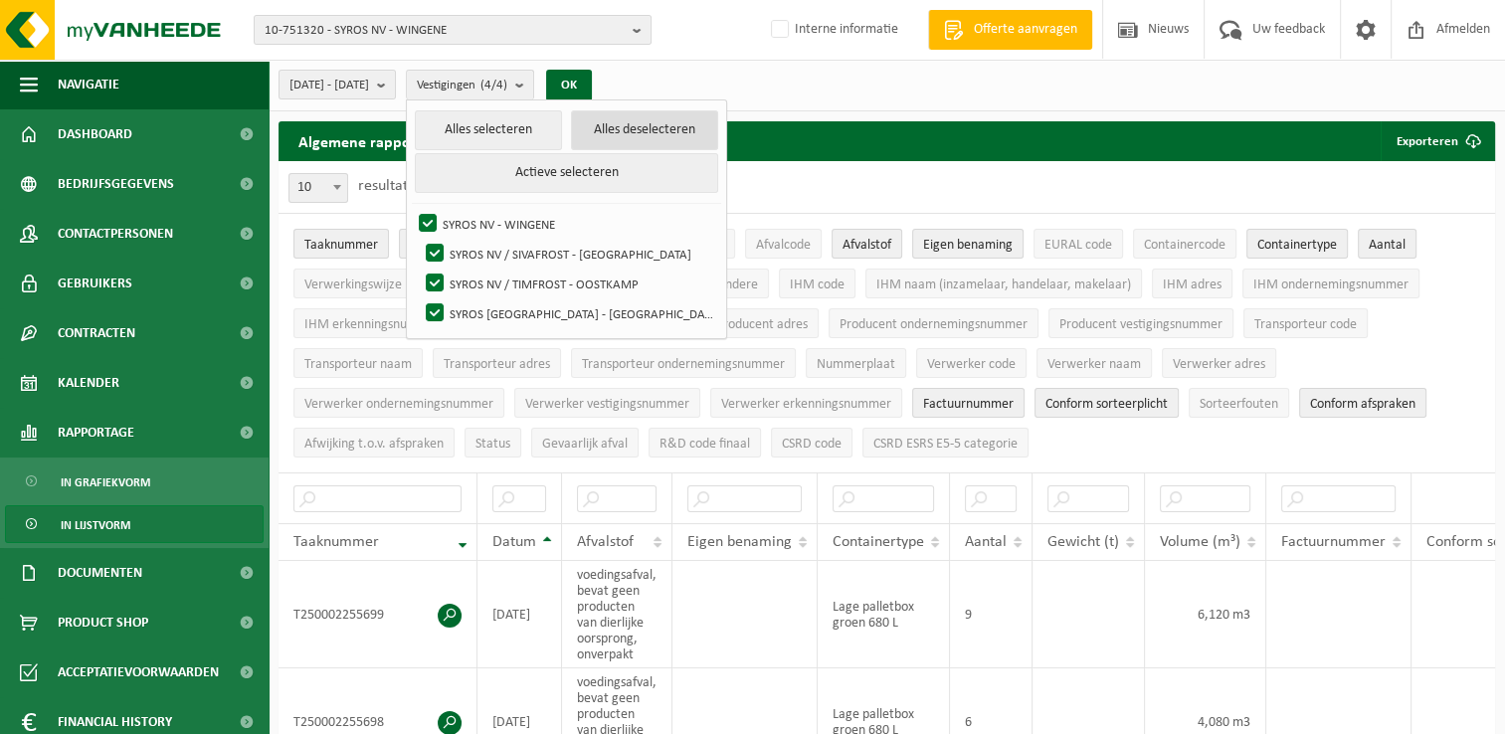
click at [663, 123] on button "Alles deselecteren" at bounding box center [644, 130] width 147 height 40
checkbox input "false"
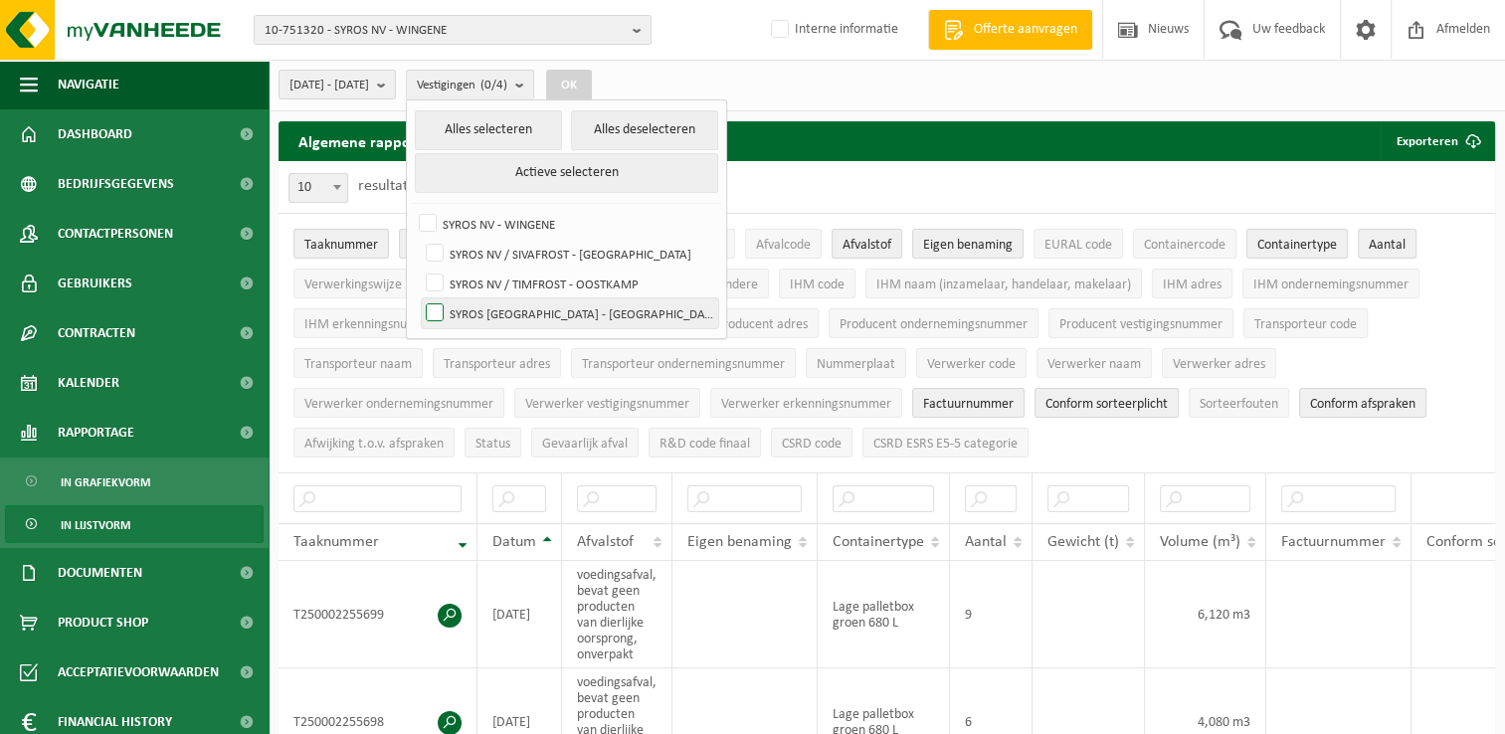
click at [490, 311] on label "SYROS [GEOGRAPHIC_DATA] - [GEOGRAPHIC_DATA]" at bounding box center [570, 313] width 296 height 30
click at [419, 298] on input "SYROS [GEOGRAPHIC_DATA] - [GEOGRAPHIC_DATA]" at bounding box center [418, 297] width 1 height 1
checkbox input "true"
click at [592, 80] on button "OK" at bounding box center [569, 86] width 46 height 32
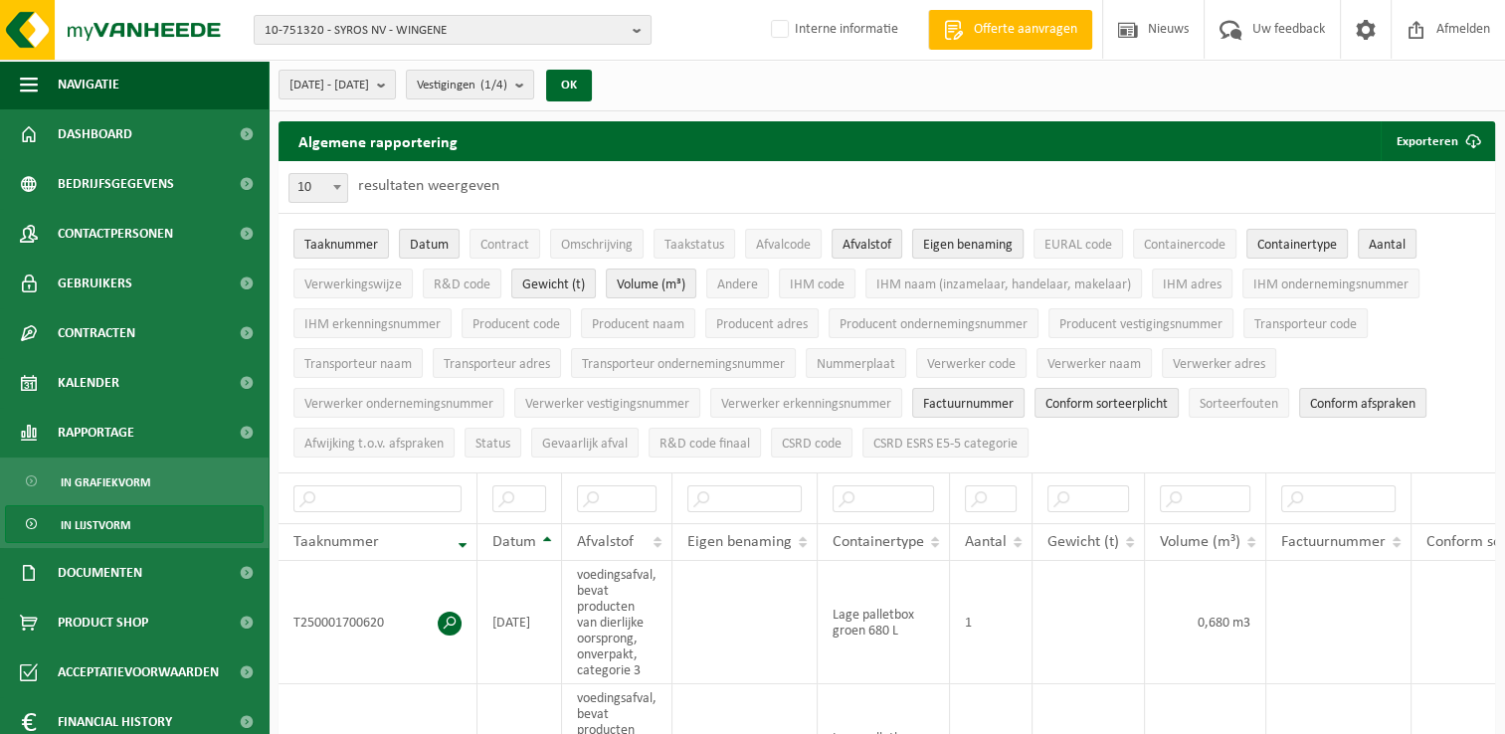
click at [999, 238] on span "Eigen benaming" at bounding box center [968, 245] width 90 height 15
click at [766, 485] on input "text" at bounding box center [737, 498] width 101 height 27
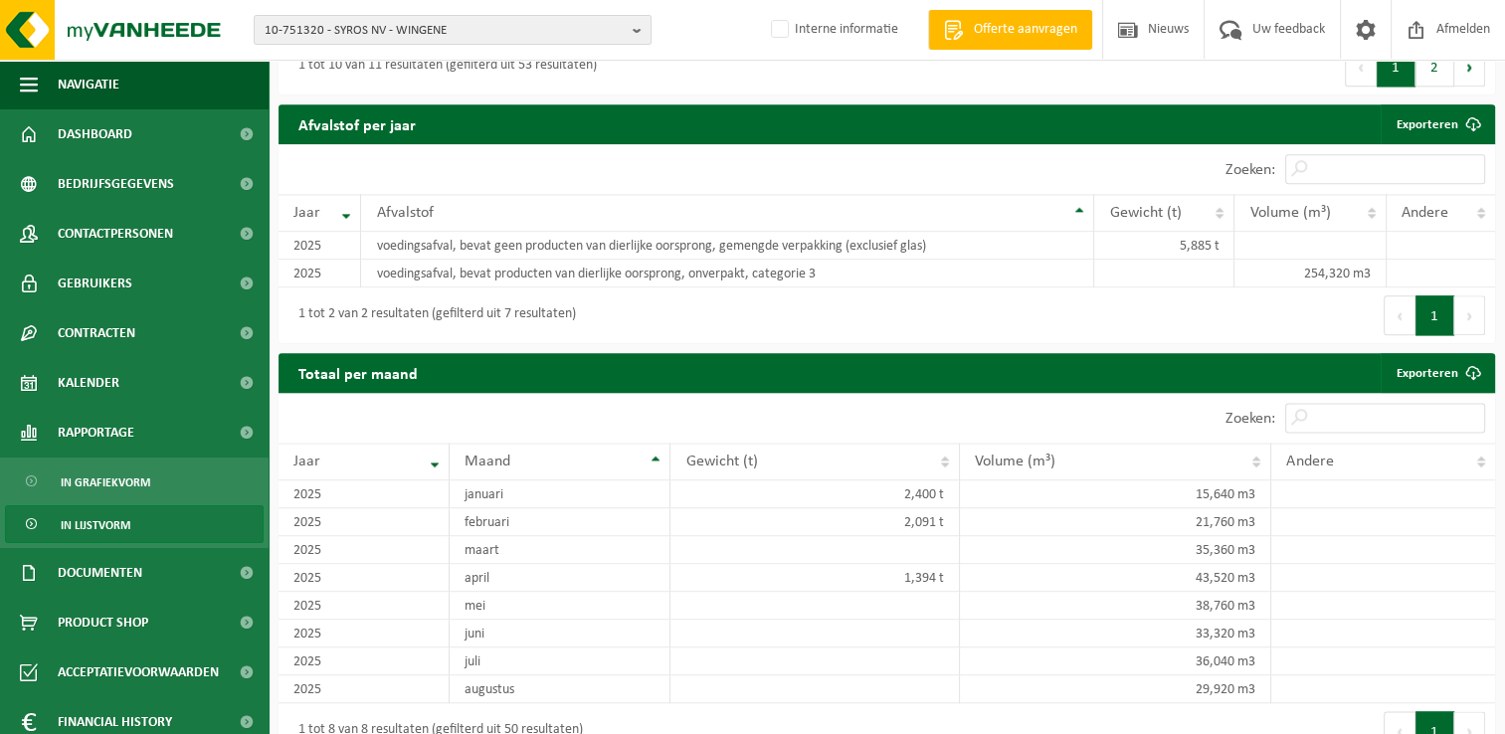
scroll to position [2487, 0]
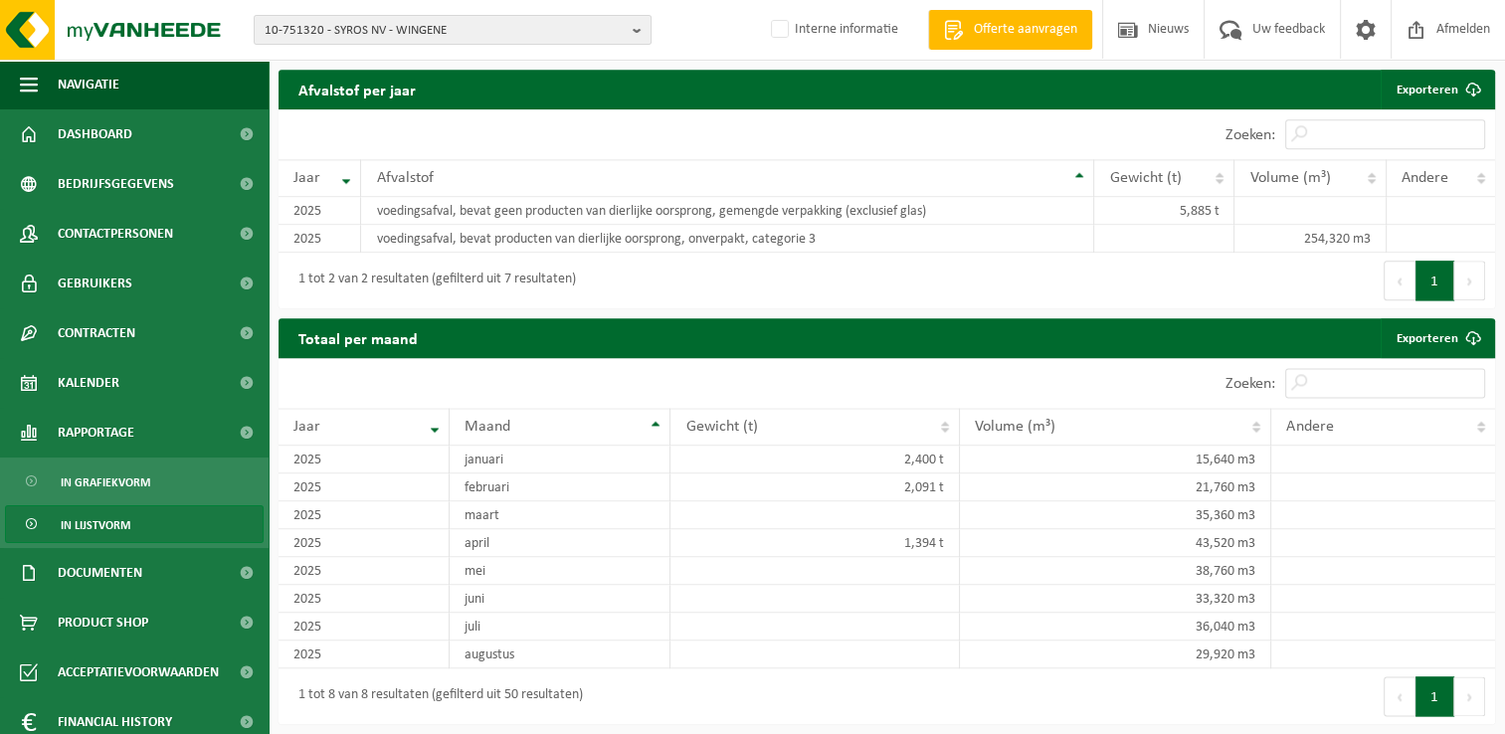
type input "box"
